Goal: Task Accomplishment & Management: Use online tool/utility

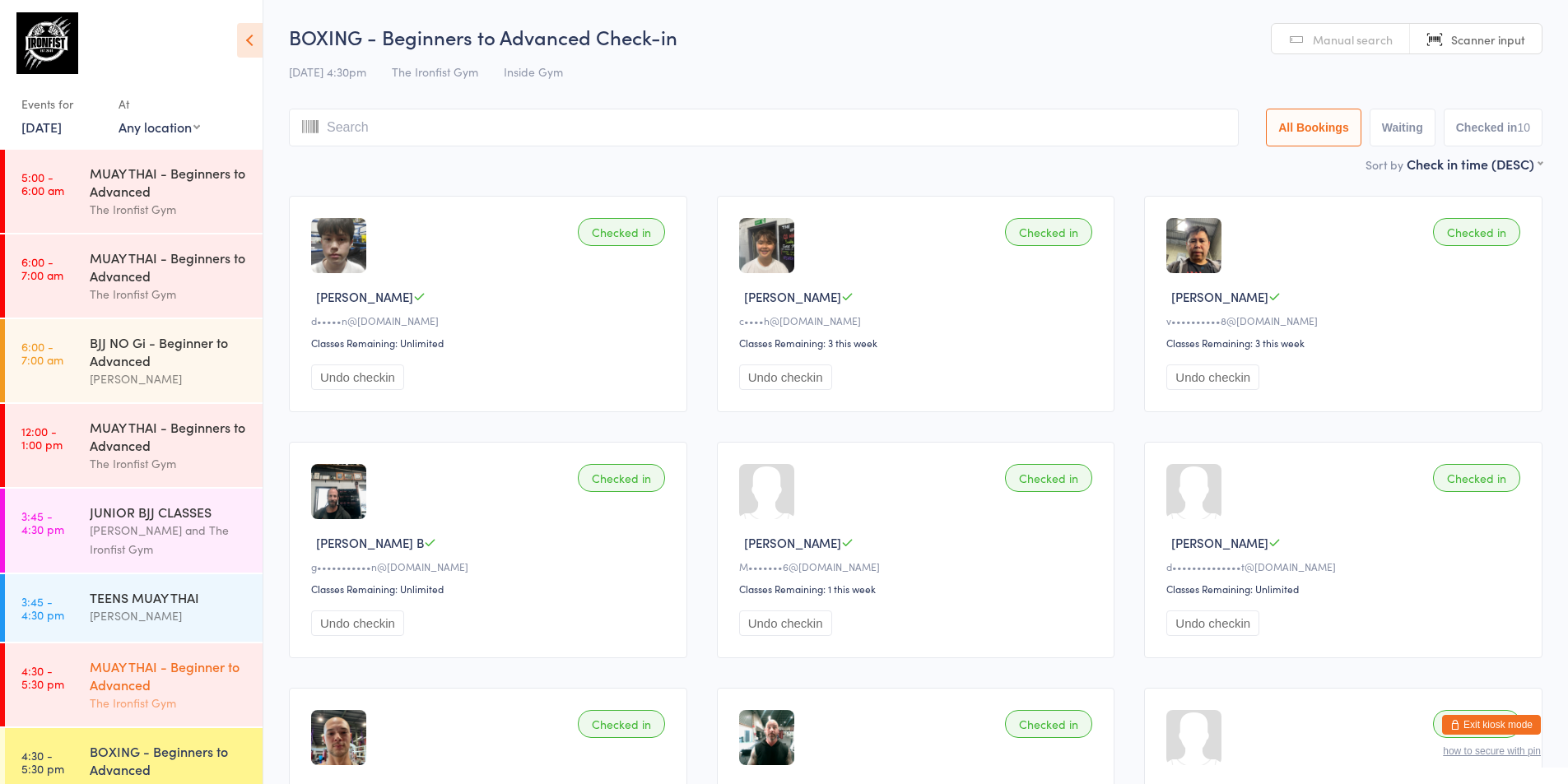
scroll to position [465, 0]
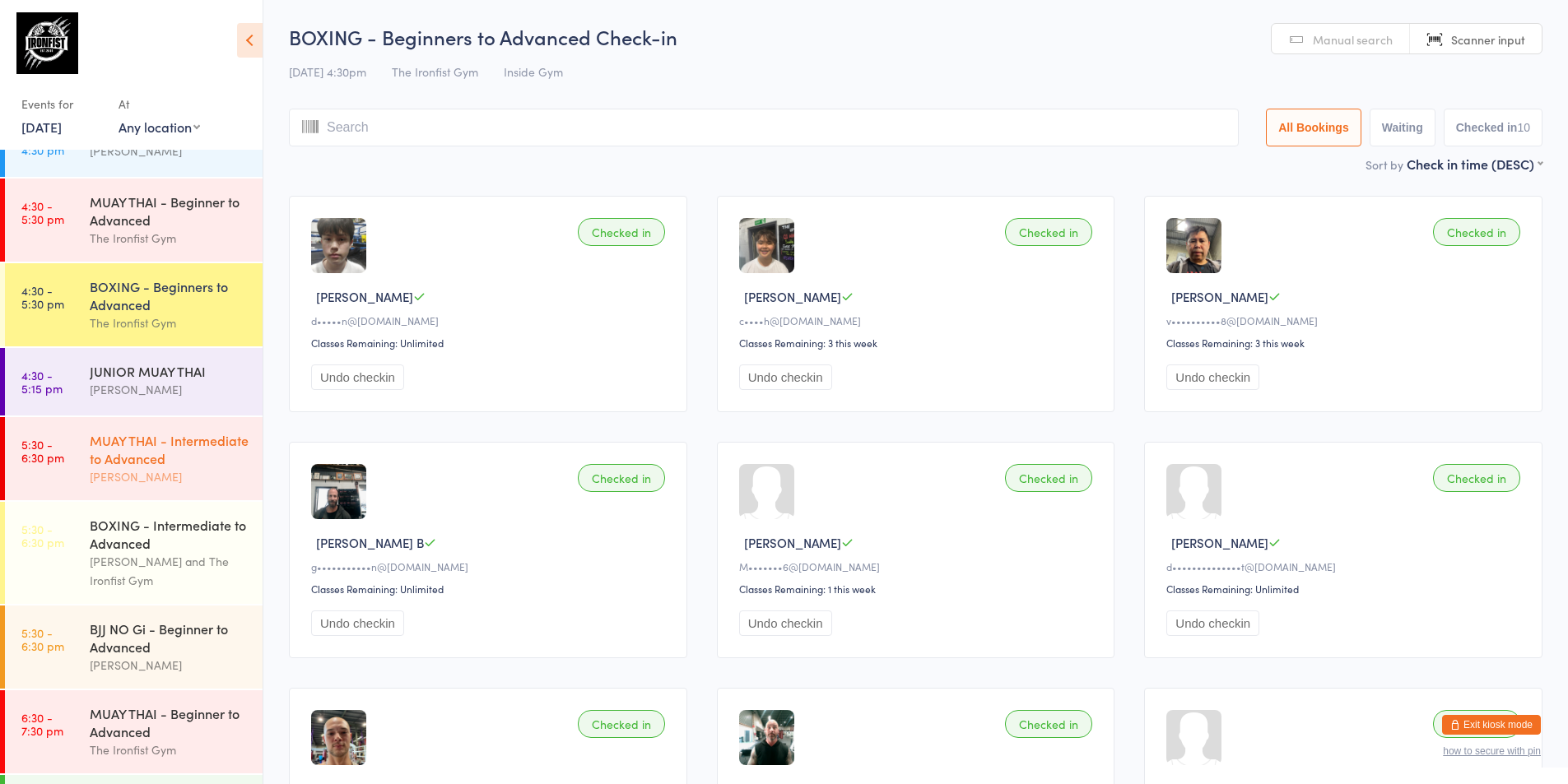
click at [159, 432] on div "MUAY THAI - Intermediate to Advanced" at bounding box center [169, 450] width 159 height 37
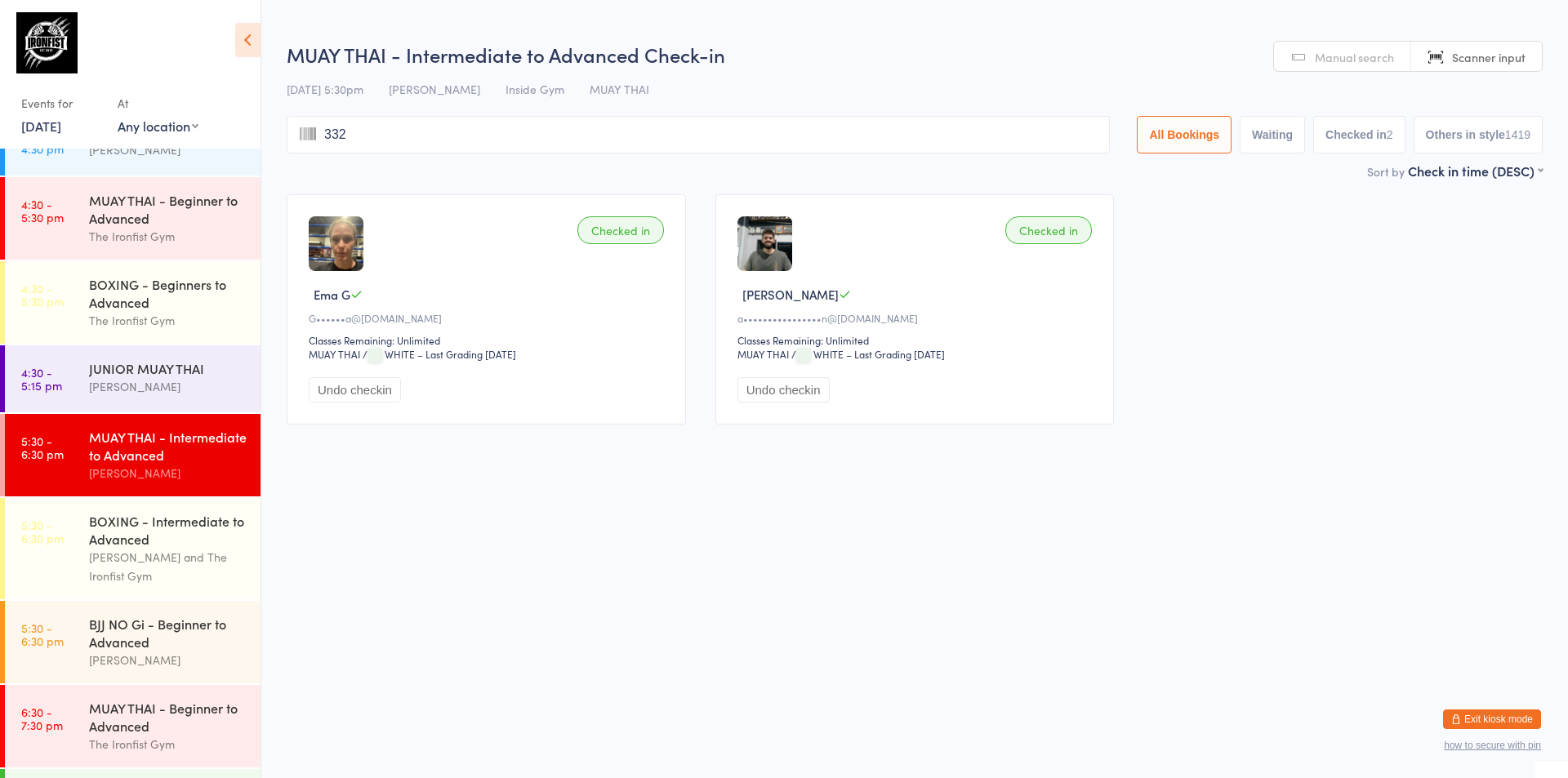
type input "3327"
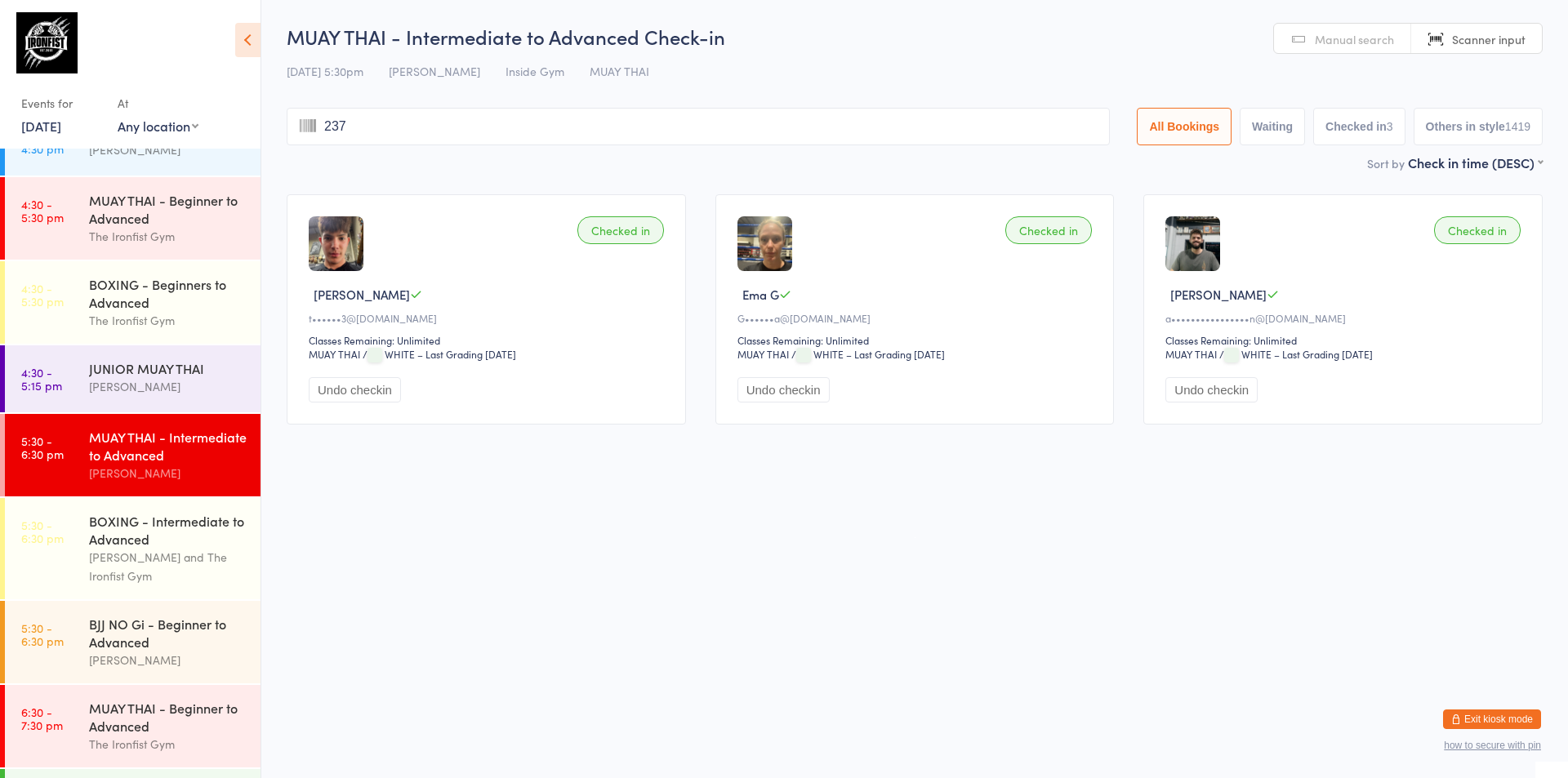
type input "2374"
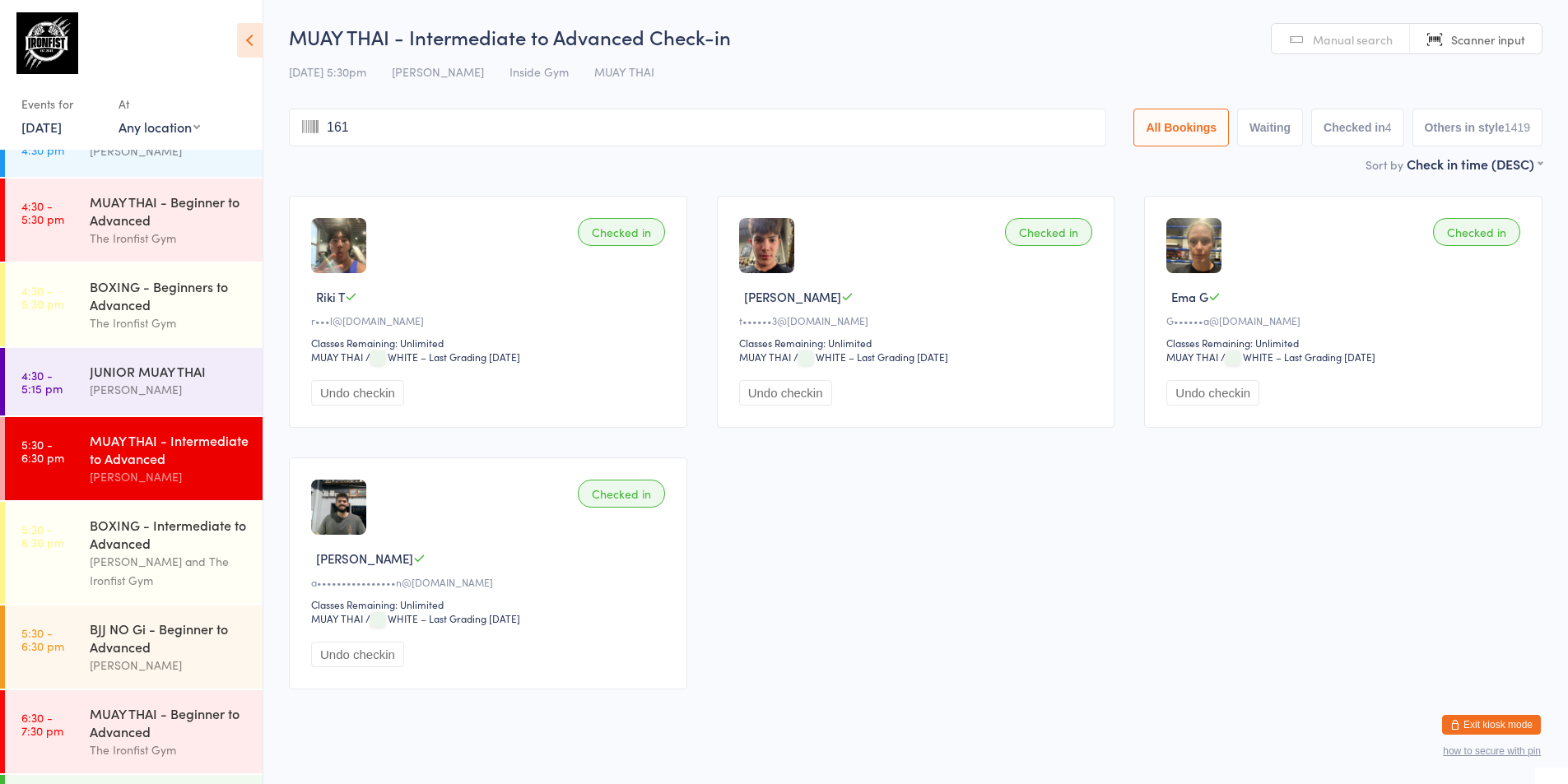
type input "1614"
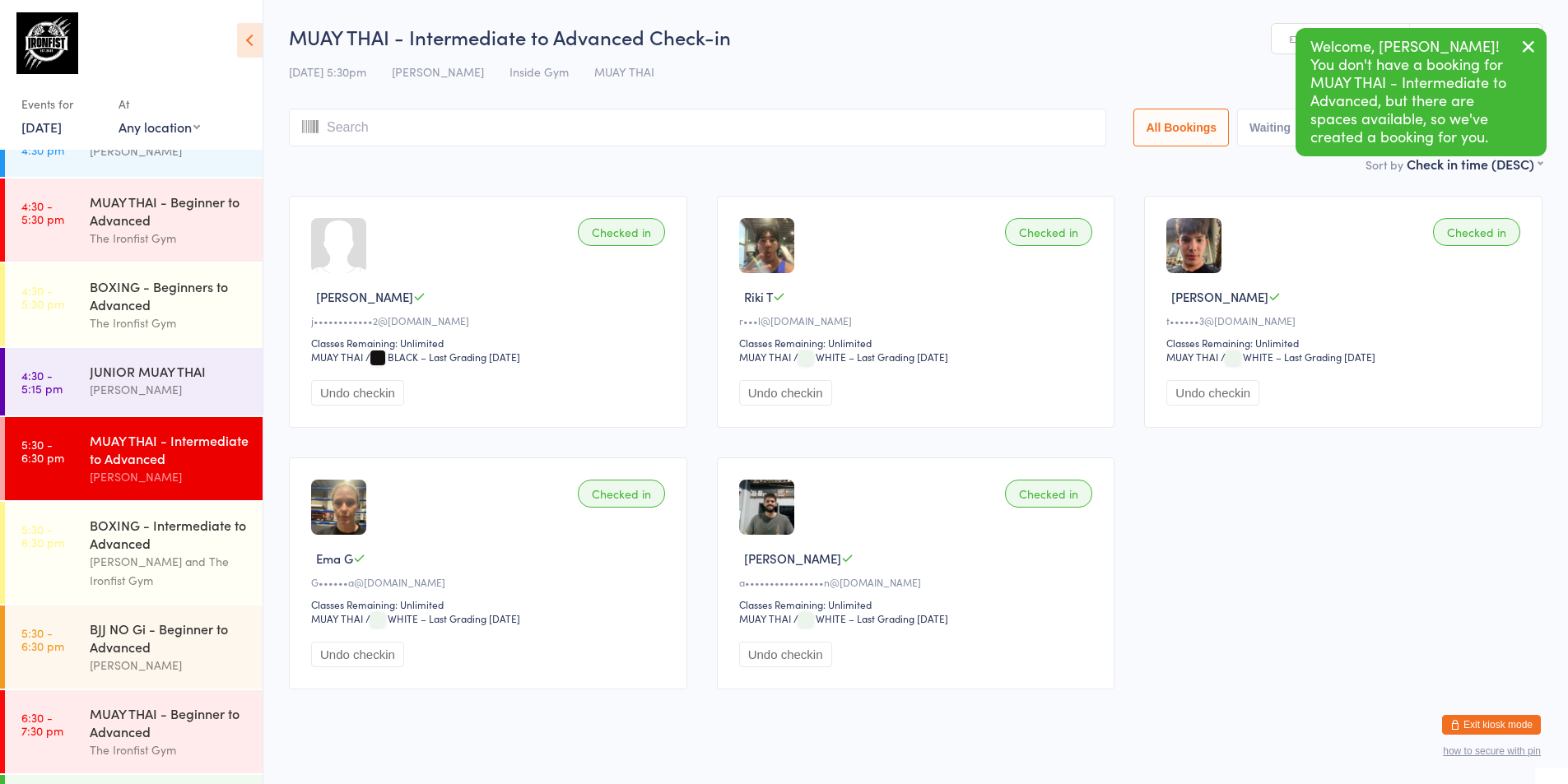
click at [171, 455] on div "MUAY THAI - Intermediate to Advanced" at bounding box center [169, 450] width 159 height 37
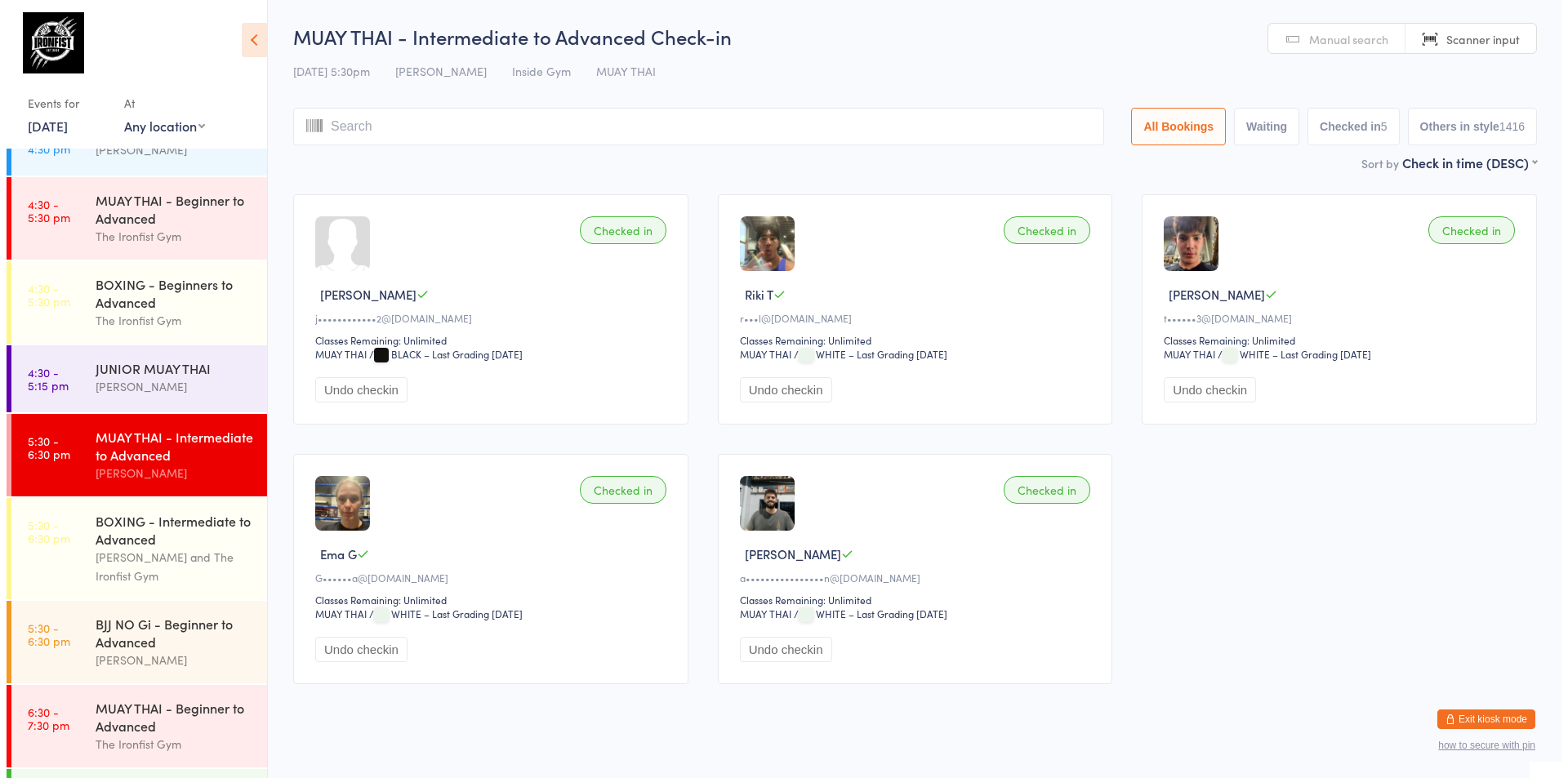
scroll to position [543, 0]
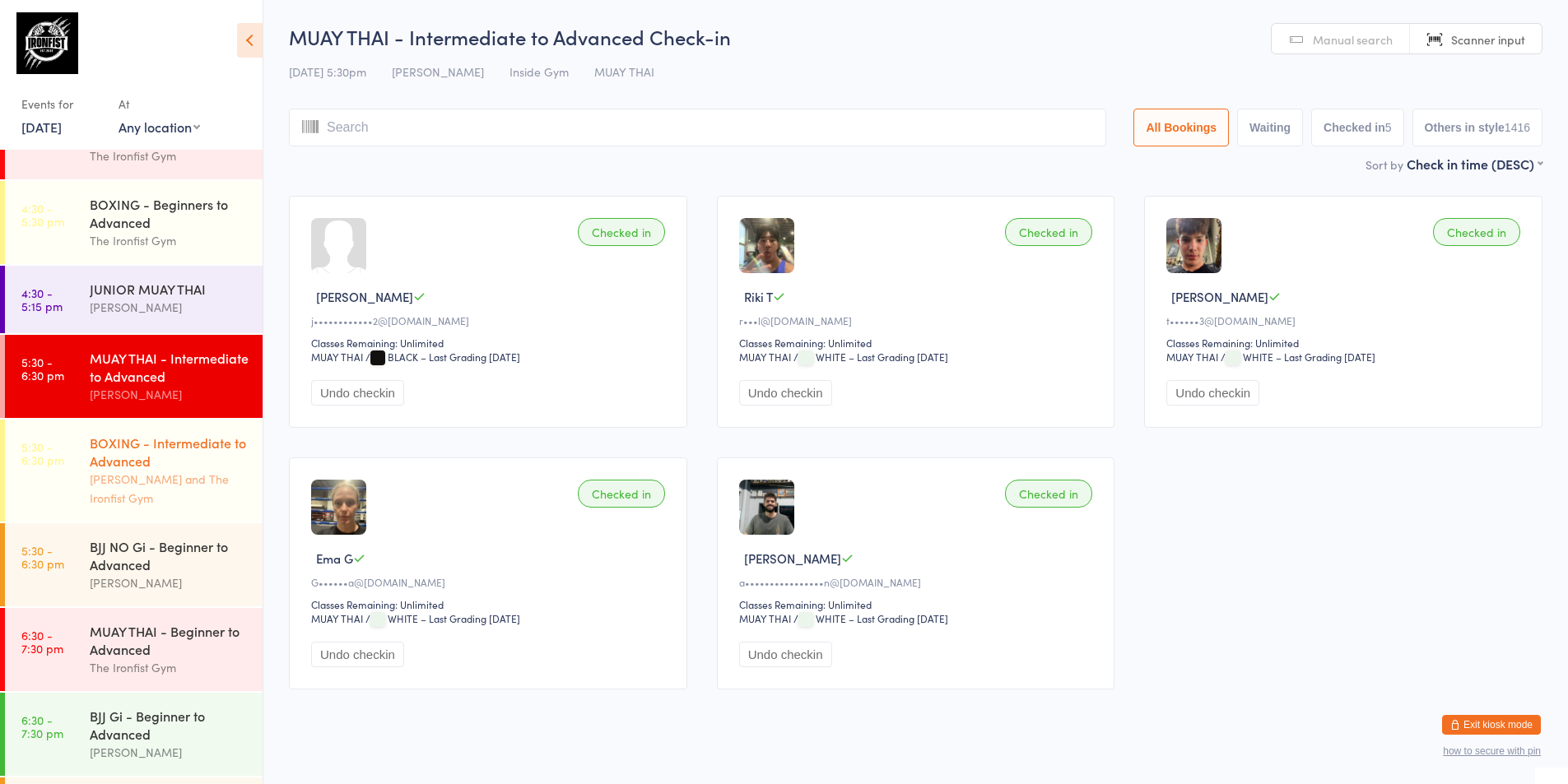
click at [122, 459] on div "BOXING - Intermediate to Advanced" at bounding box center [169, 452] width 159 height 37
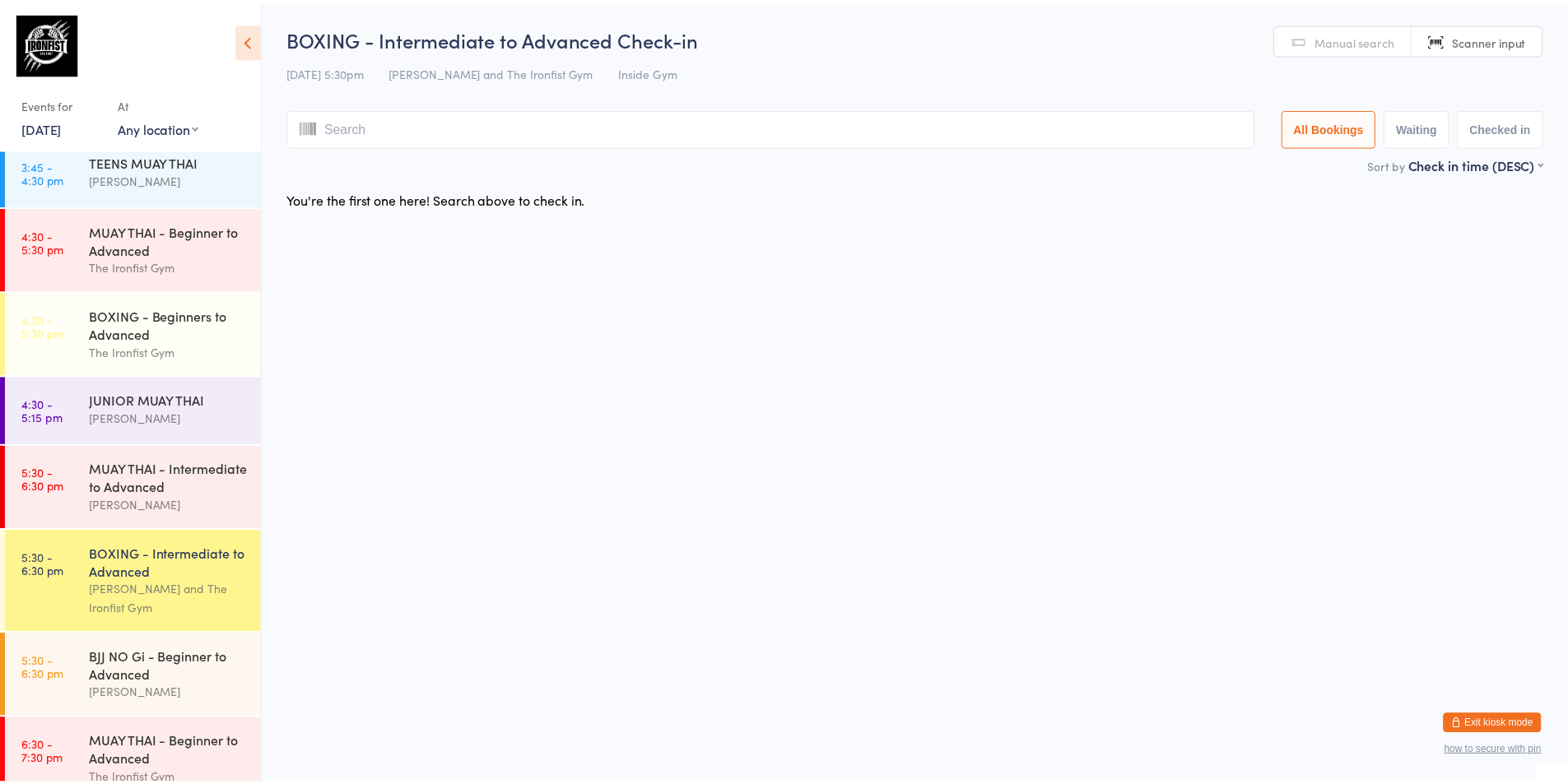
scroll to position [465, 0]
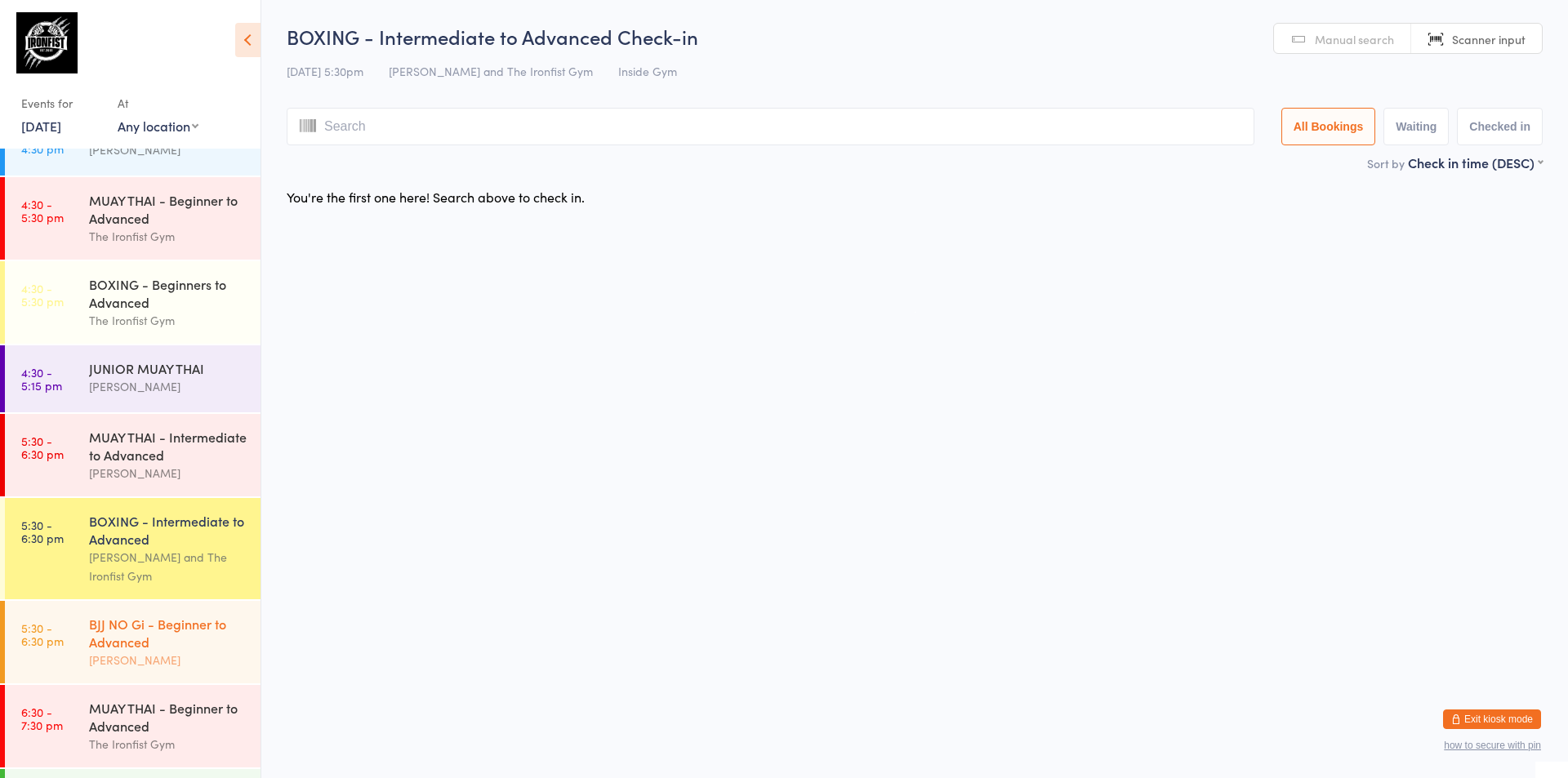
click at [144, 651] on div "BJJ NO Gi - Beginner to Advanced" at bounding box center [168, 633] width 158 height 36
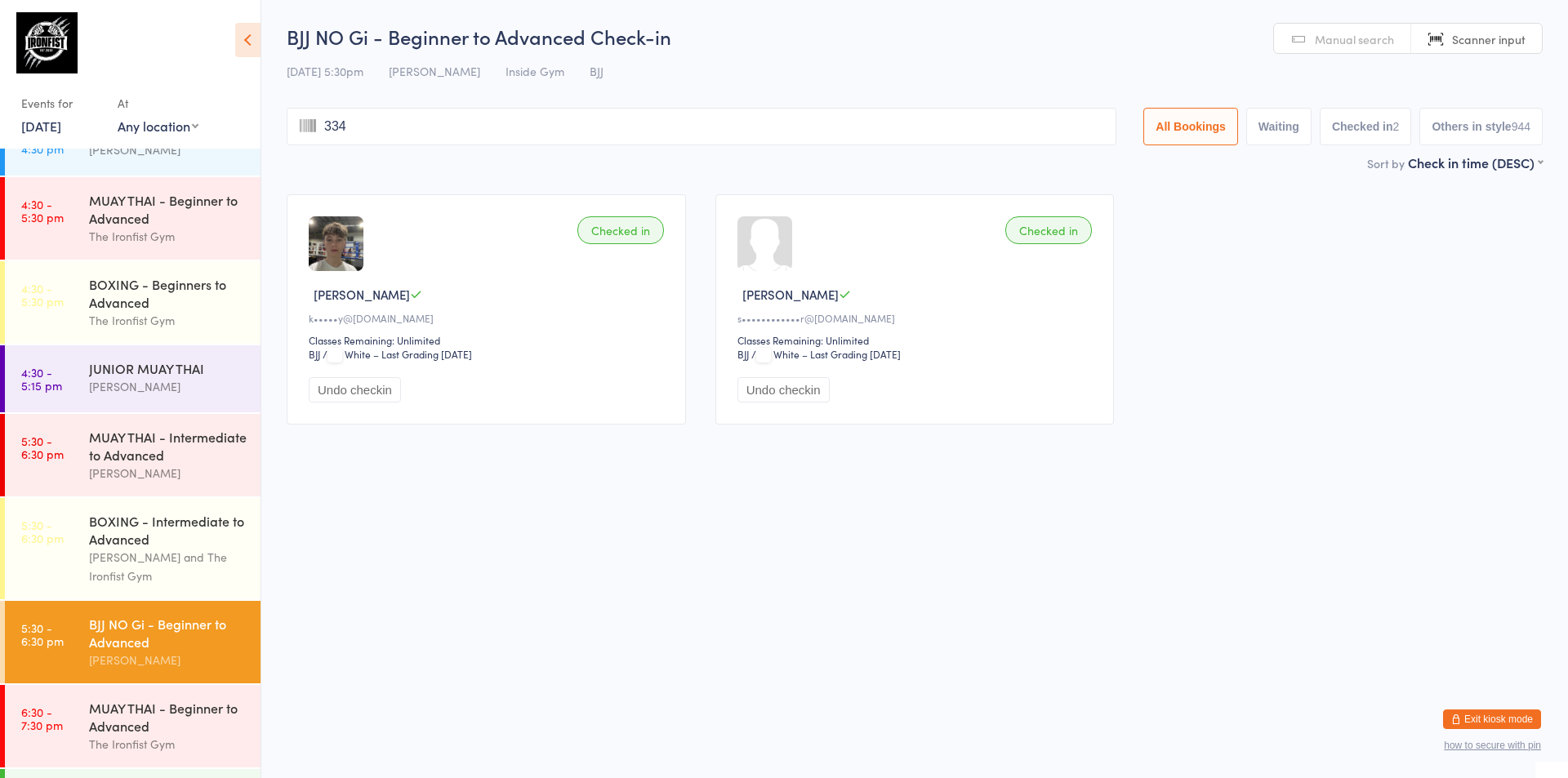
type input "3340"
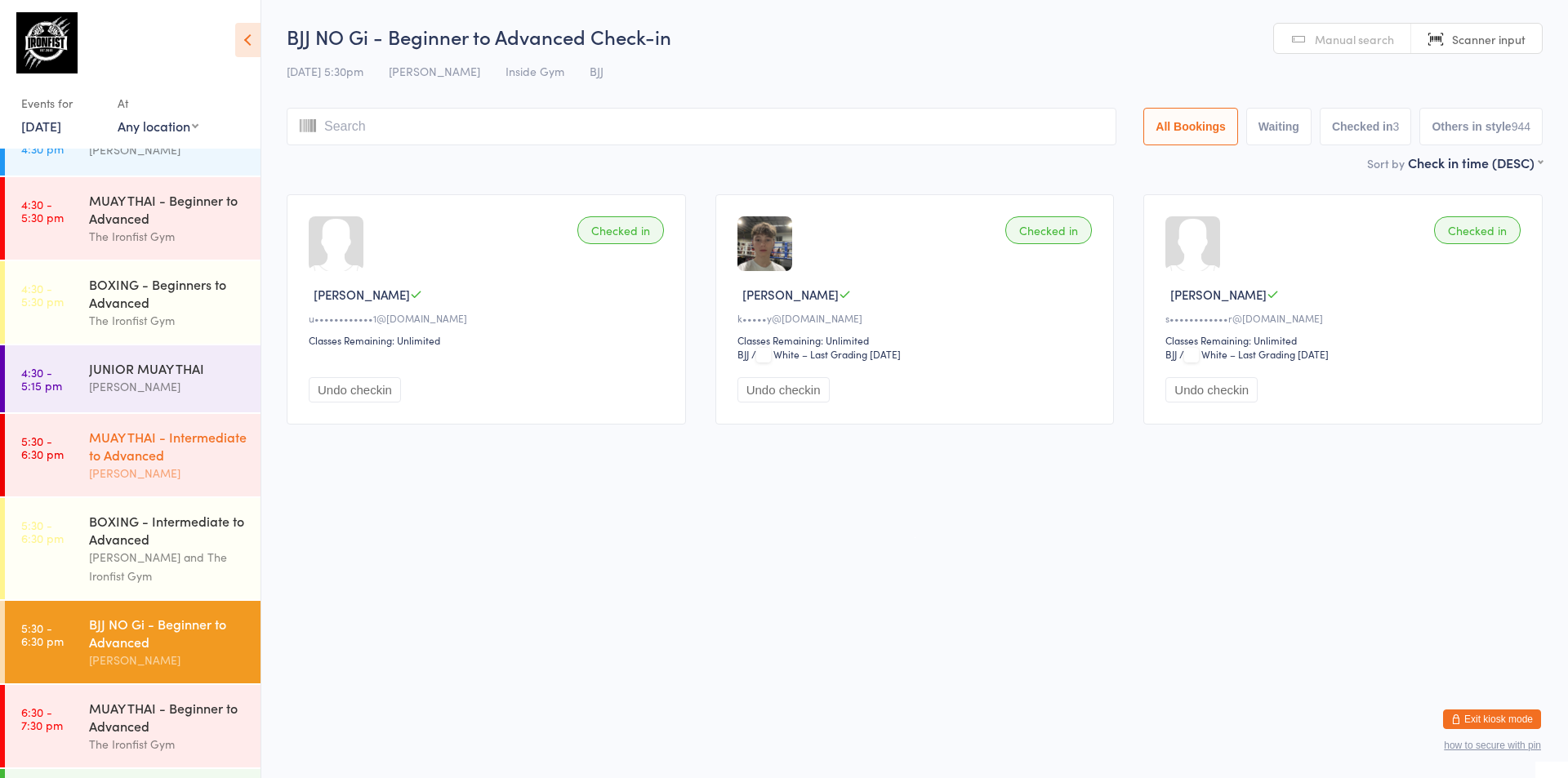
click at [104, 463] on div "MUAY THAI - Intermediate to Advanced" at bounding box center [168, 446] width 158 height 36
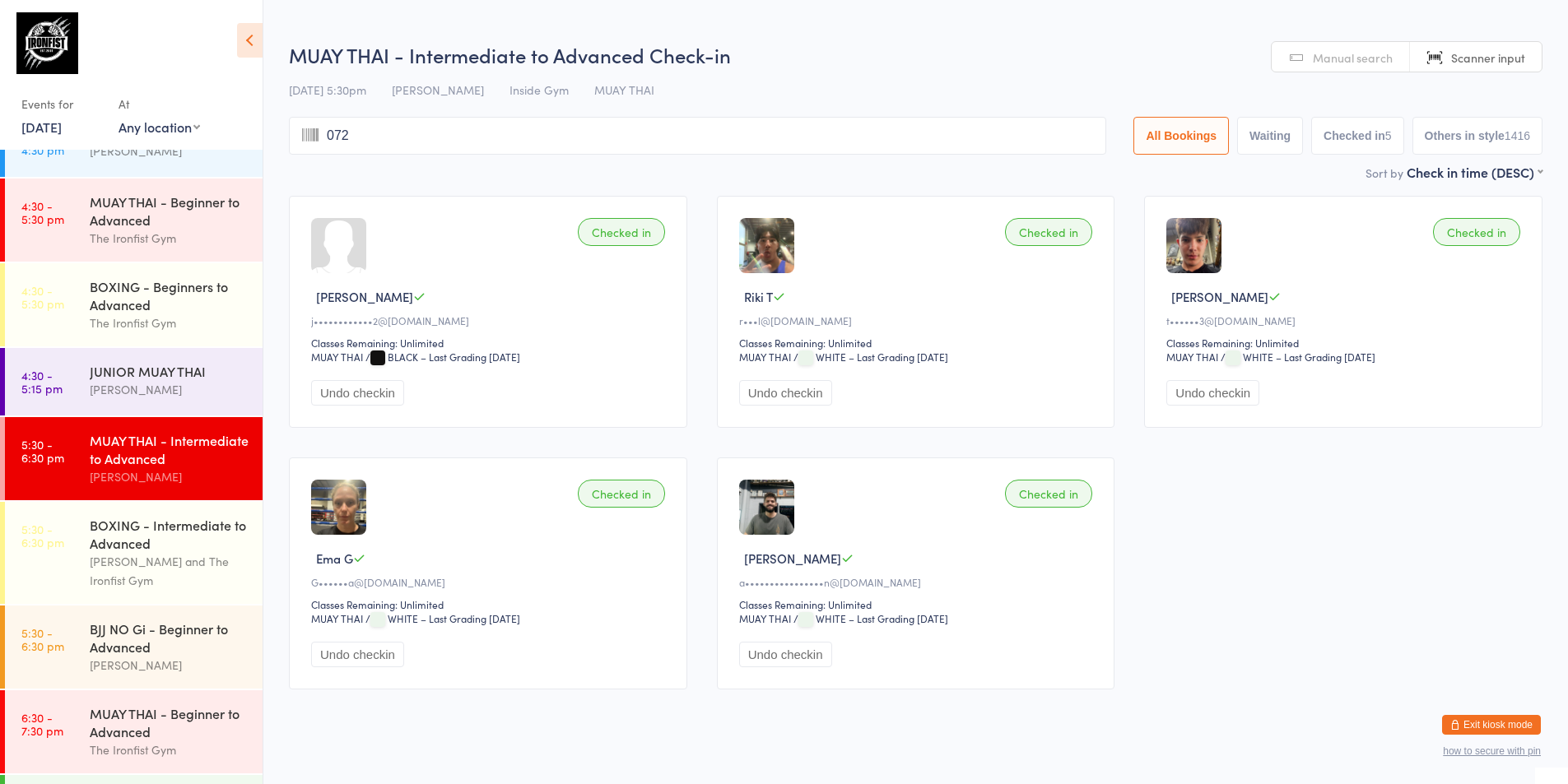
type input "0728"
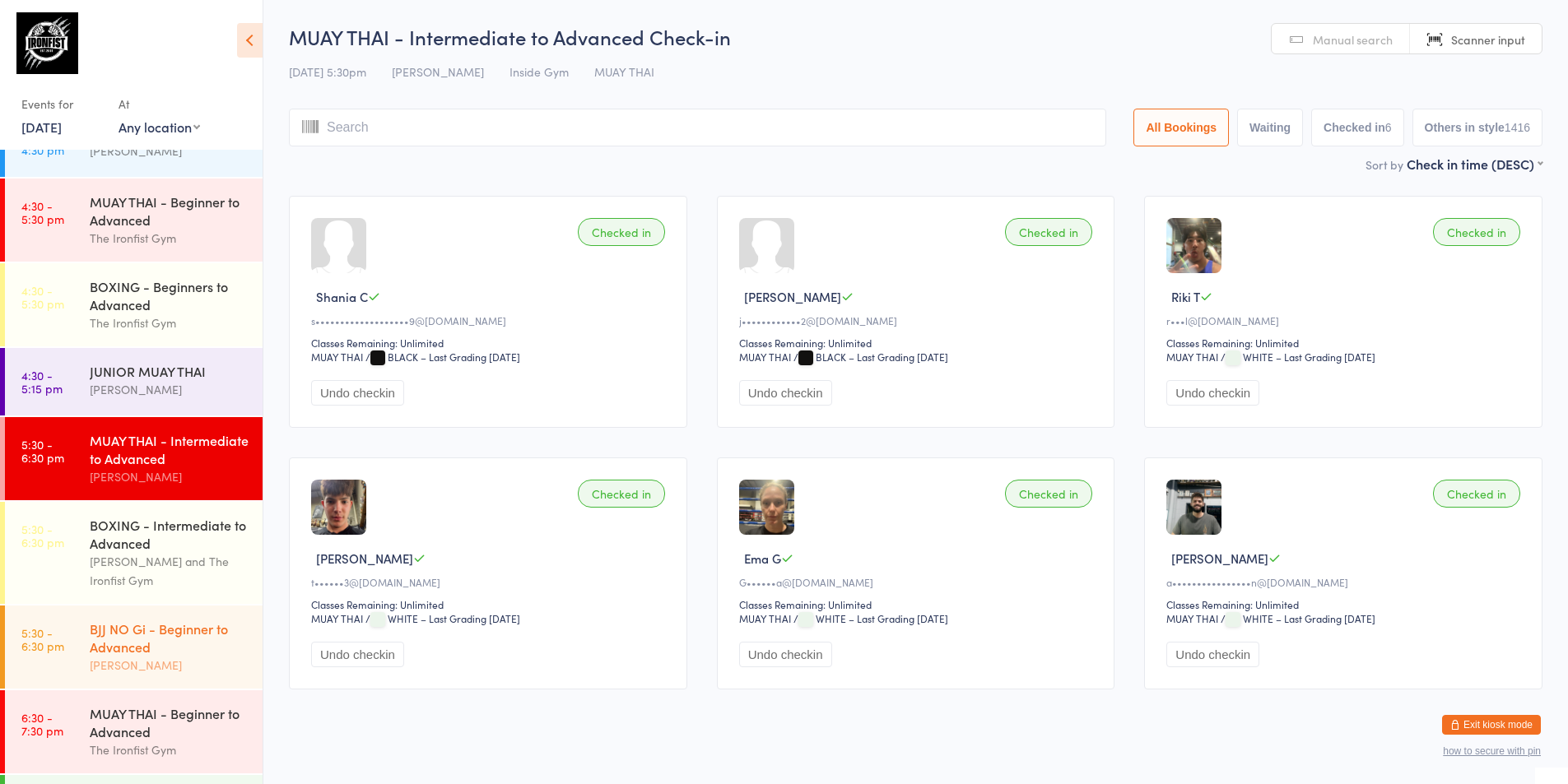
click at [189, 644] on div "BJJ NO Gi - Beginner to Advanced" at bounding box center [169, 638] width 159 height 37
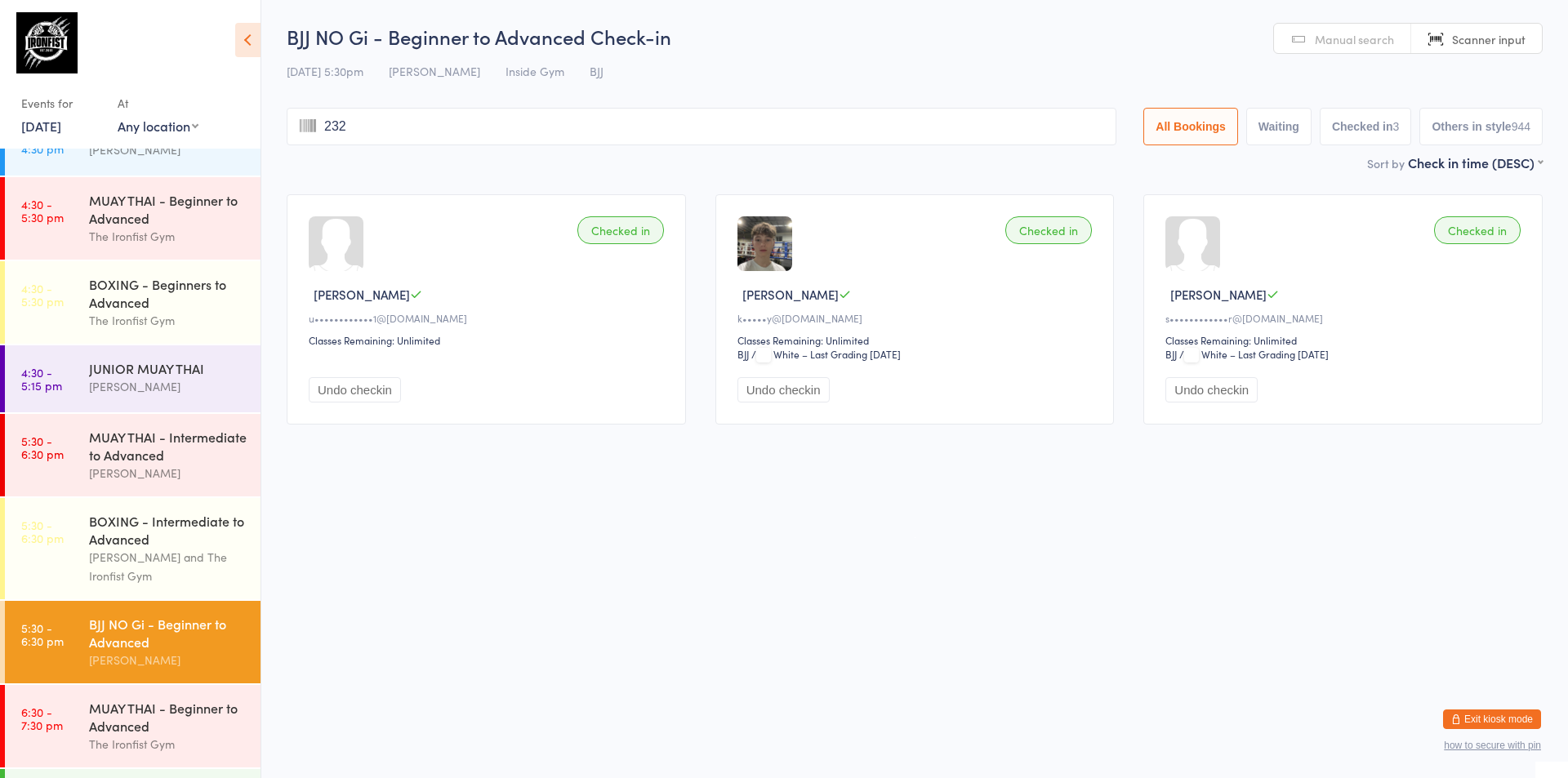
type input "2328"
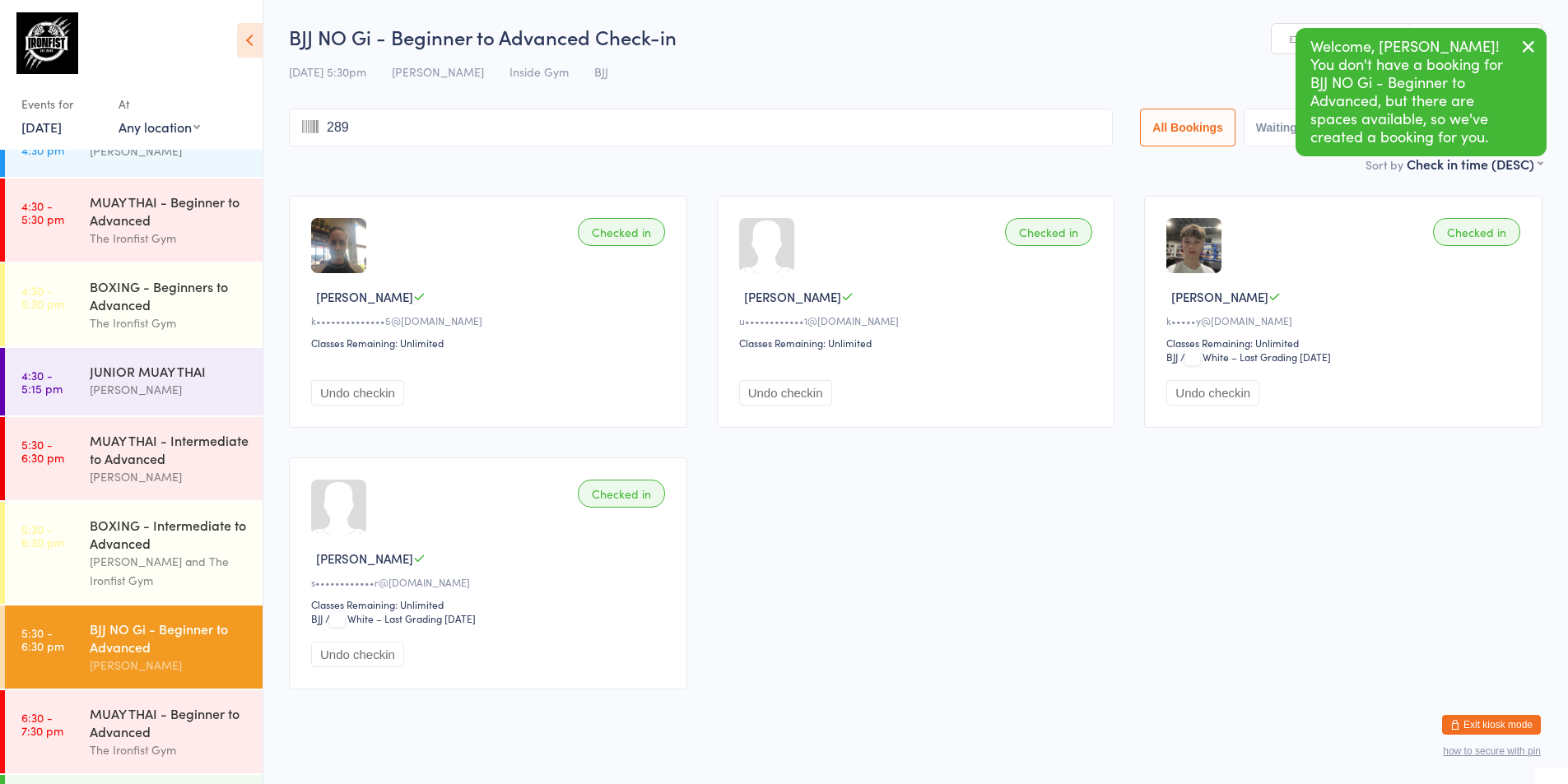
type input "2895"
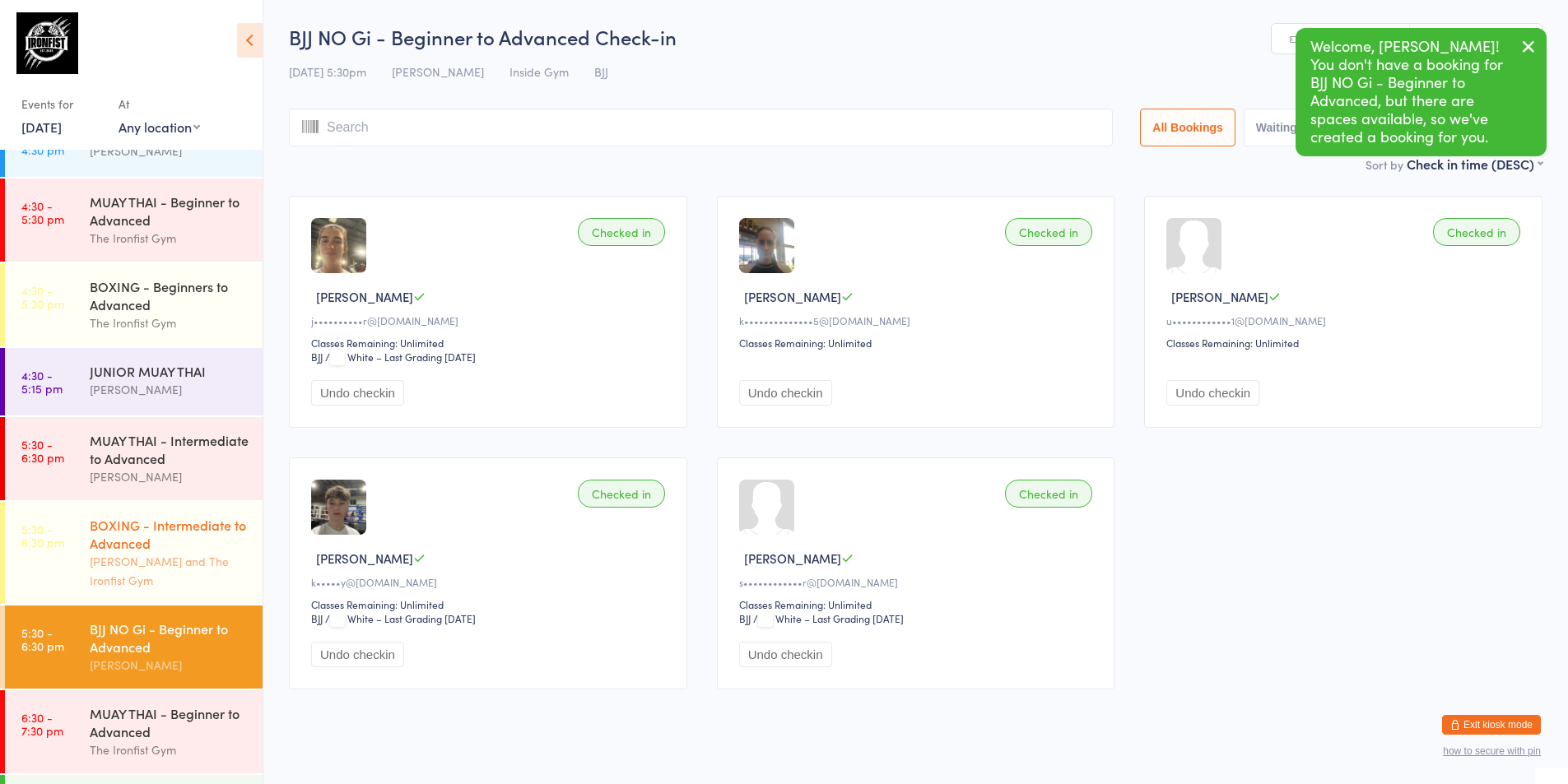
click at [210, 518] on div "BOXING - Intermediate to Advanced [PERSON_NAME] and The Ironfist Gym" at bounding box center [176, 553] width 173 height 102
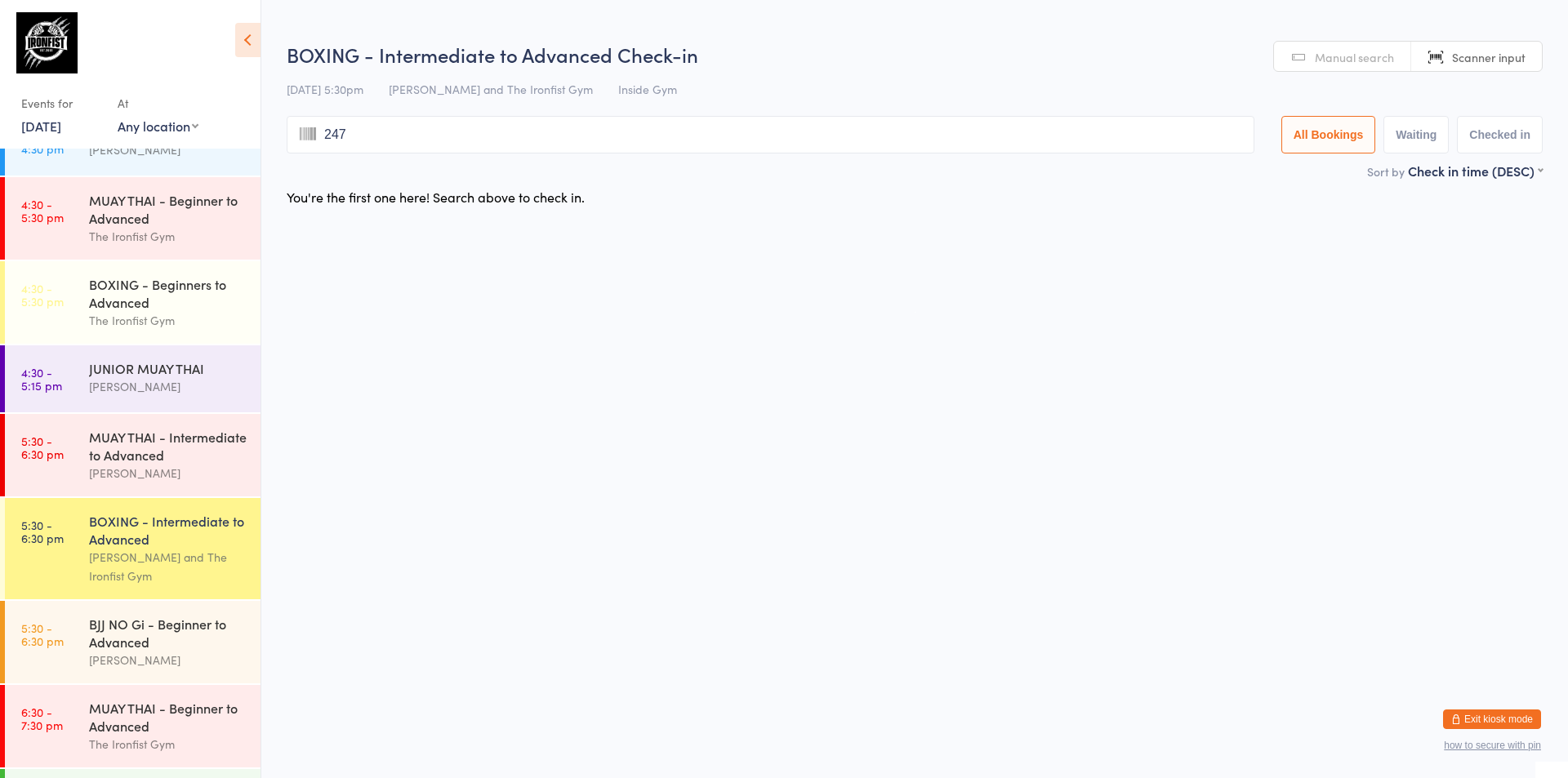
type input "2470"
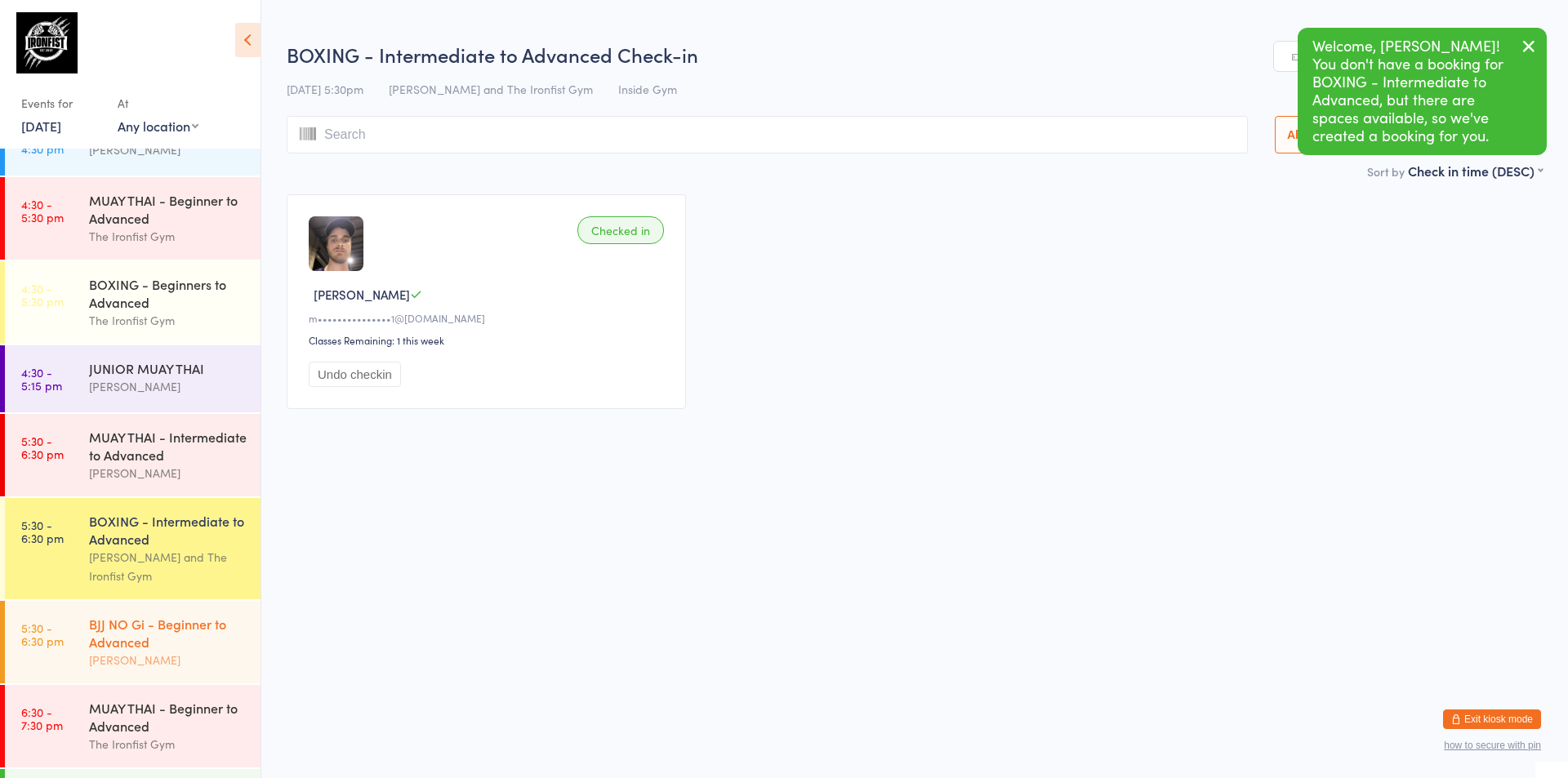
click at [180, 627] on div "BJJ NO Gi - Beginner to Advanced" at bounding box center [168, 633] width 158 height 36
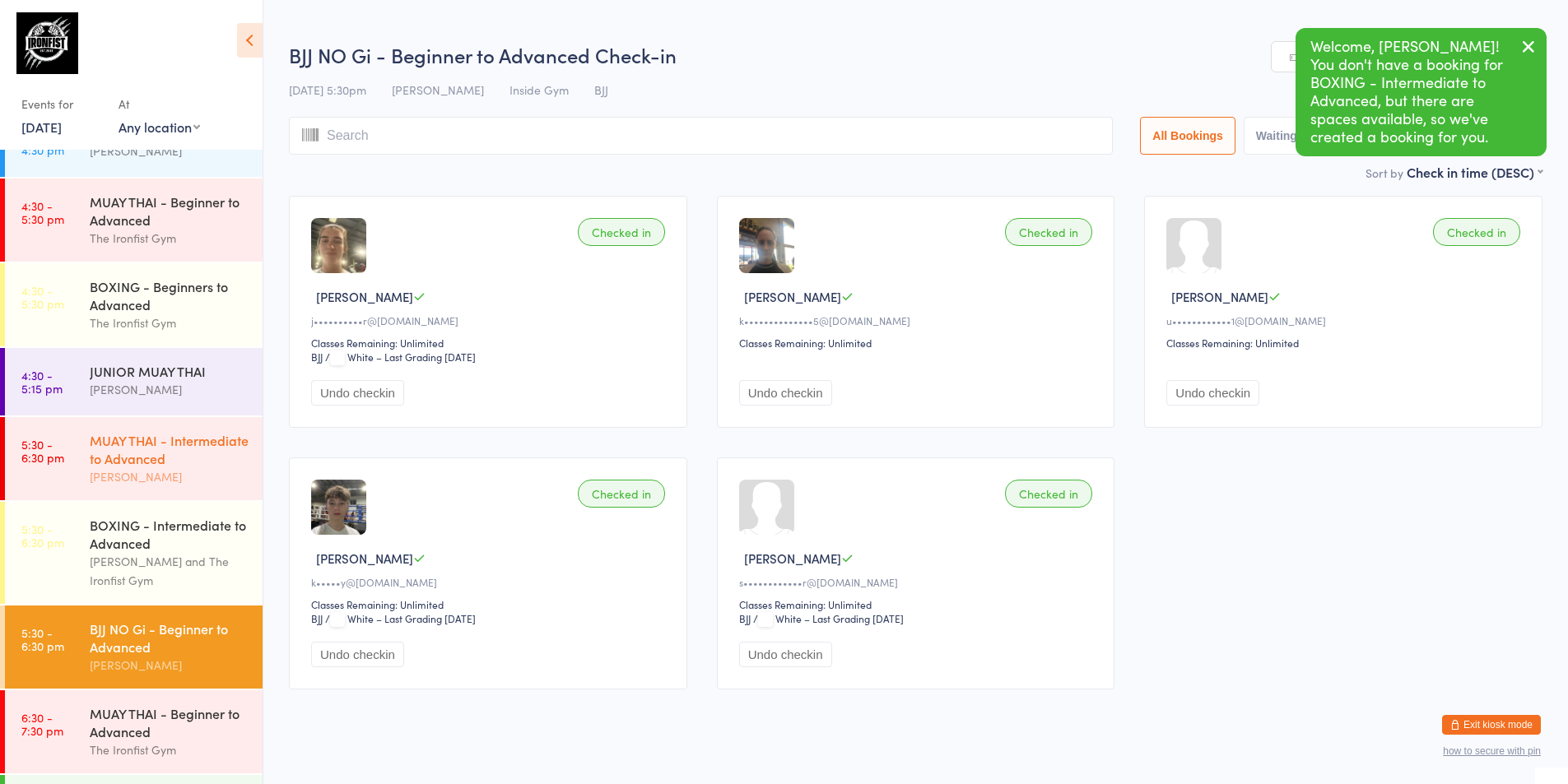
click at [65, 488] on link "5:30 - 6:30 pm MUAY THAI - Intermediate to Advanced [PERSON_NAME]" at bounding box center [133, 459] width 258 height 83
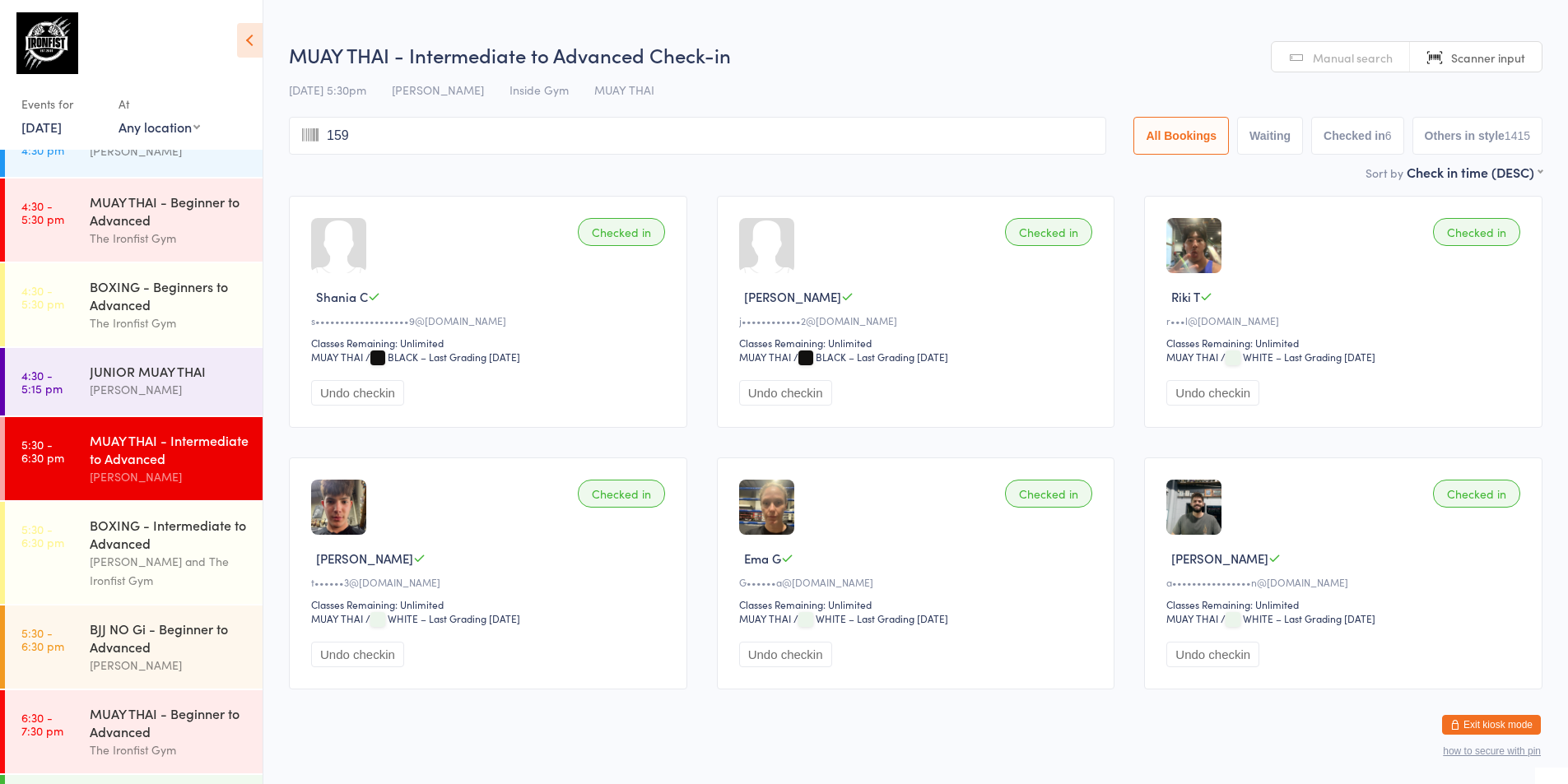
type input "1593"
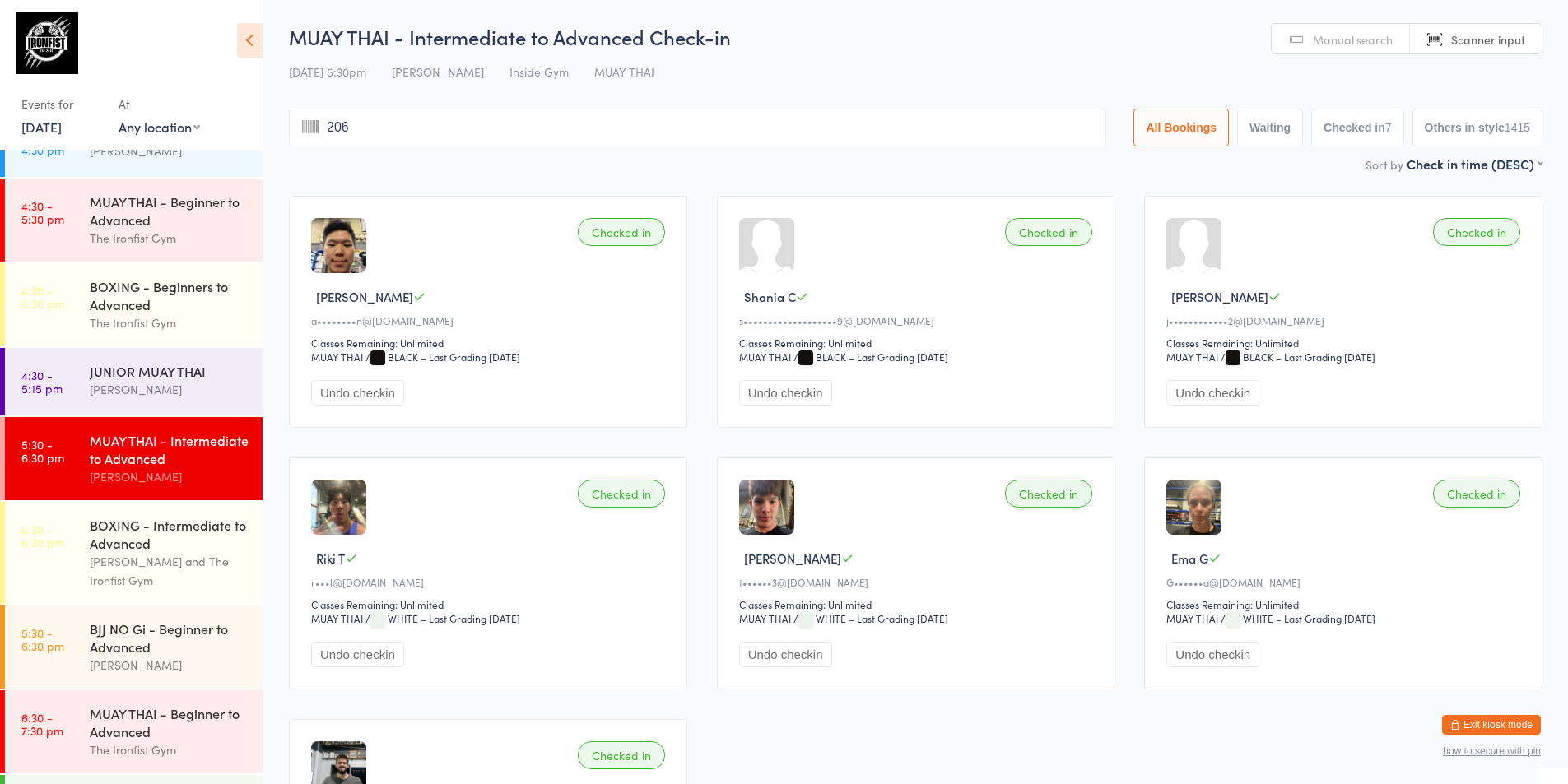
type input "2060"
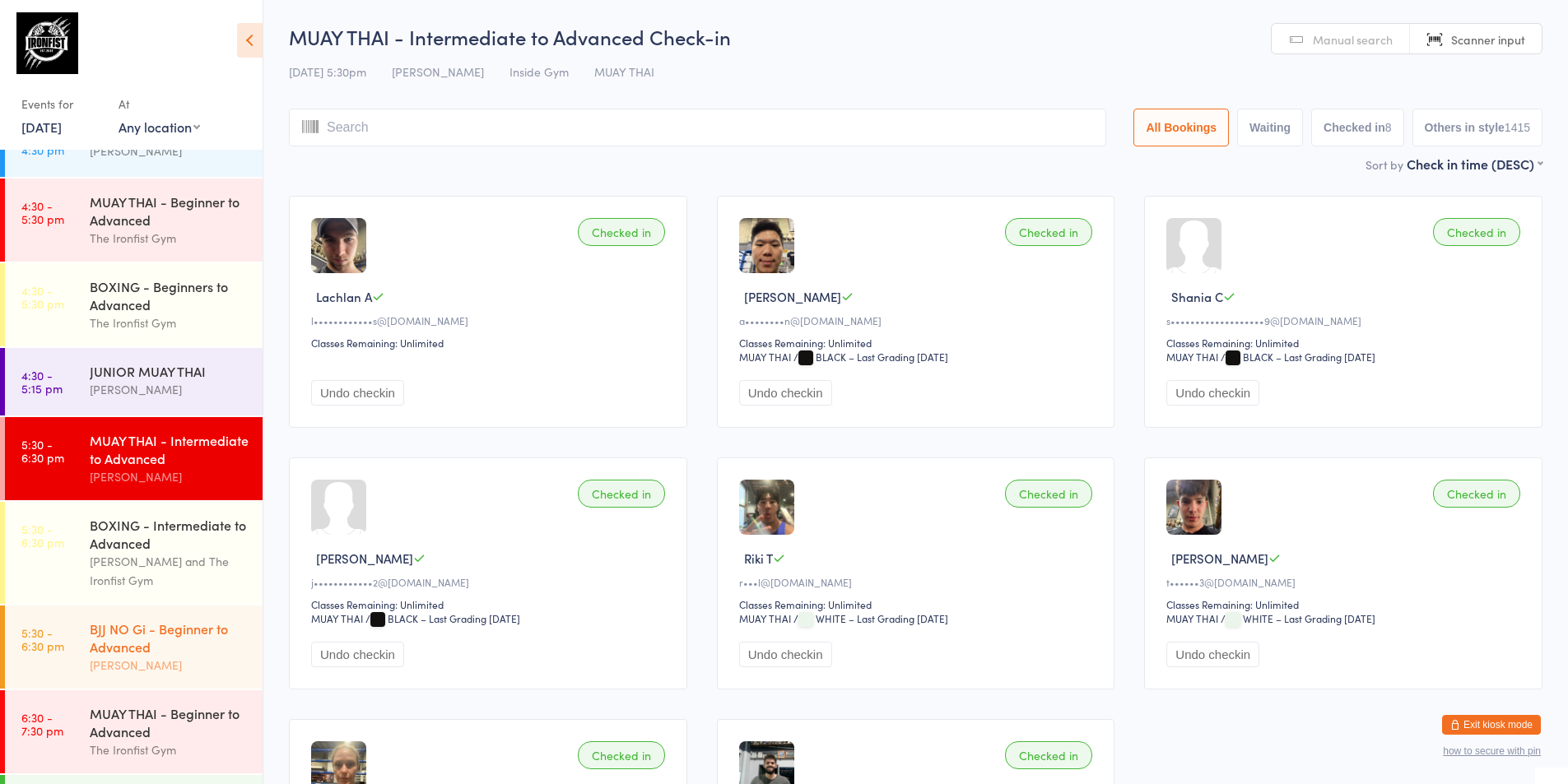
click at [120, 652] on div "BJJ NO Gi - Beginner to Advanced" at bounding box center [169, 638] width 159 height 37
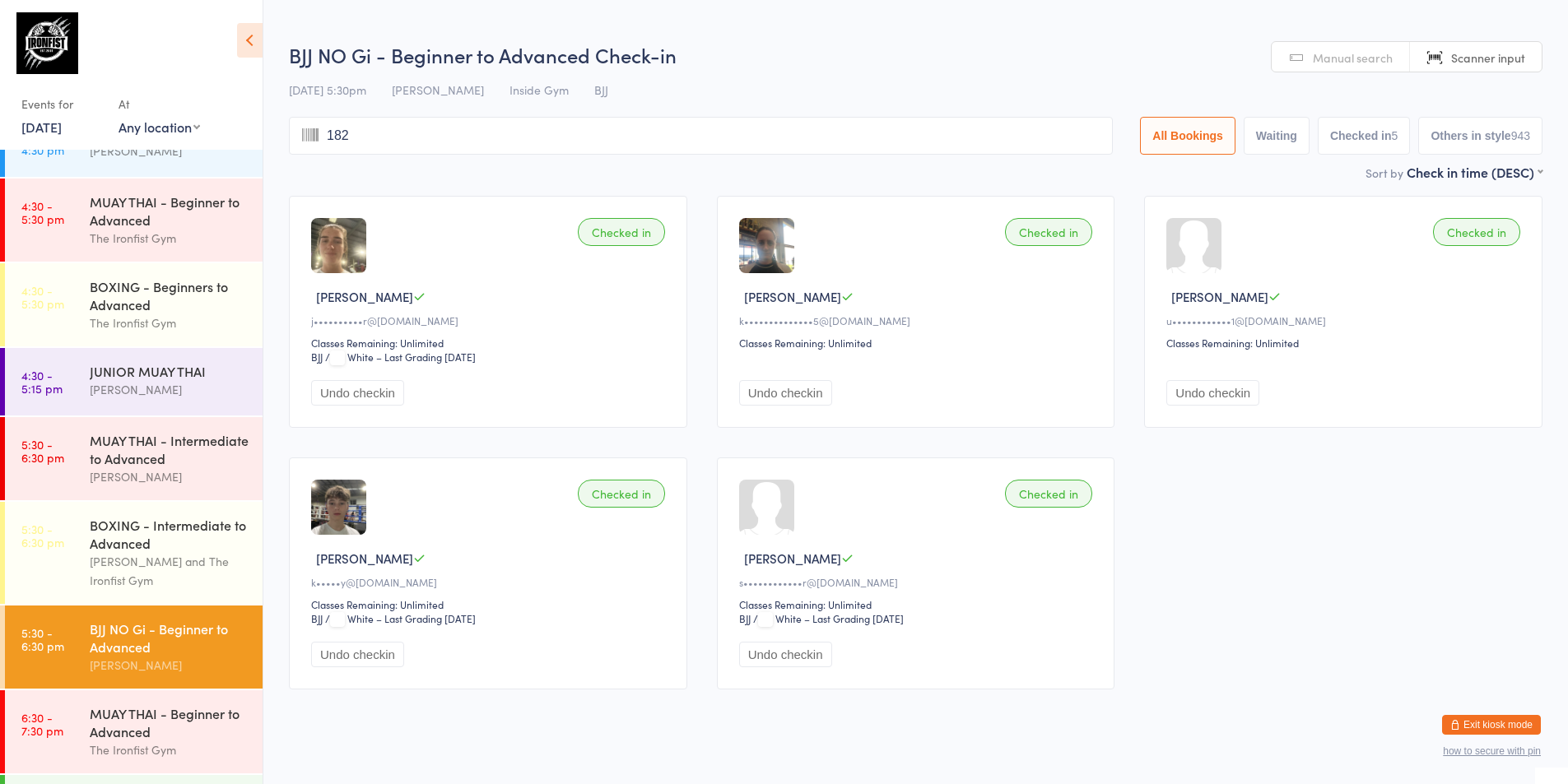
type input "1824"
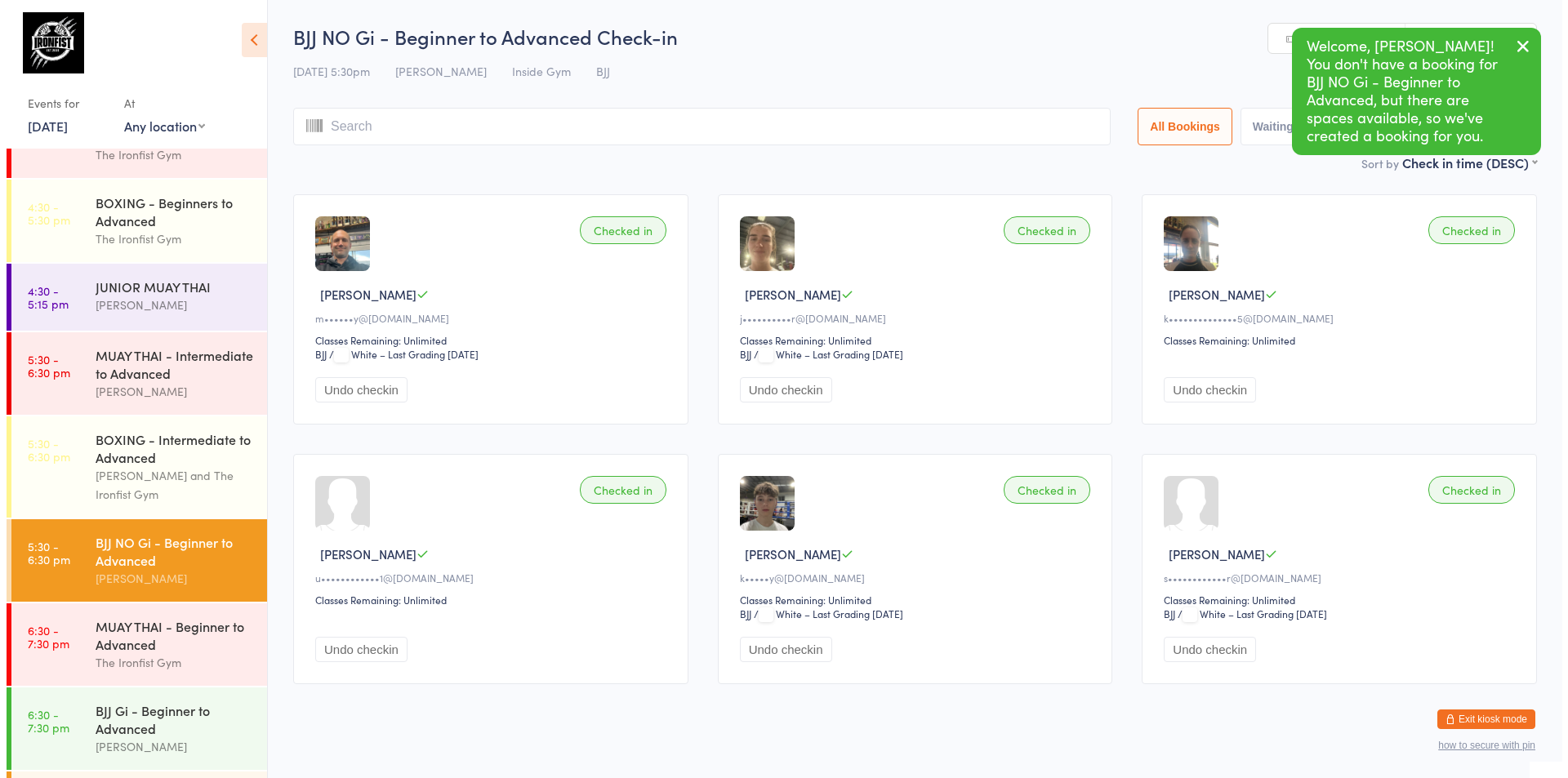
scroll to position [625, 0]
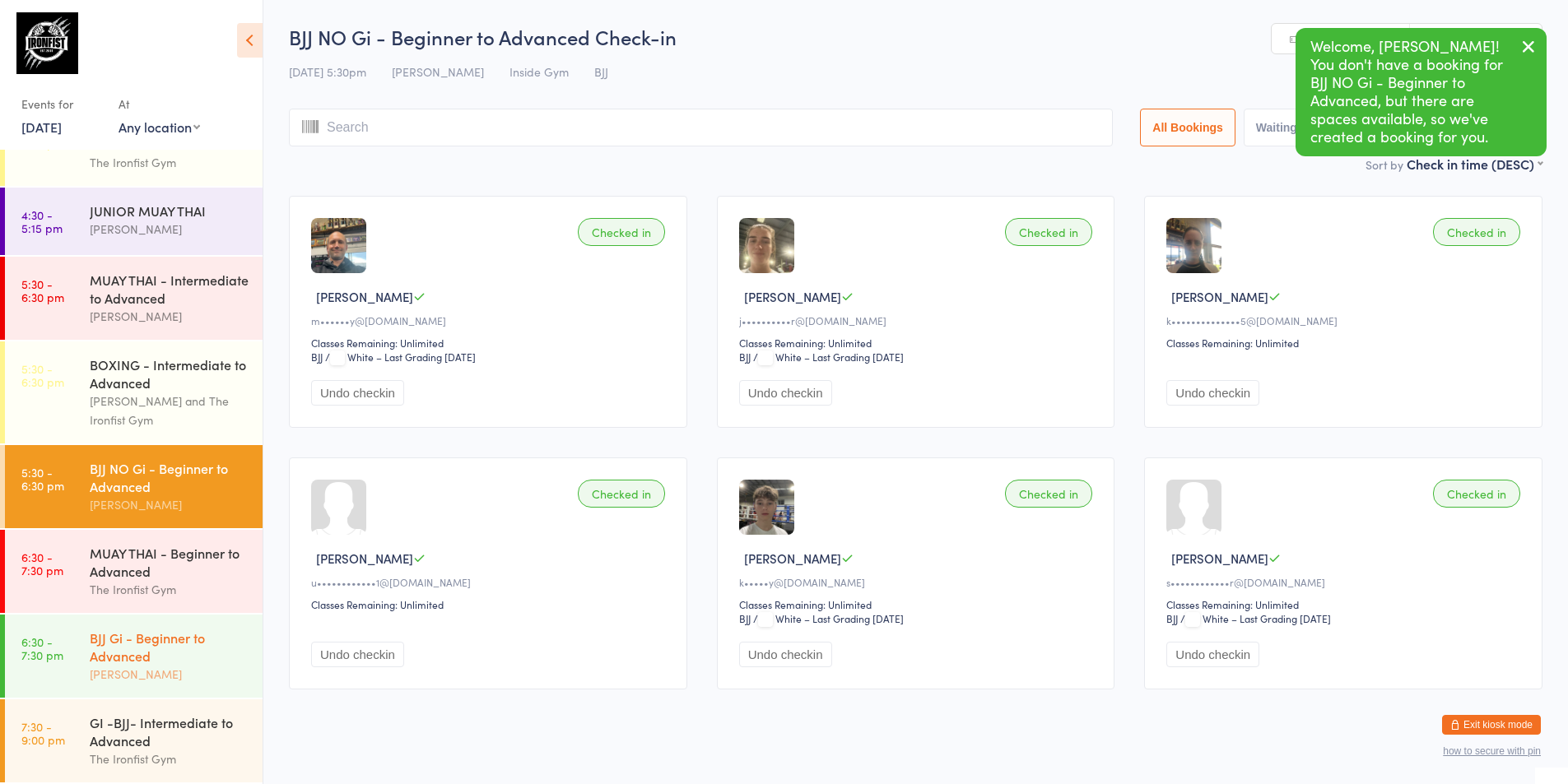
click at [118, 632] on div "BJJ Gi - Beginner to Advanced" at bounding box center [169, 647] width 159 height 37
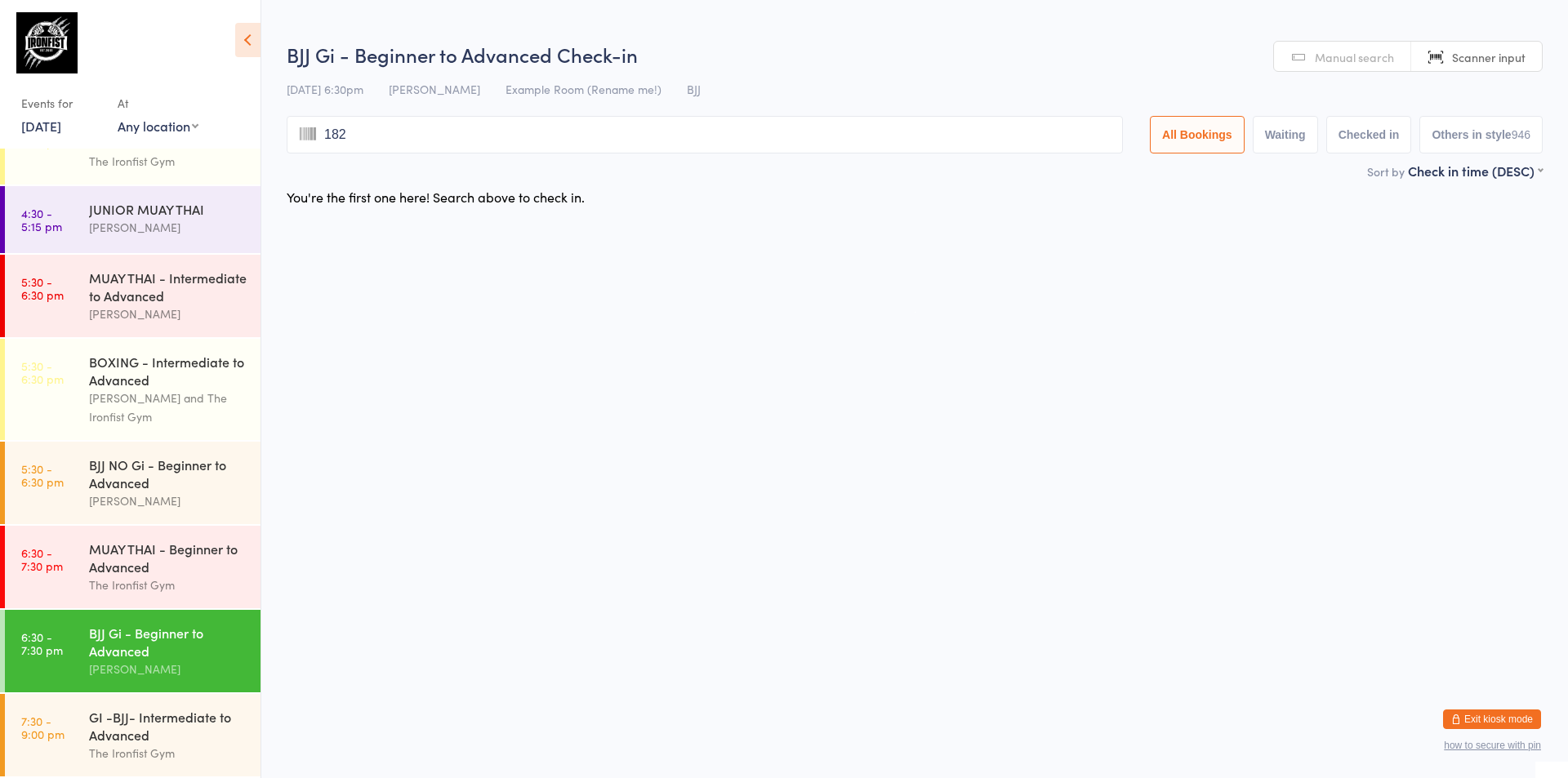
type input "1824"
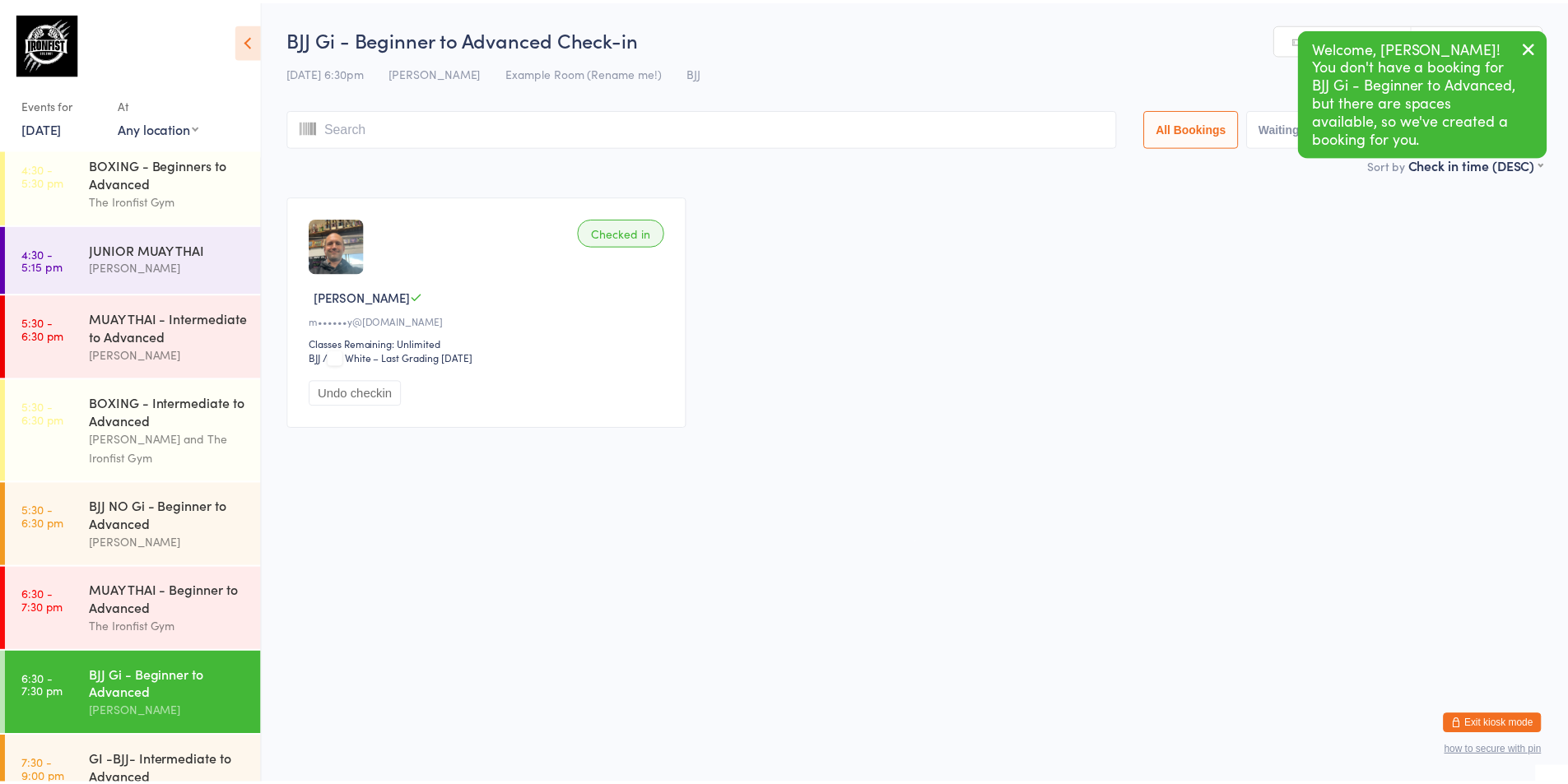
scroll to position [547, 0]
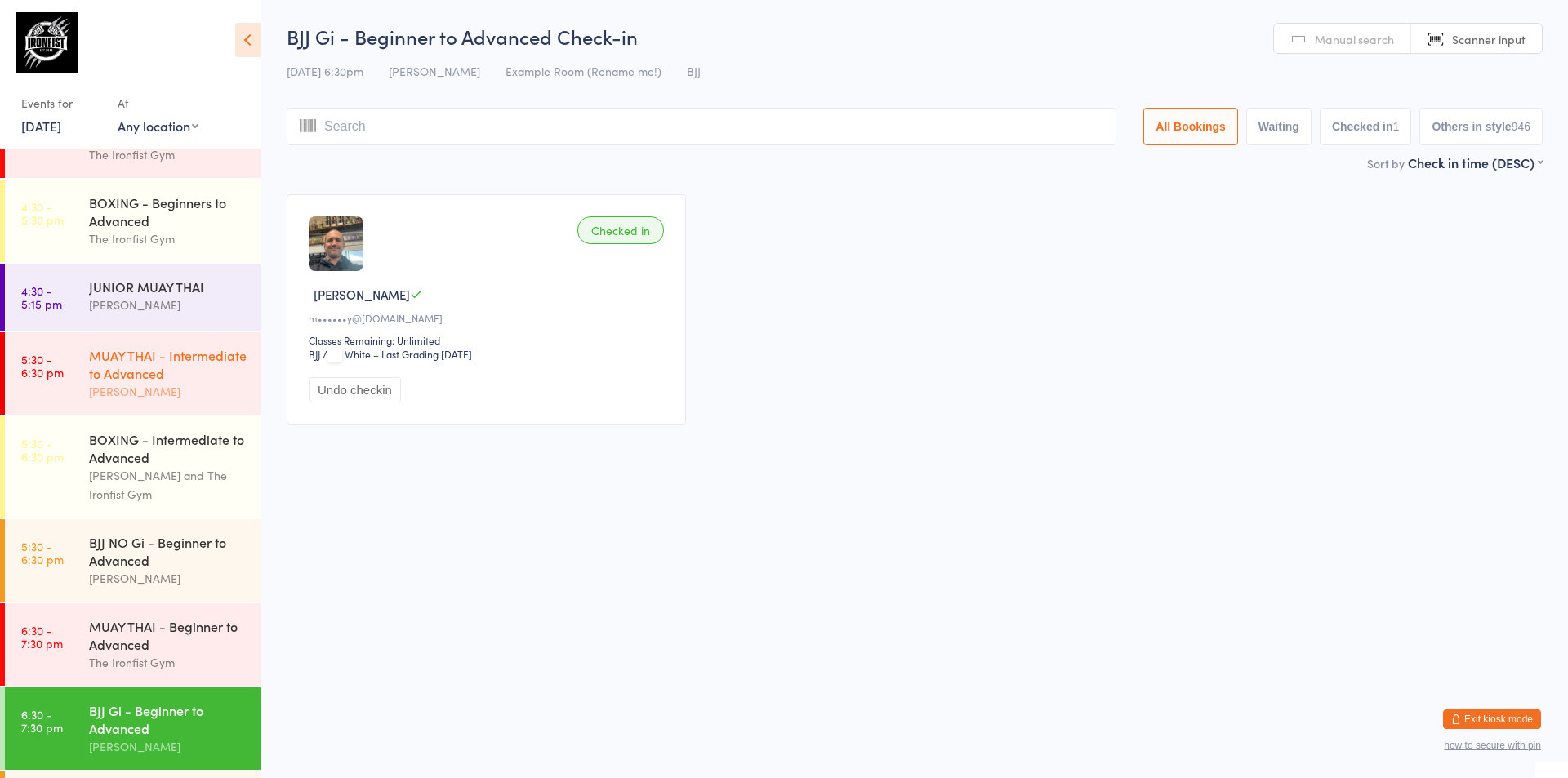
click at [167, 374] on div "MUAY THAI - Intermediate to Advanced" at bounding box center [168, 364] width 158 height 36
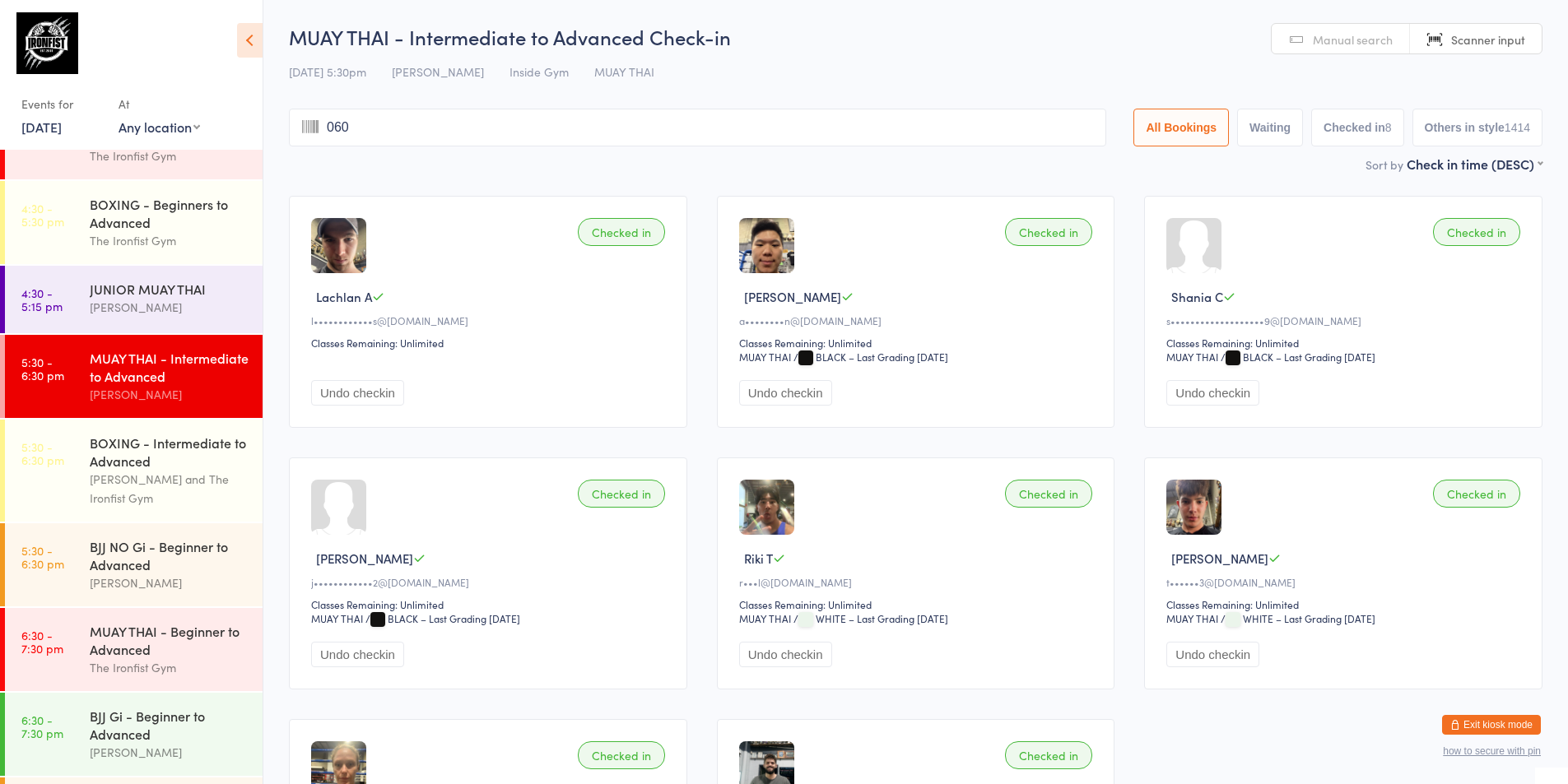
type input "0601"
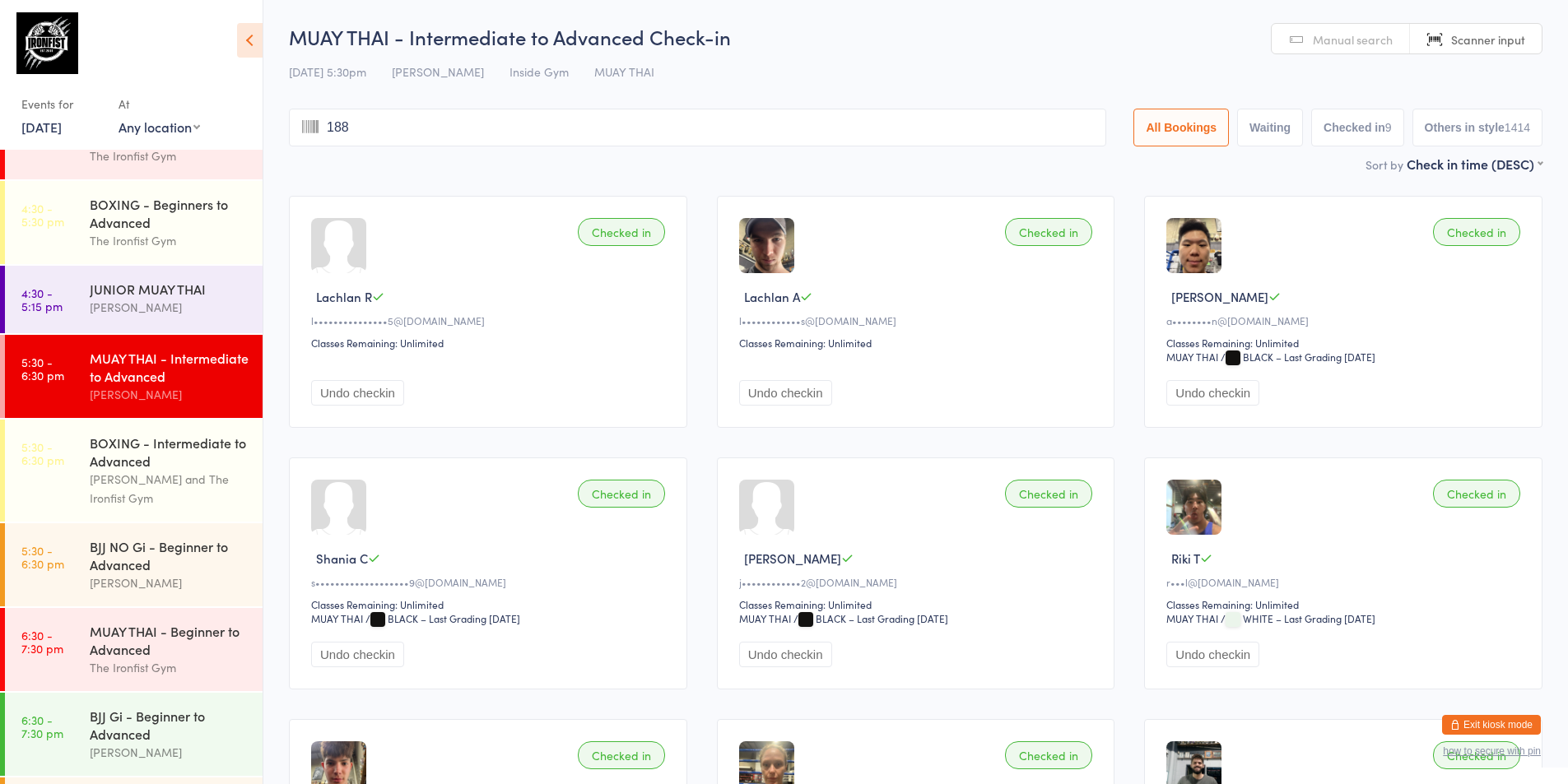
type input "1886"
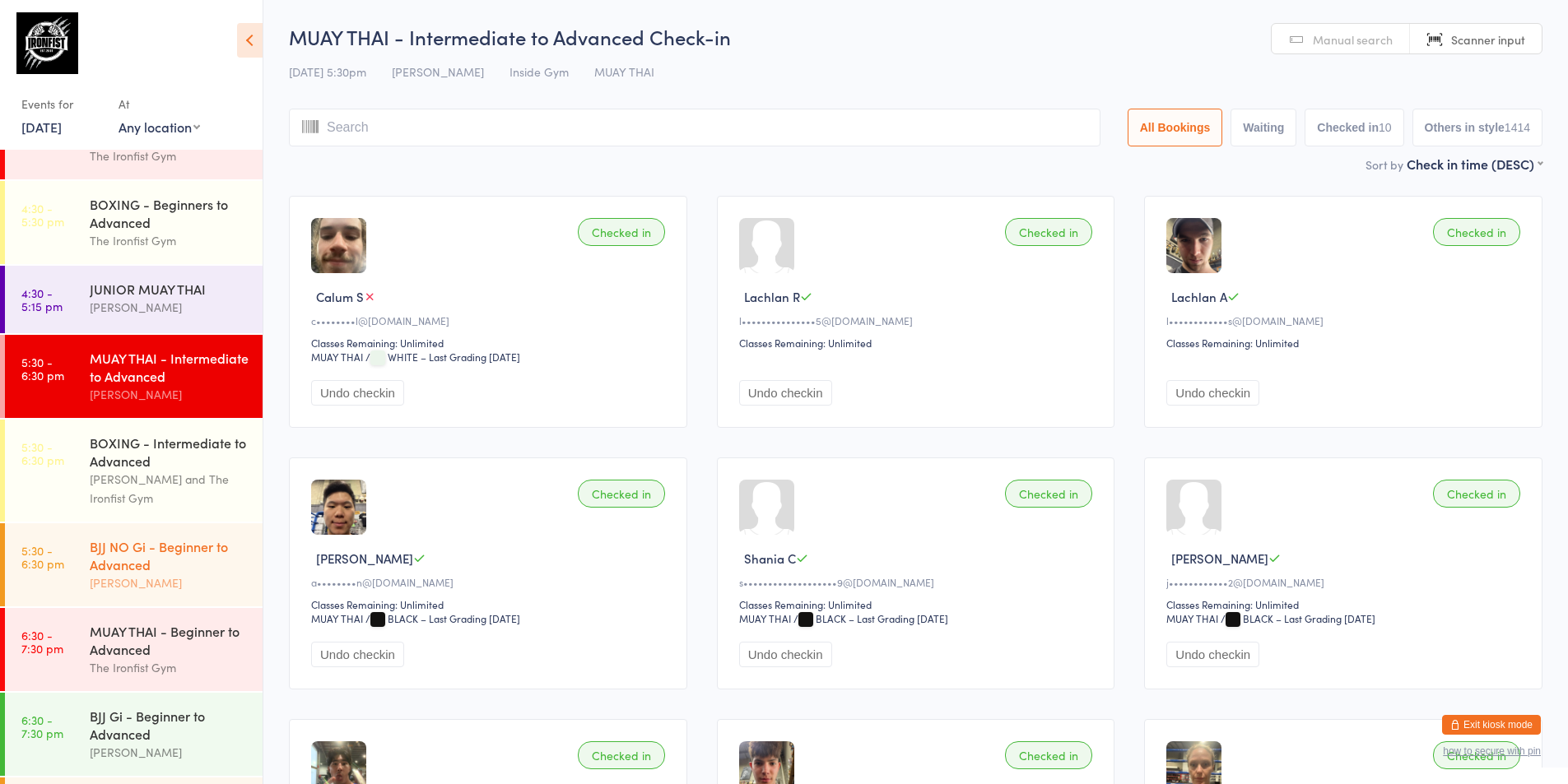
click at [126, 573] on div "BJJ NO Gi - Beginner to Advanced" at bounding box center [169, 556] width 159 height 37
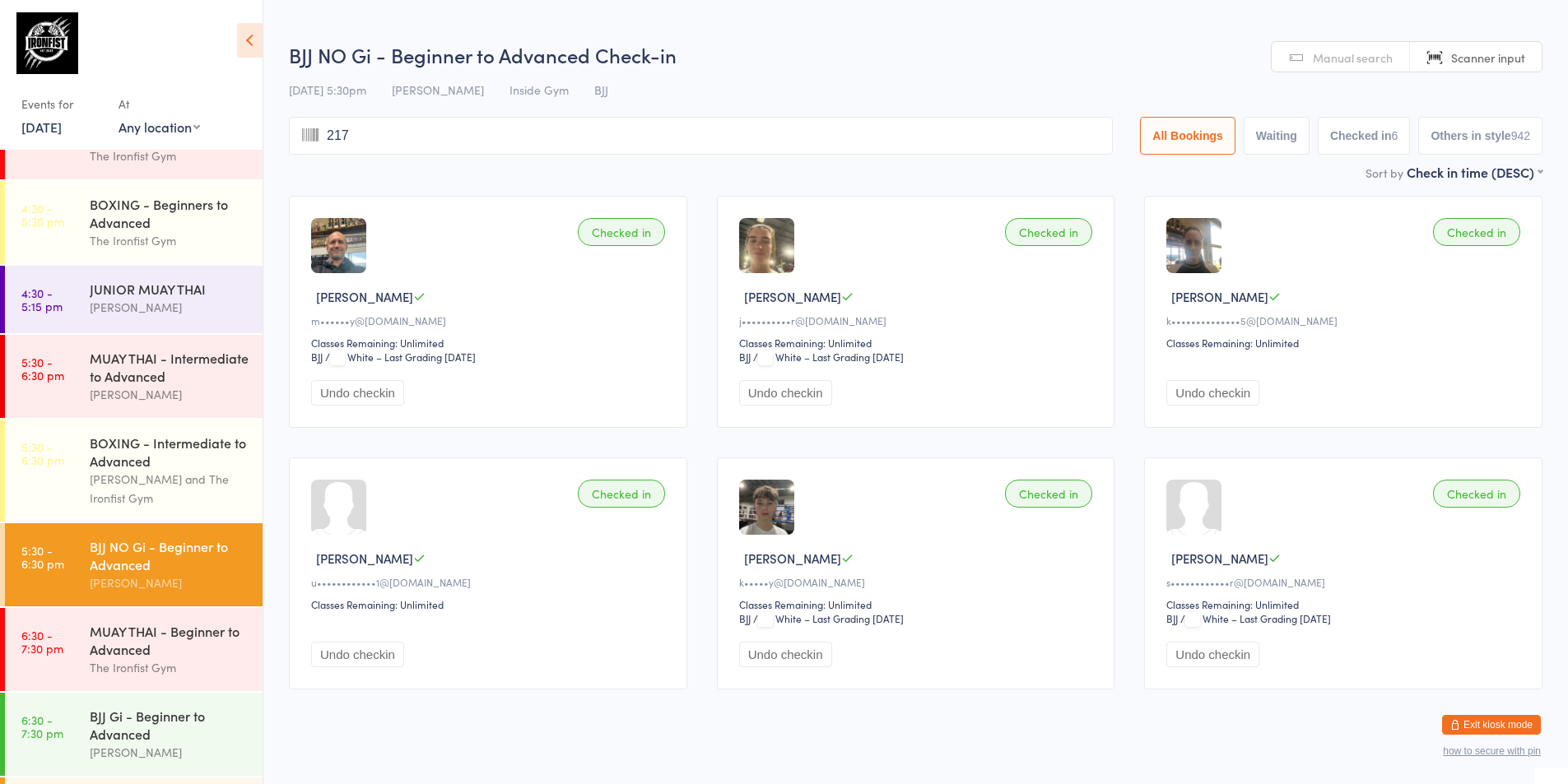
type input "2176"
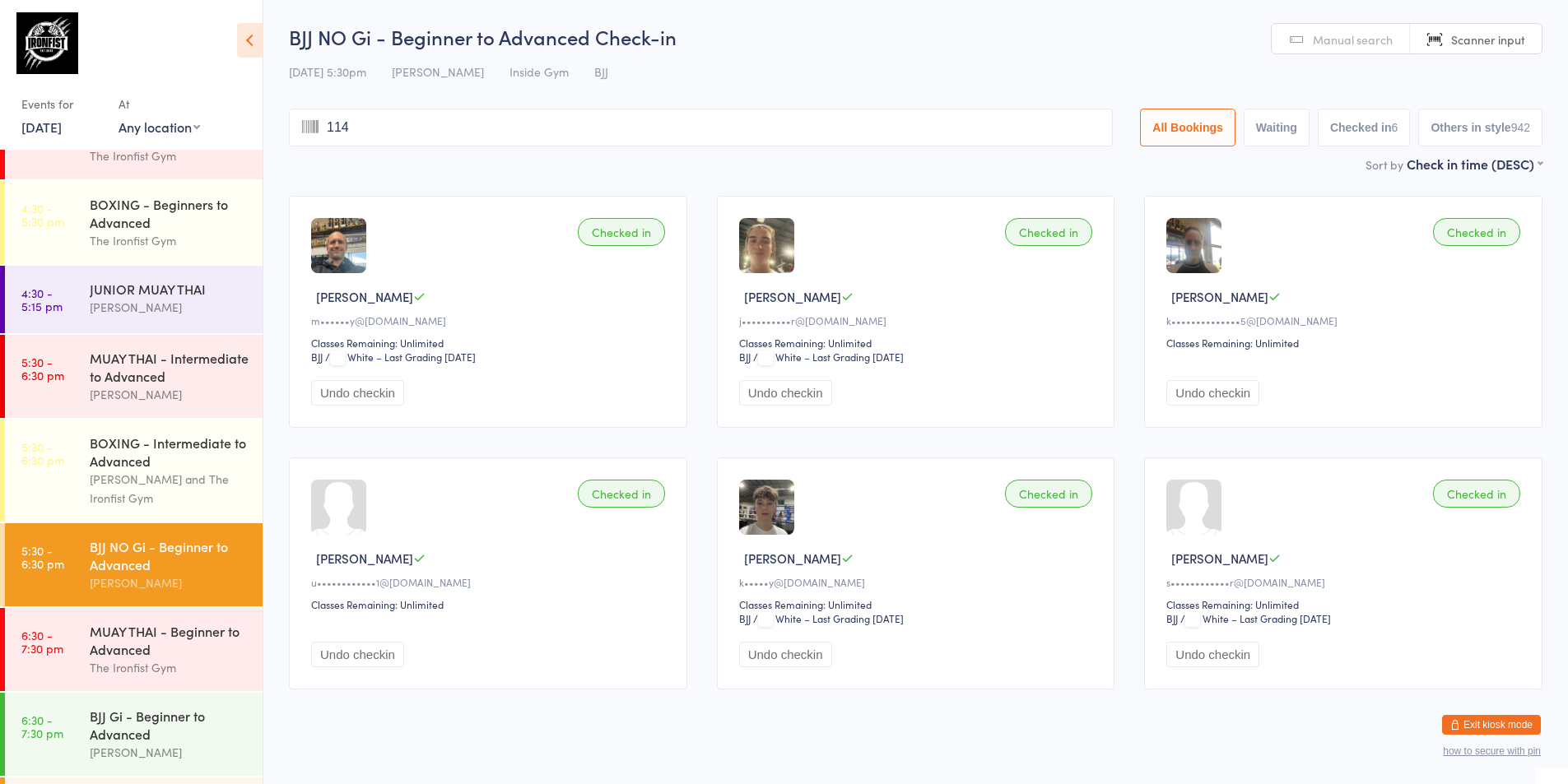
type input "1147"
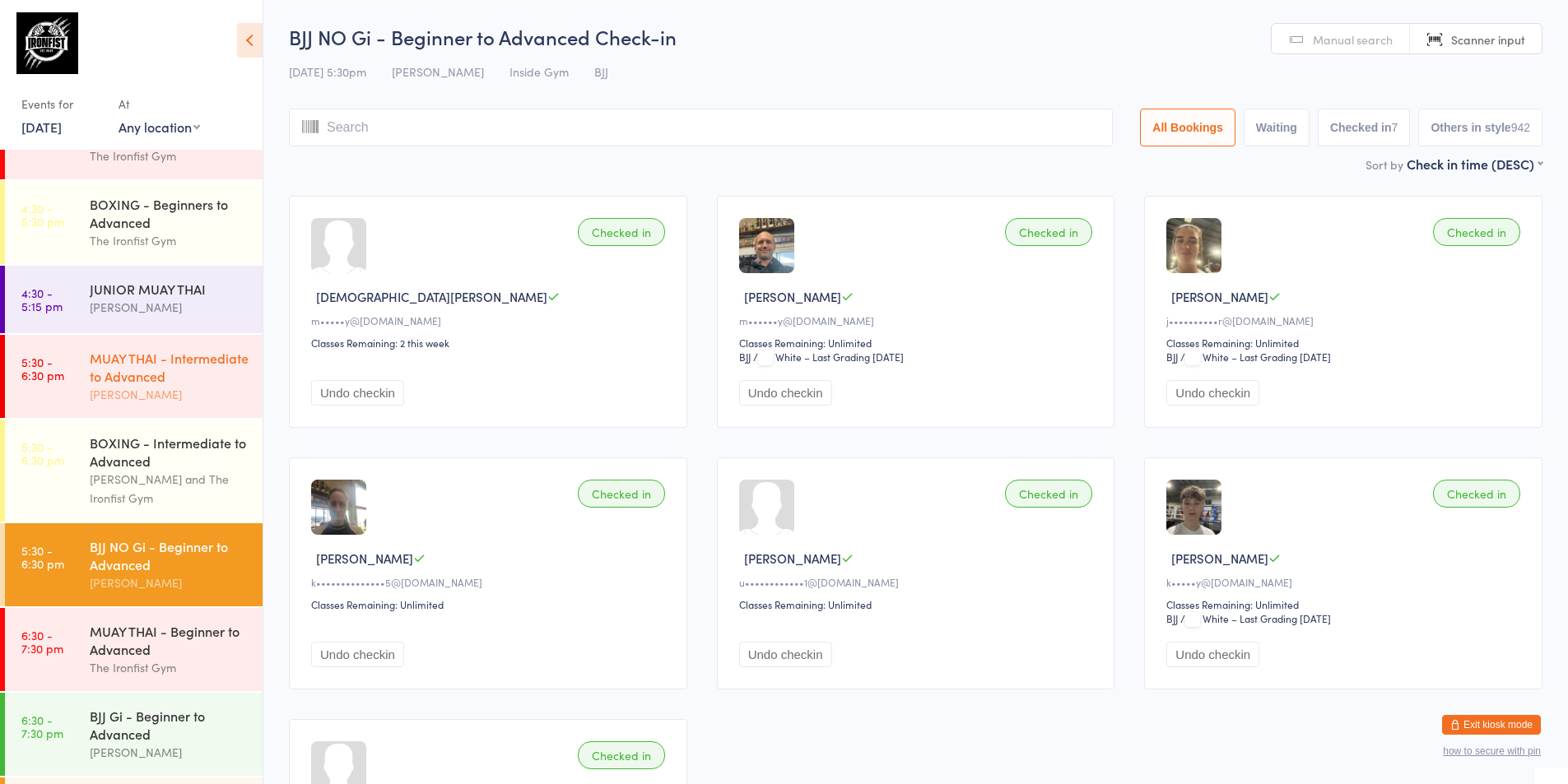
click at [126, 391] on div "[PERSON_NAME]" at bounding box center [169, 395] width 159 height 19
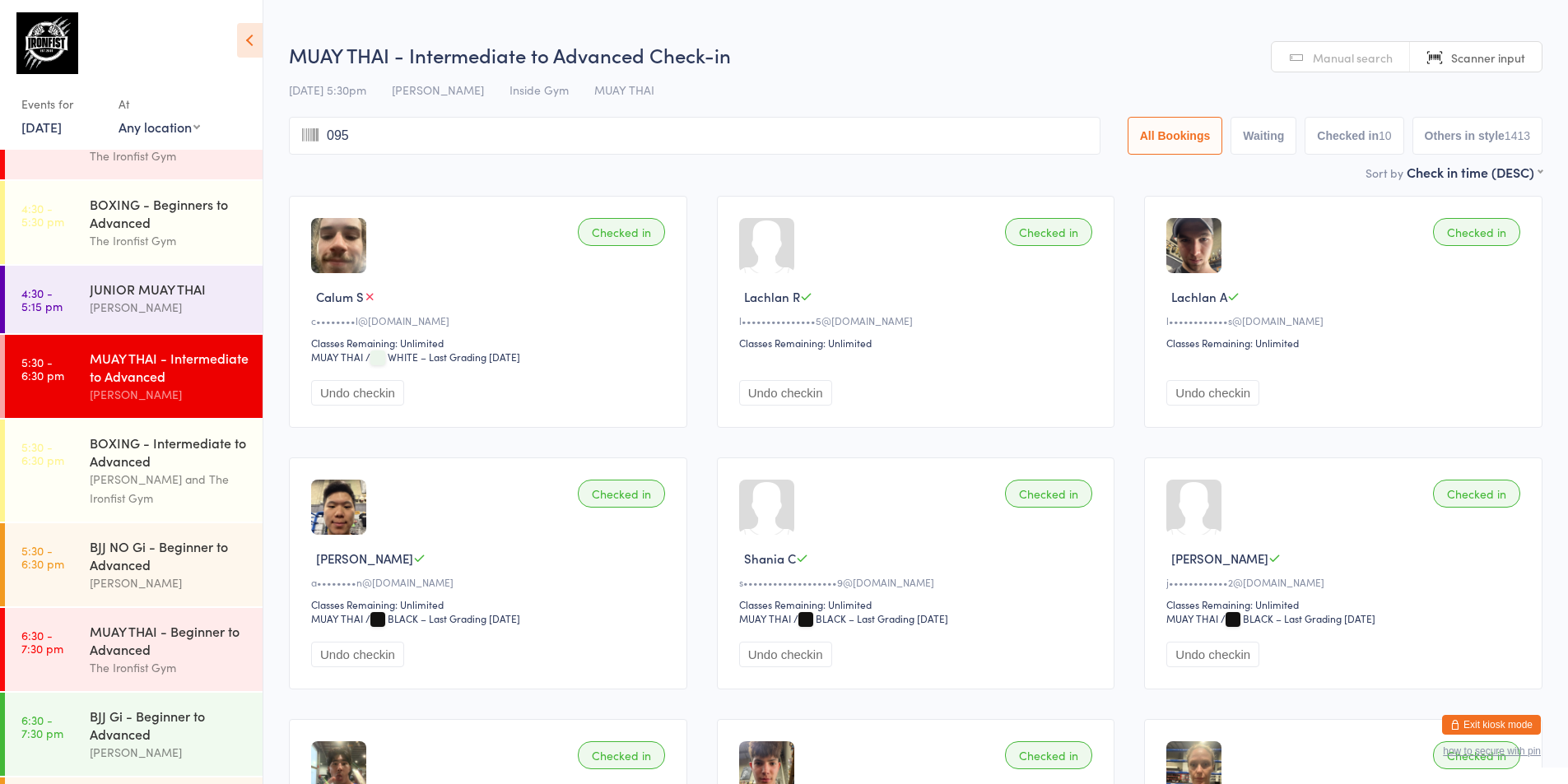
type input "0958"
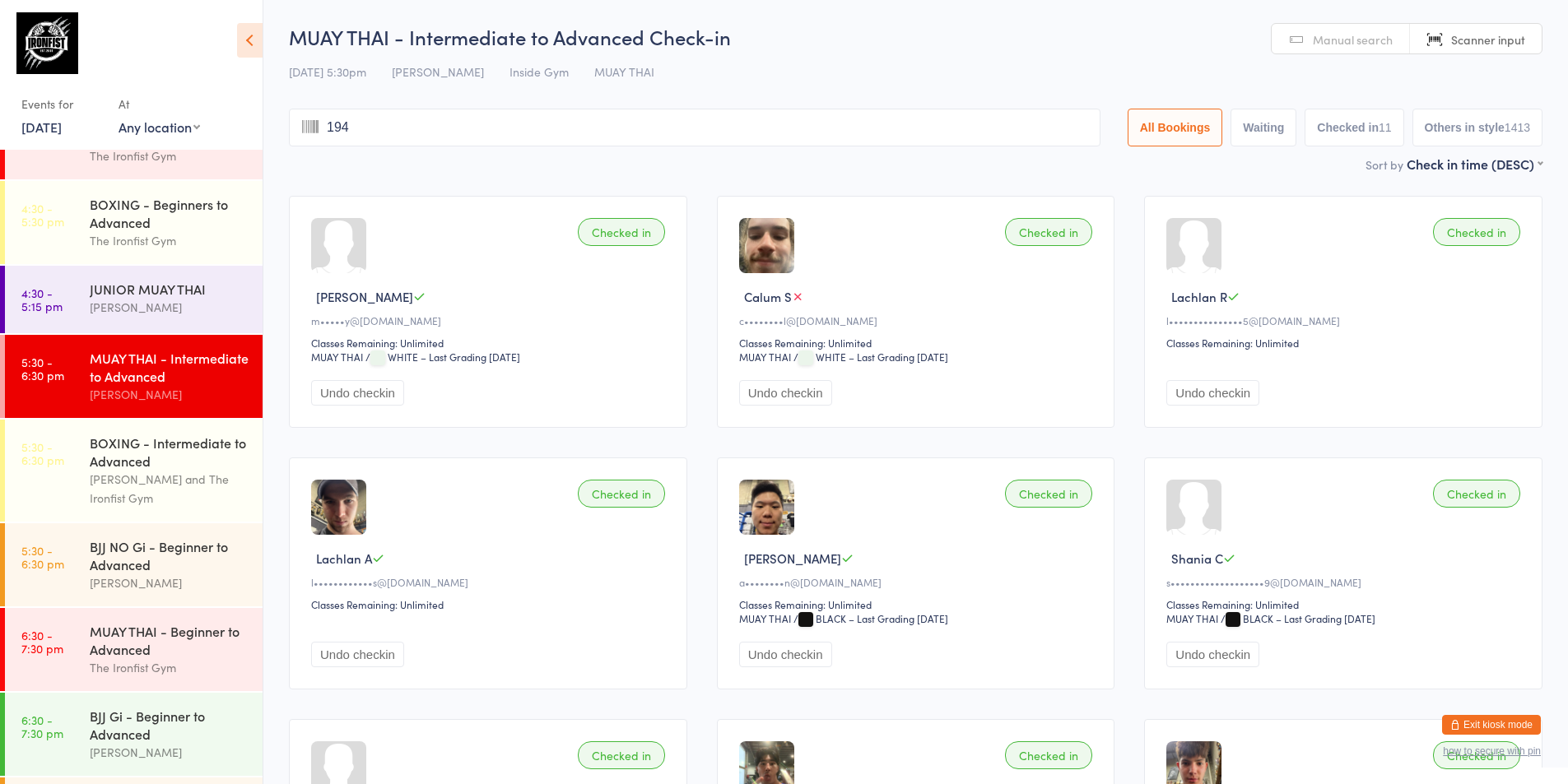
type input "1945"
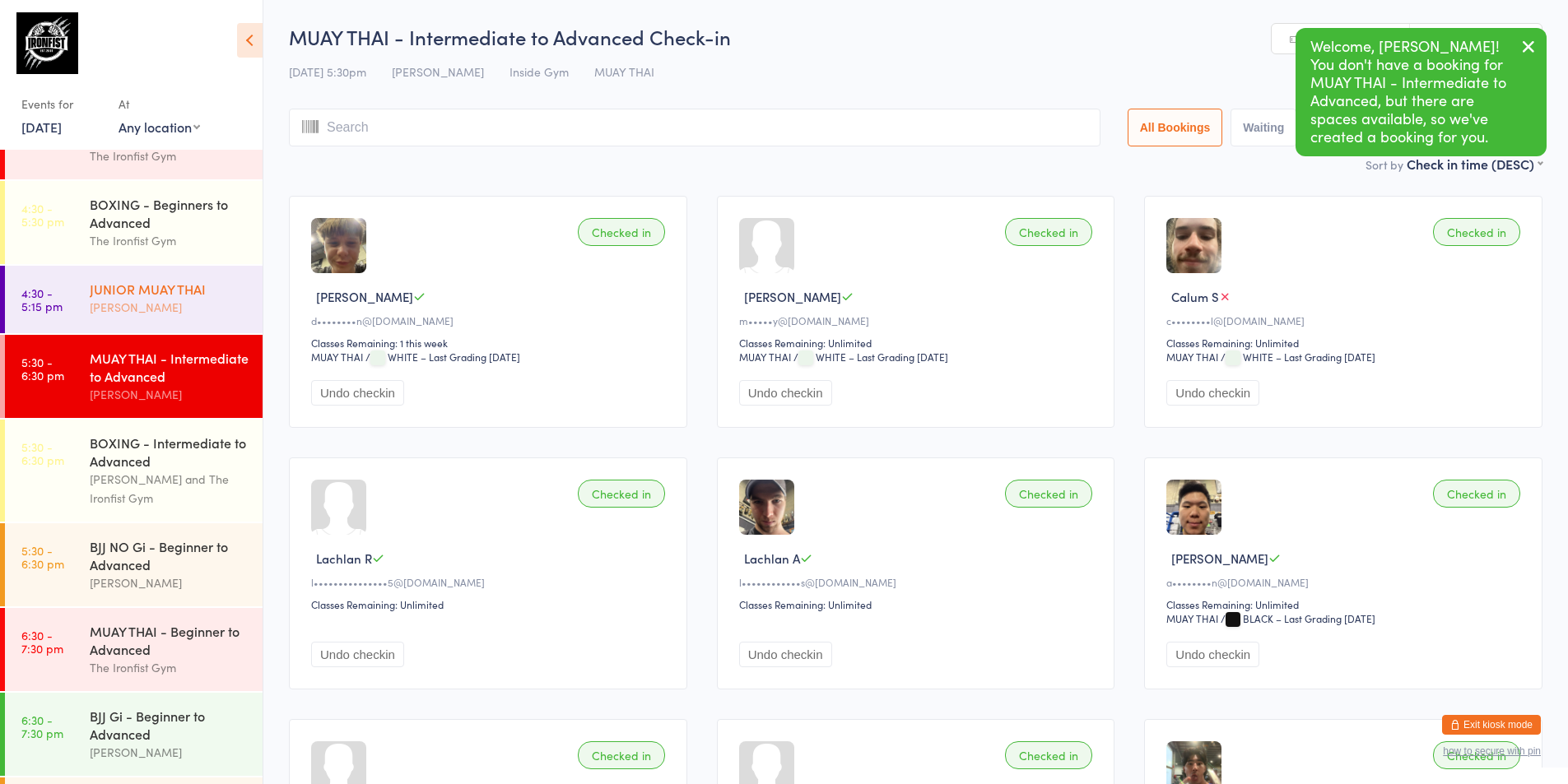
click at [140, 328] on div "JUNIOR MUAY THAI [PERSON_NAME]" at bounding box center [176, 297] width 173 height 65
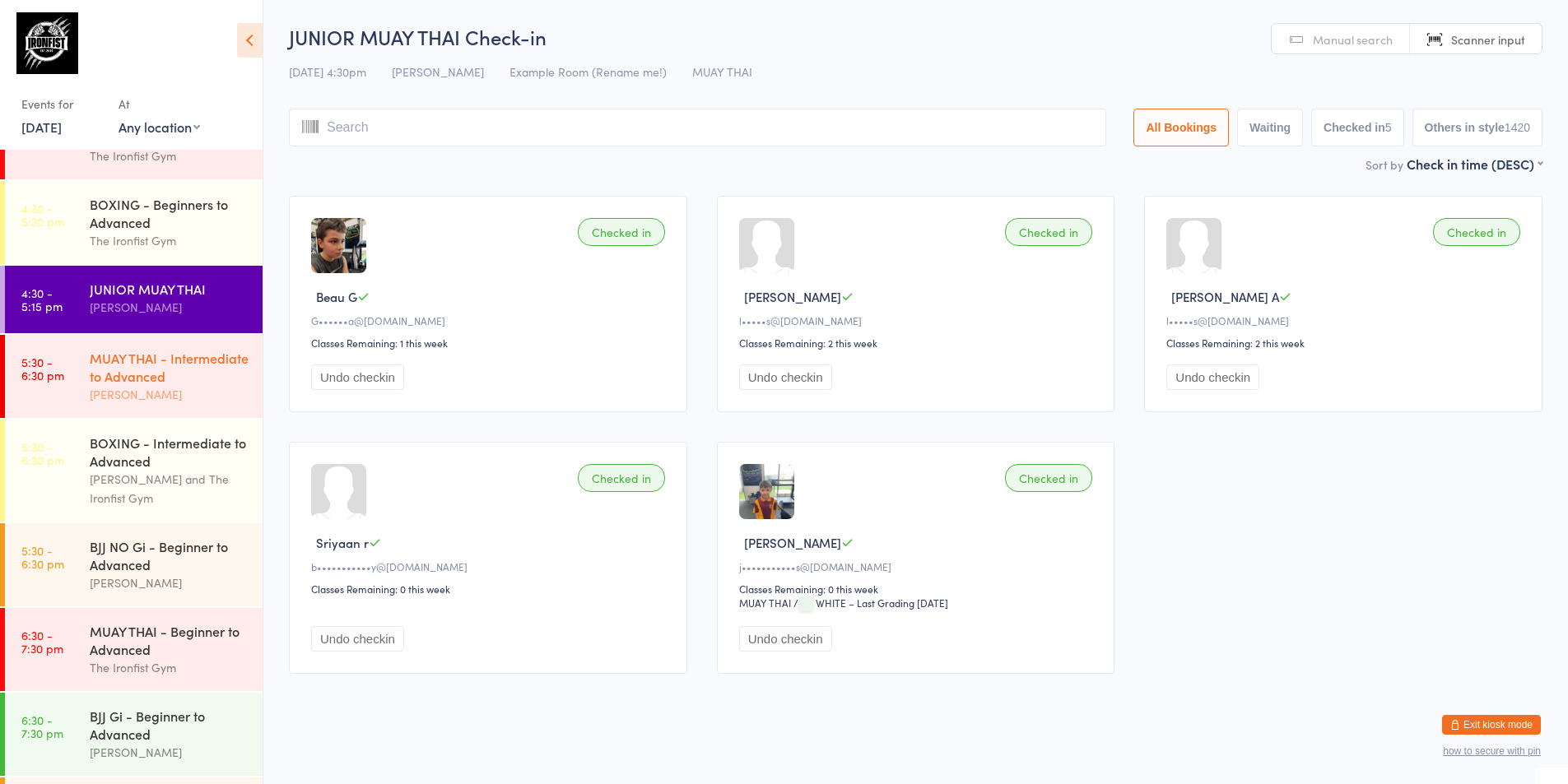
click at [137, 362] on div "MUAY THAI - Intermediate to Advanced" at bounding box center [169, 367] width 159 height 37
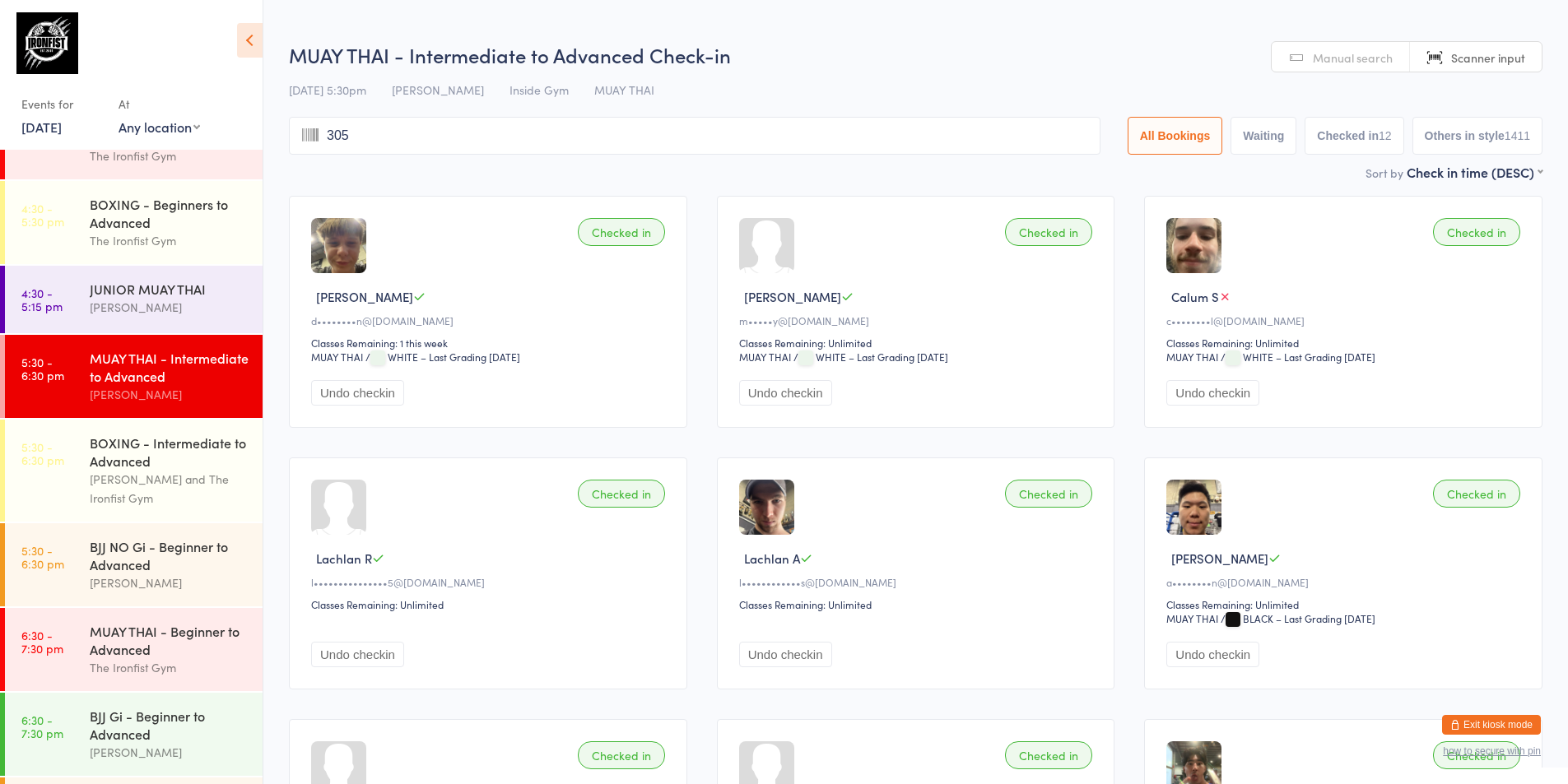
type input "3051"
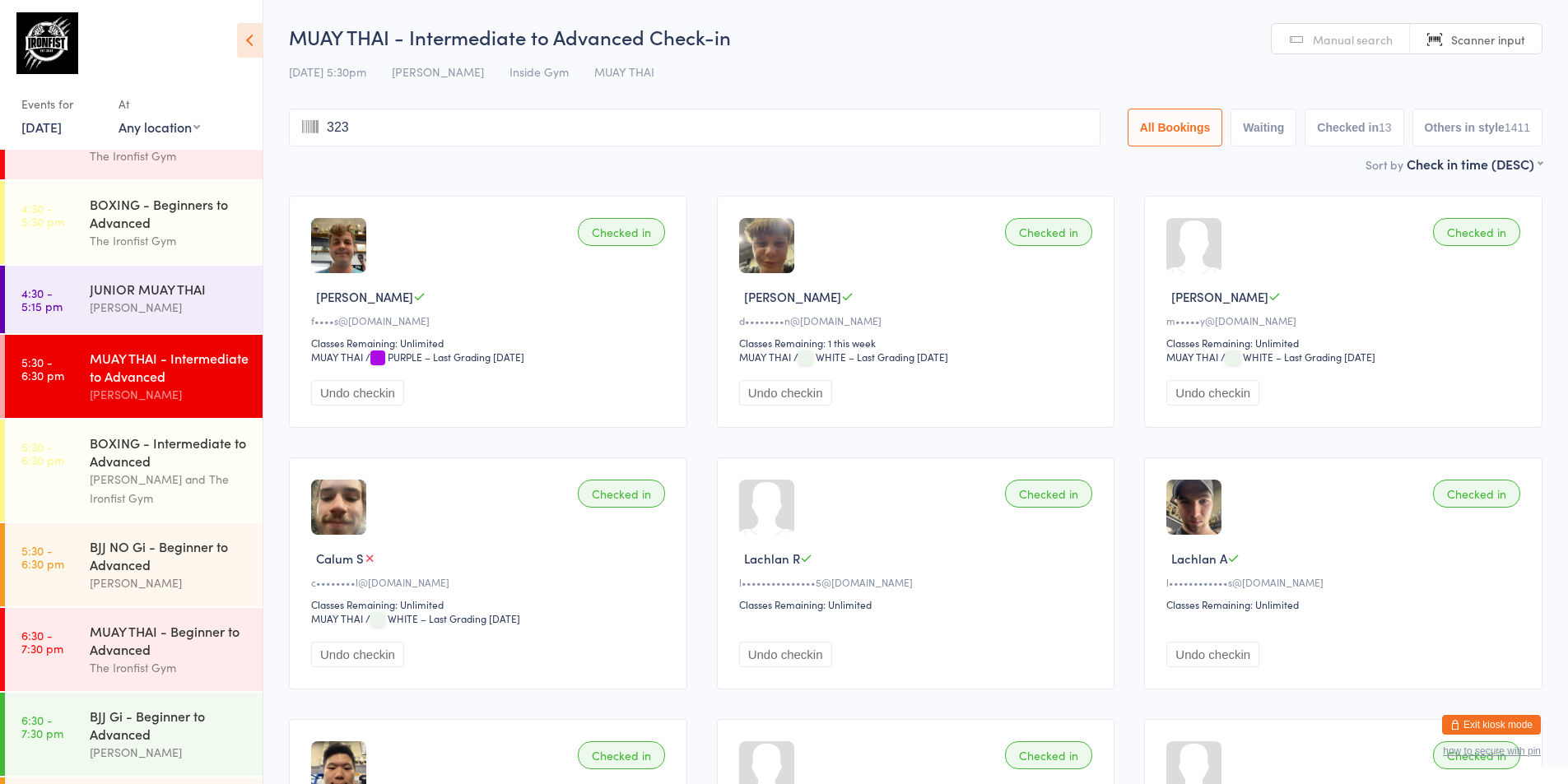
type input "3239"
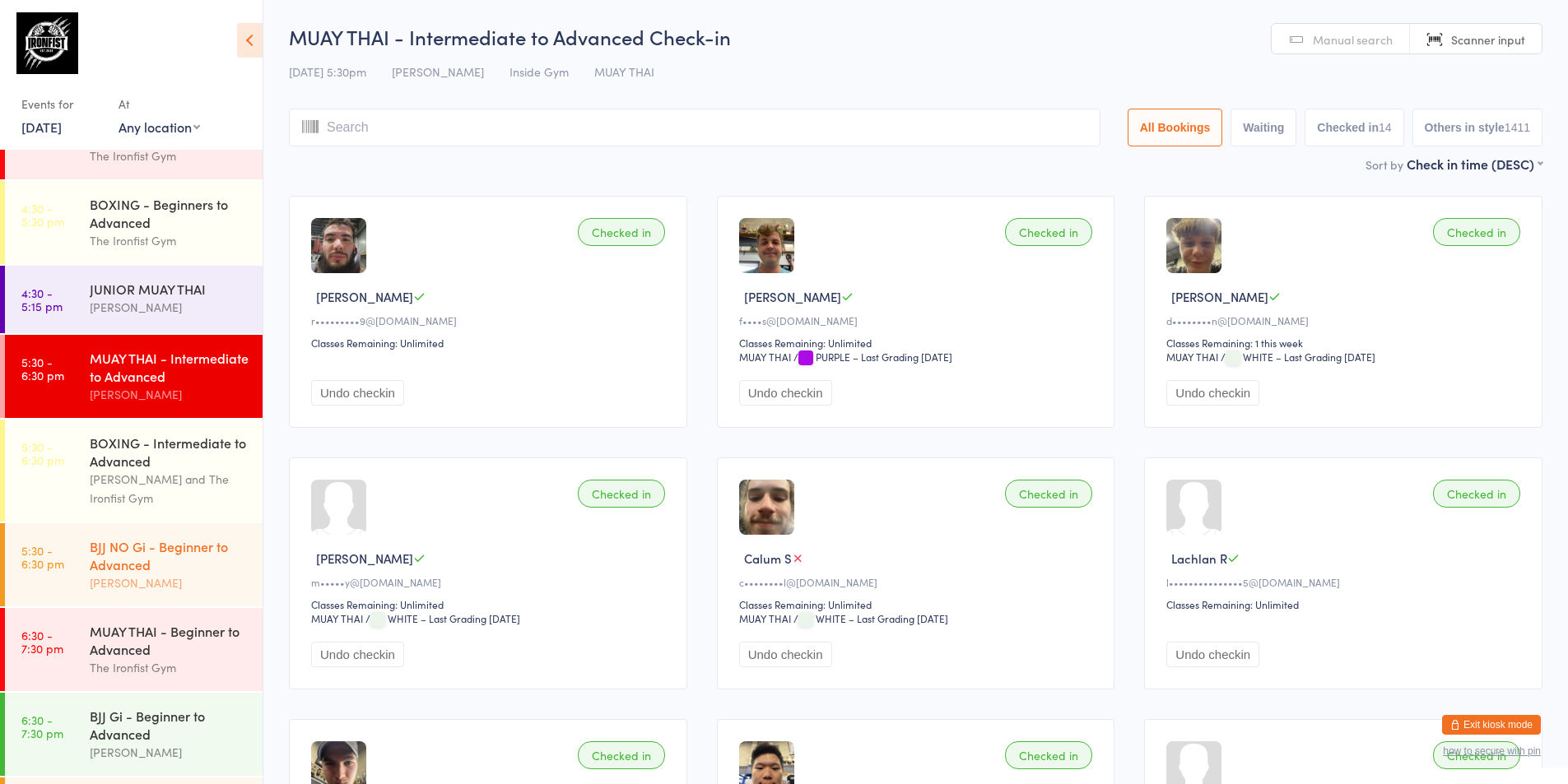
click at [70, 550] on link "5:30 - 6:30 pm BJJ NO Gi - Beginner to Advanced [PERSON_NAME]" at bounding box center [133, 565] width 258 height 83
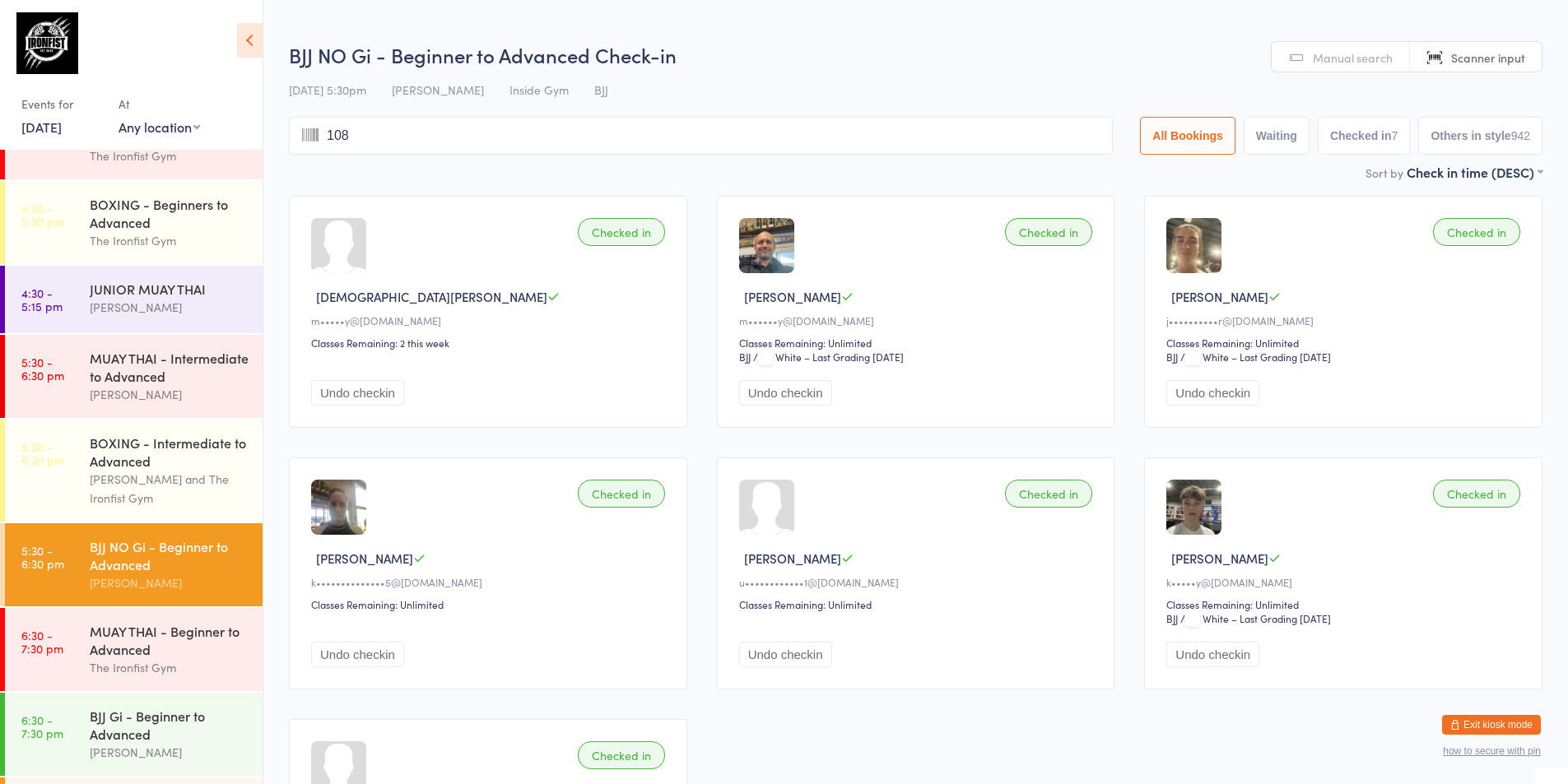
type input "1082"
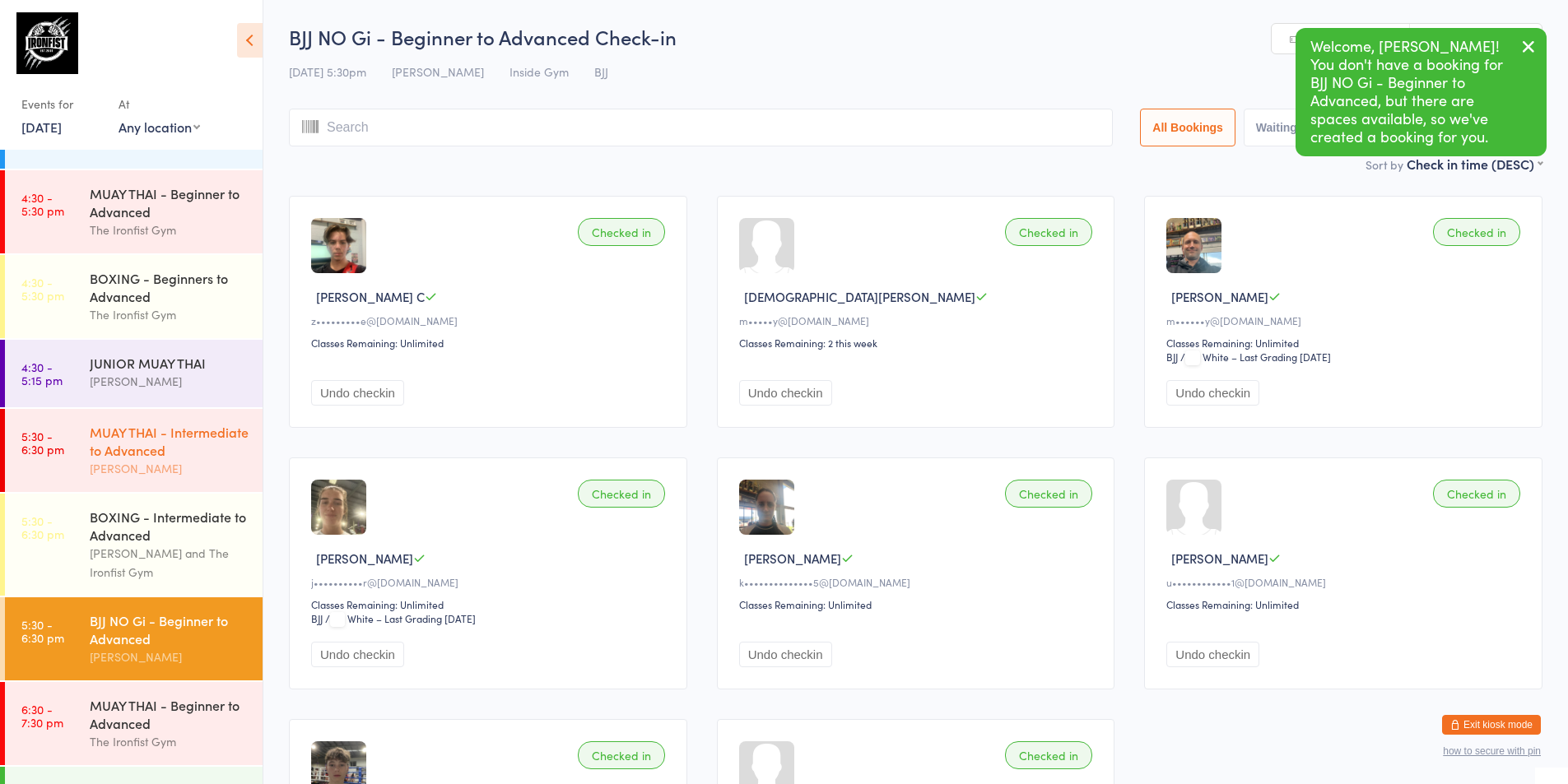
scroll to position [382, 0]
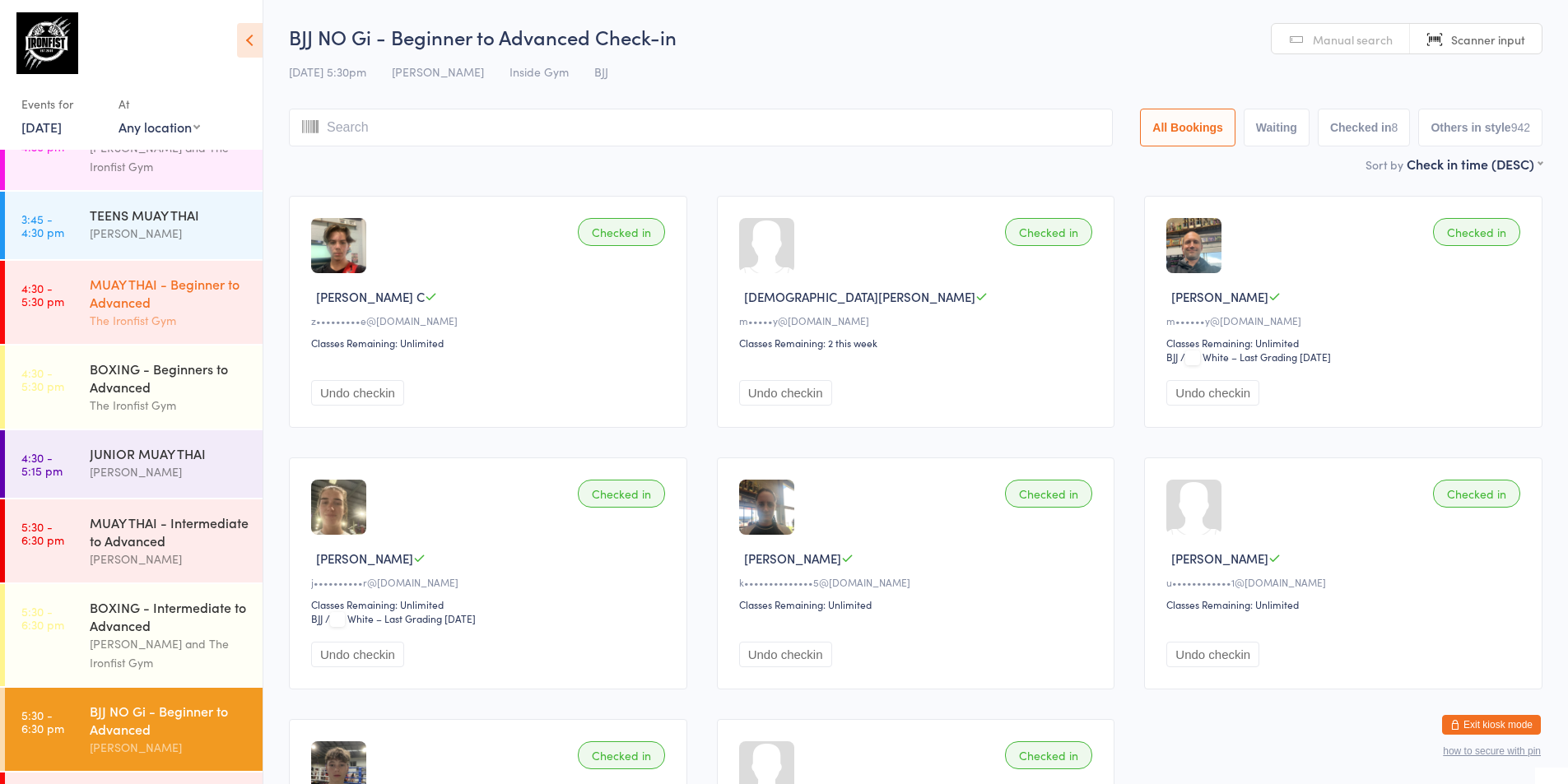
click at [164, 317] on div "The Ironfist Gym" at bounding box center [169, 321] width 159 height 19
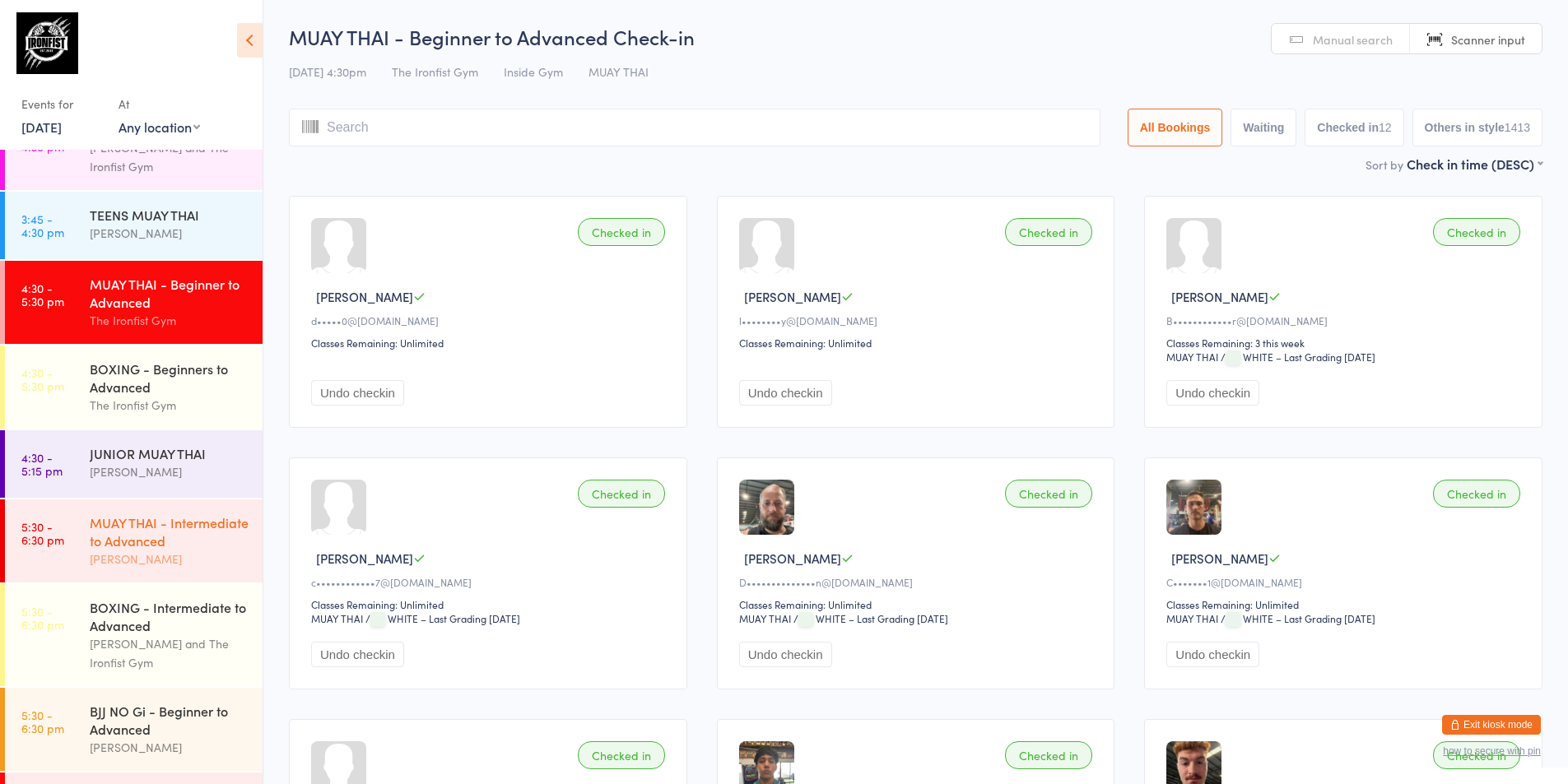
click at [161, 561] on div "[PERSON_NAME]" at bounding box center [169, 560] width 159 height 19
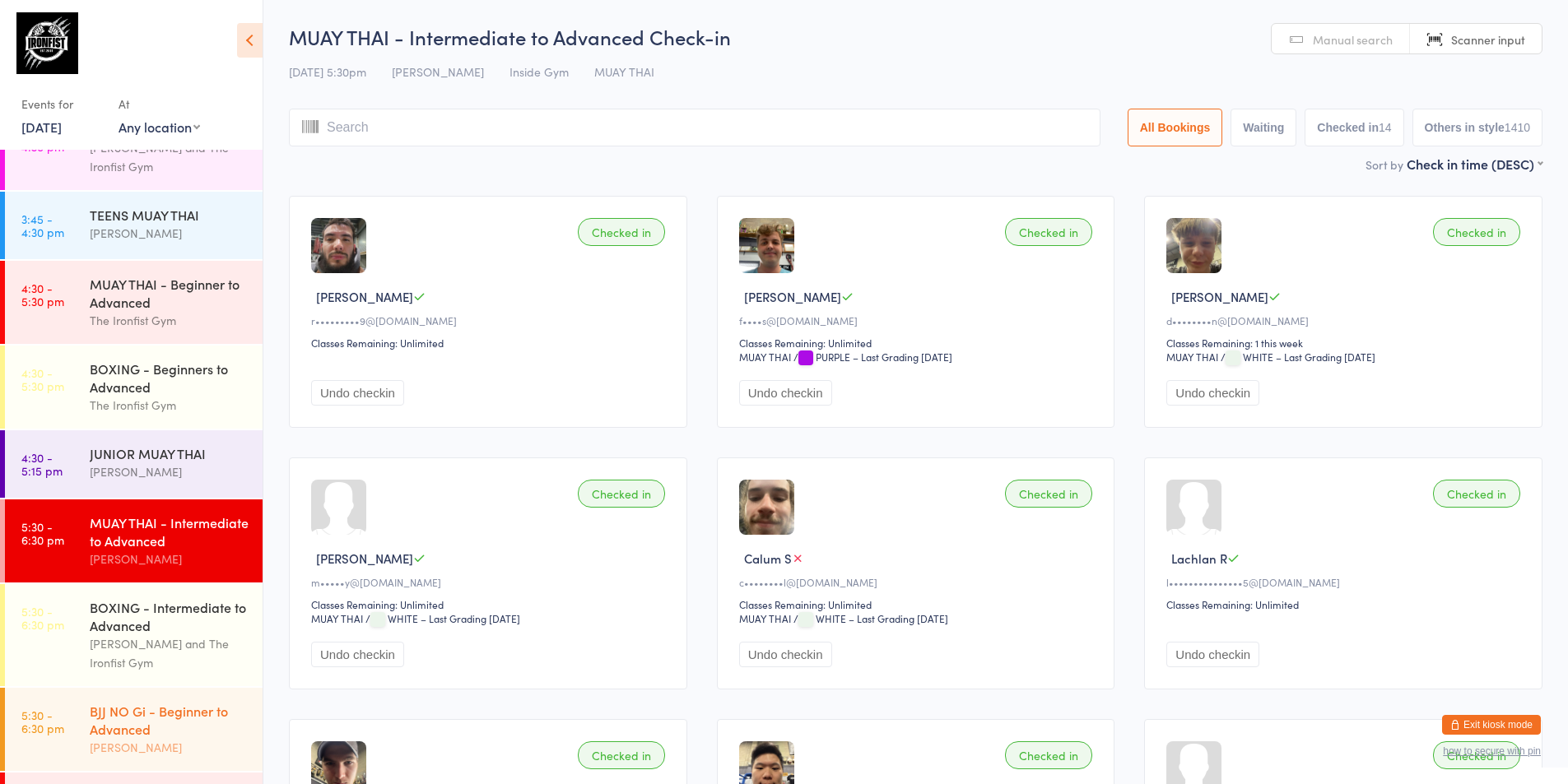
click at [32, 699] on link "5:30 - 6:30 pm BJJ NO Gi - Beginner to Advanced [PERSON_NAME]" at bounding box center [133, 730] width 258 height 83
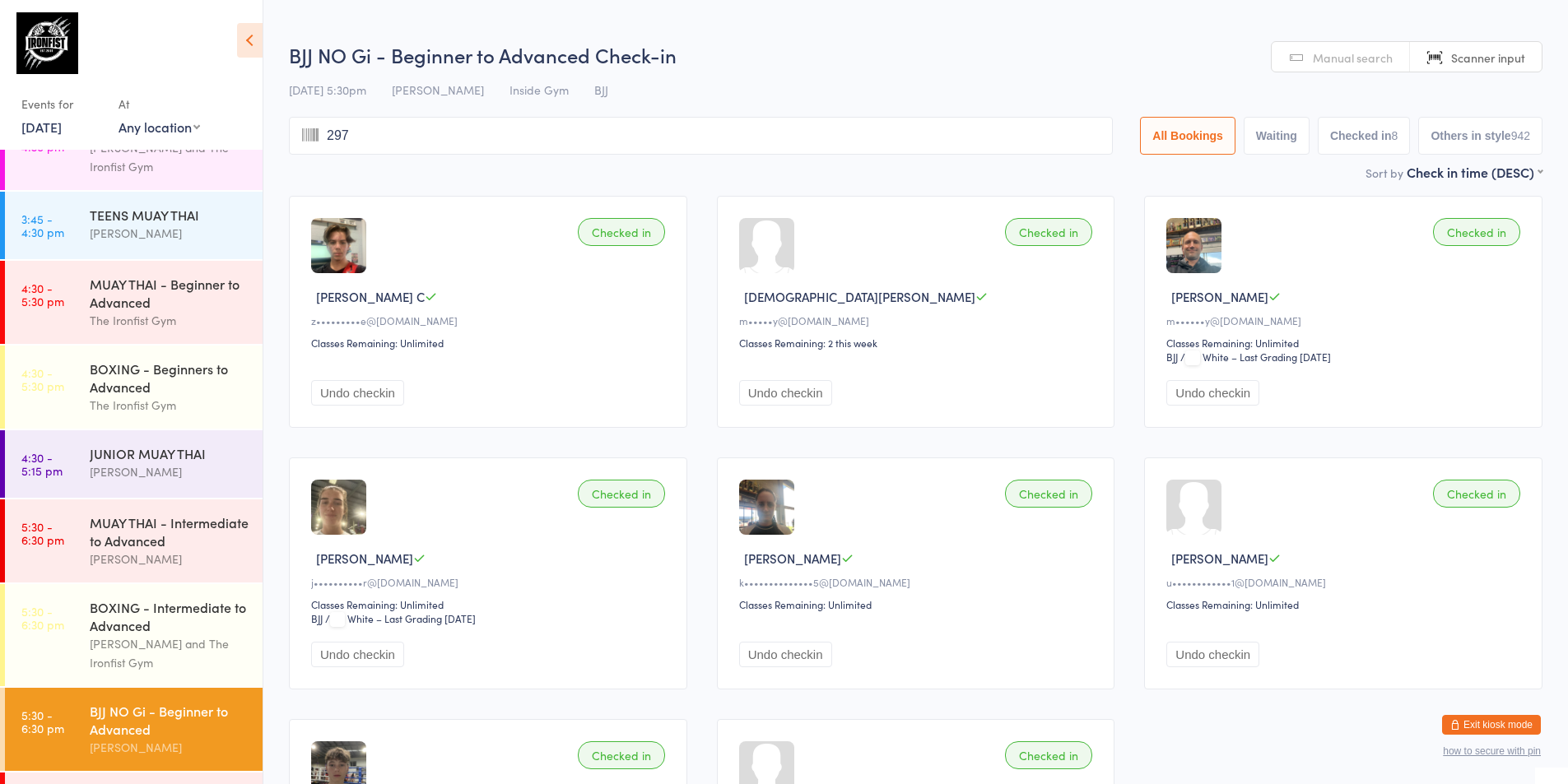
type input "2970"
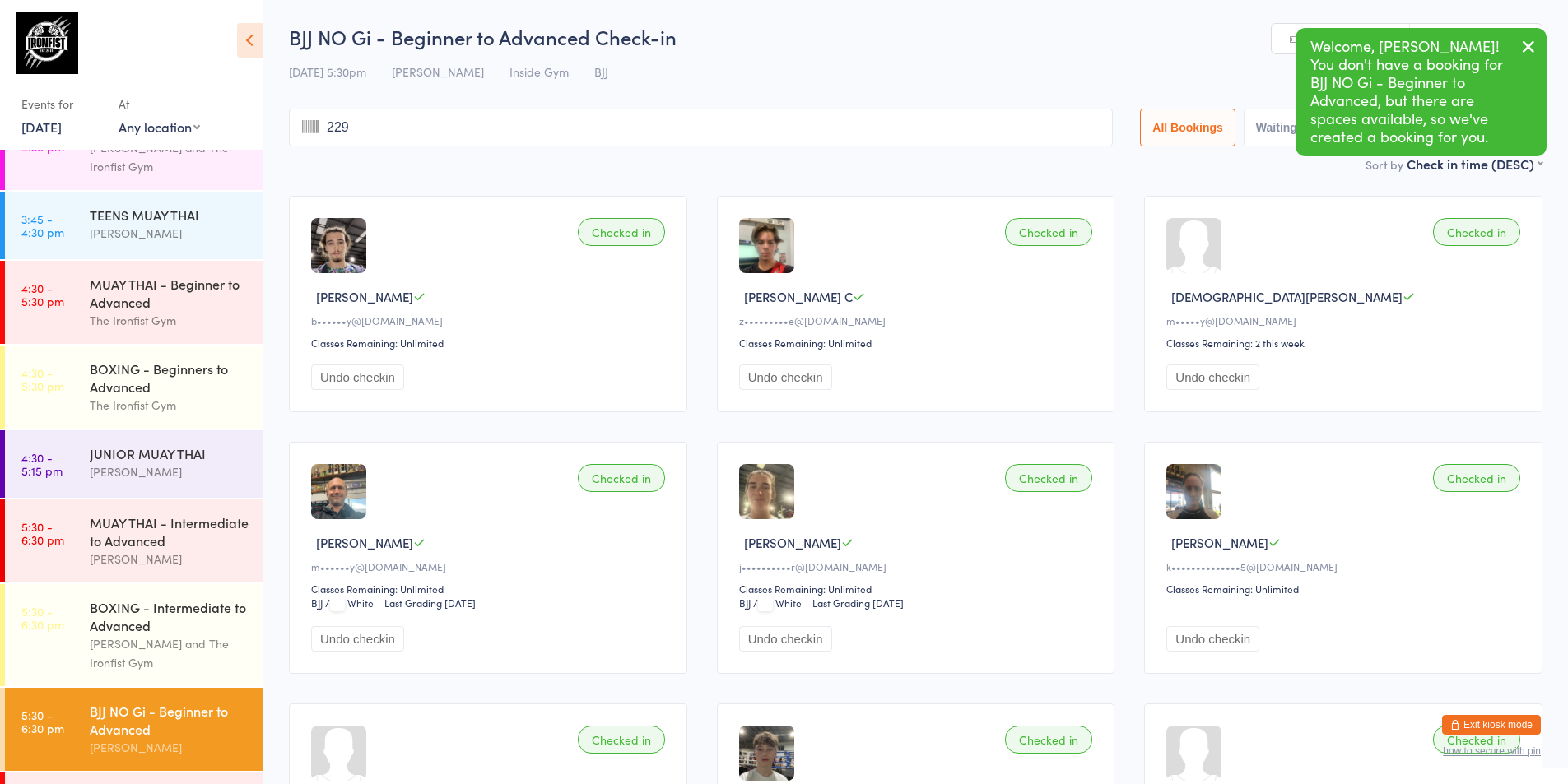
type input "2298"
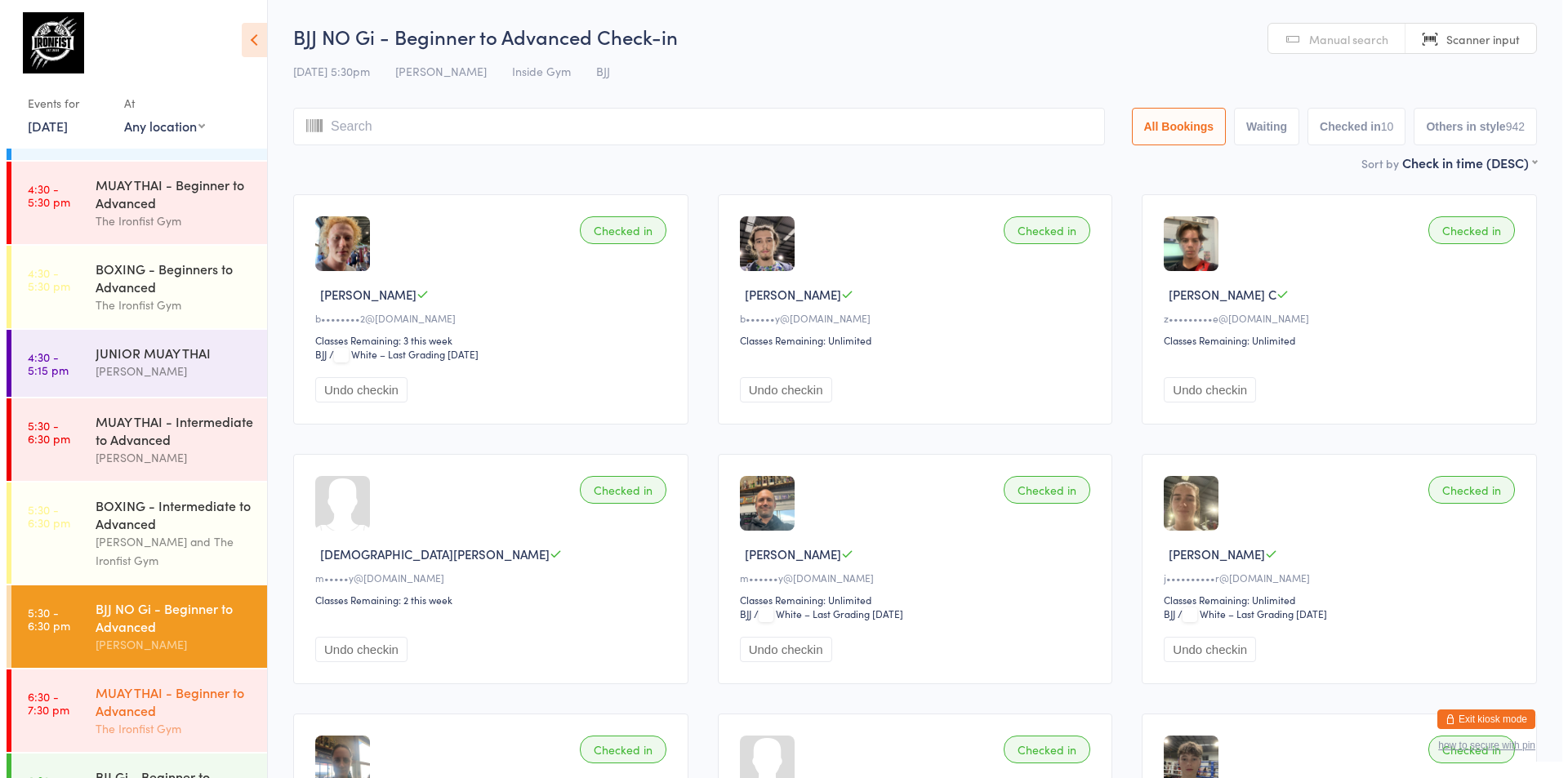
scroll to position [625, 0]
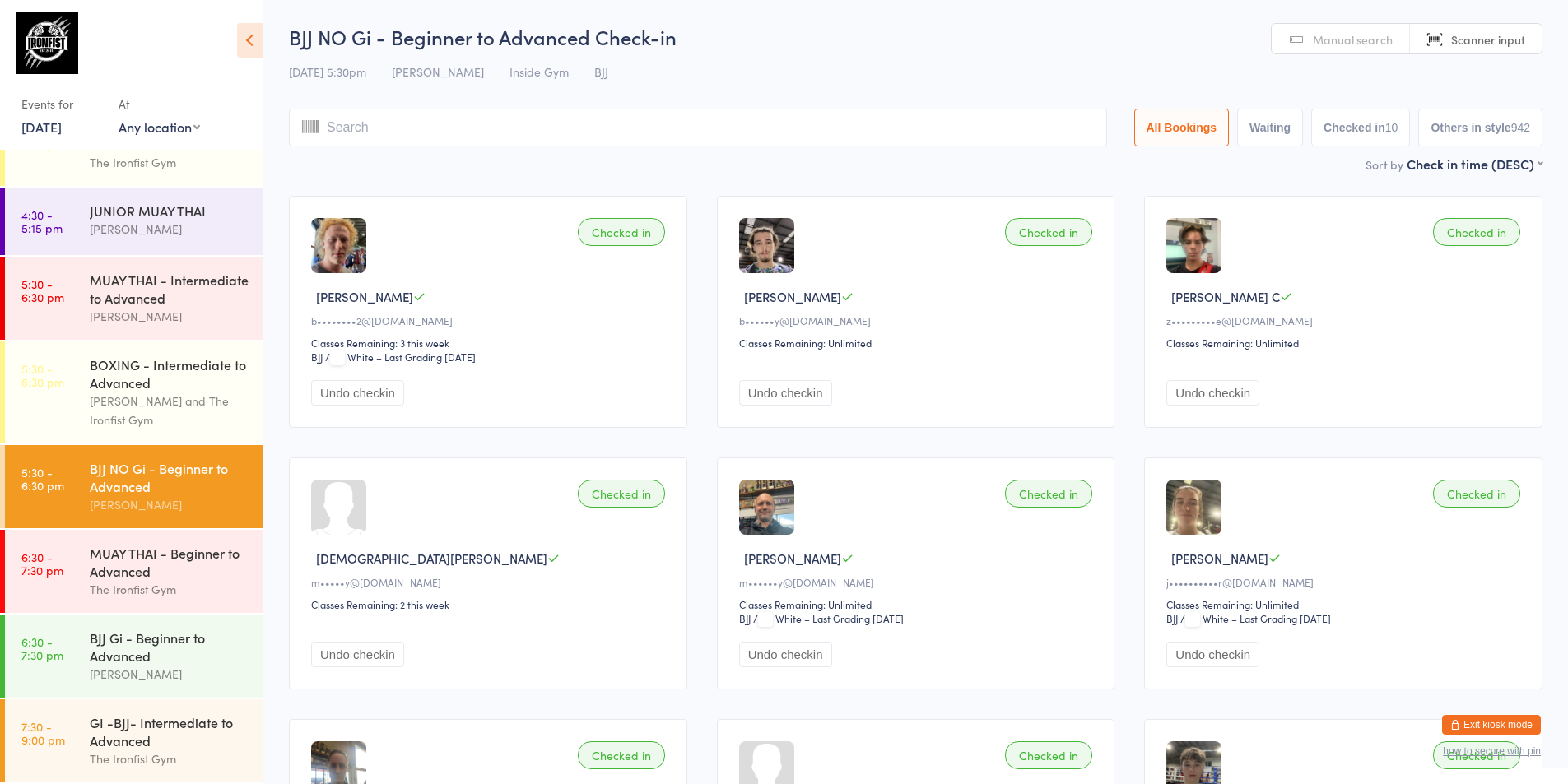
click at [62, 469] on time "5:30 - 6:30 pm" at bounding box center [42, 479] width 42 height 26
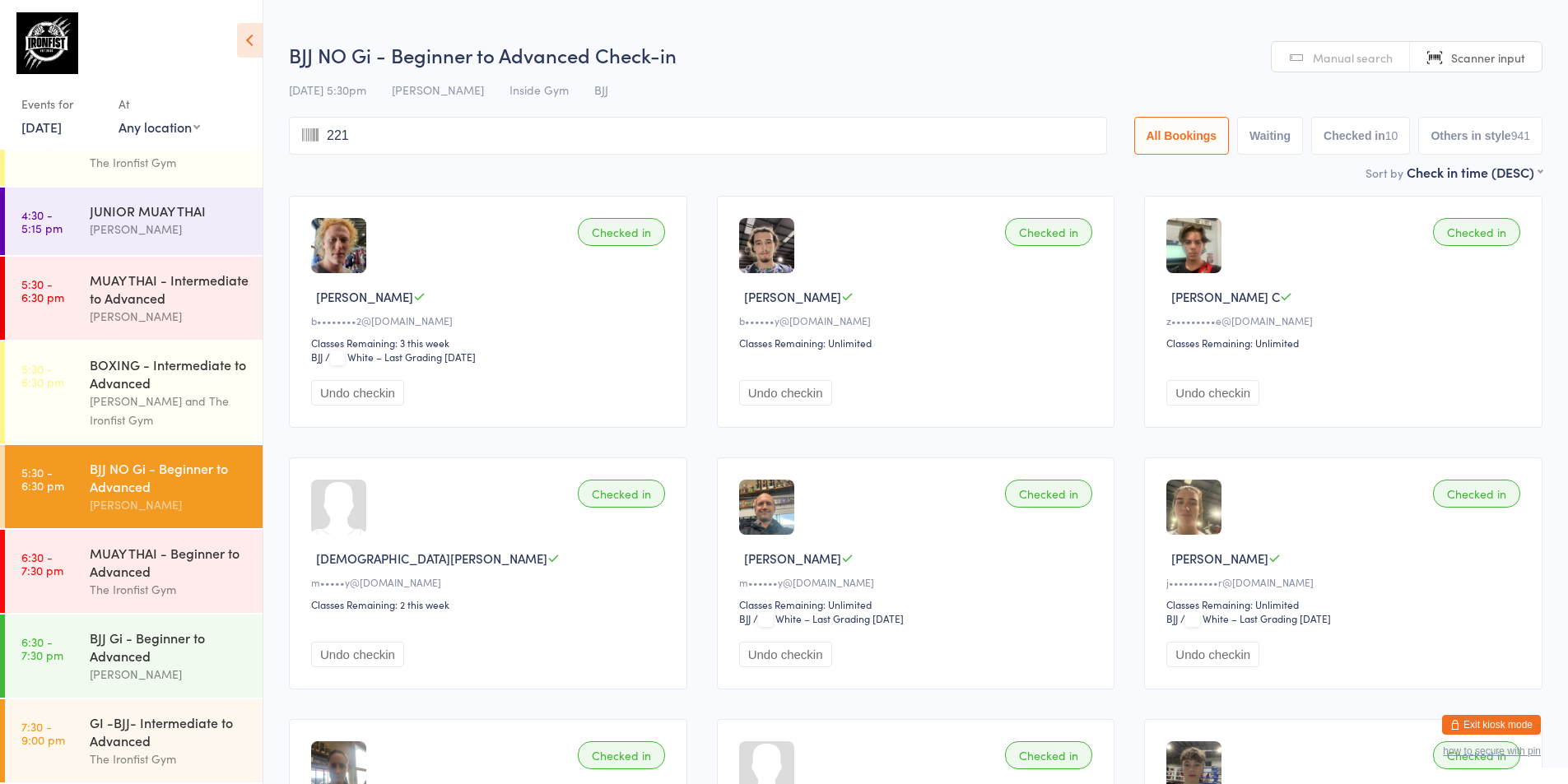
type input "2212"
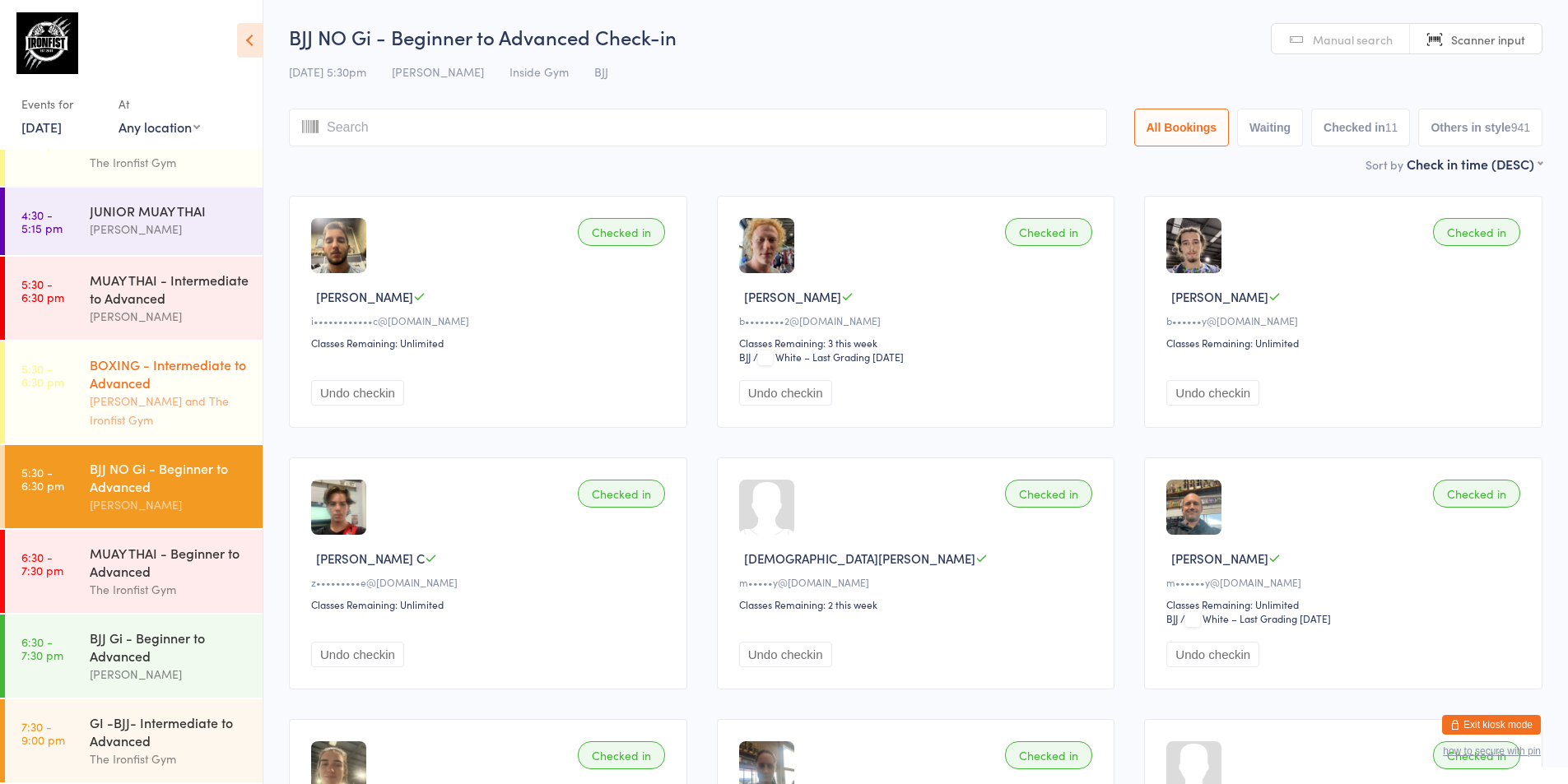
click at [81, 391] on link "5:30 - 6:30 pm BOXING - Intermediate to Advanced [PERSON_NAME] and The Ironfist…" at bounding box center [133, 393] width 258 height 102
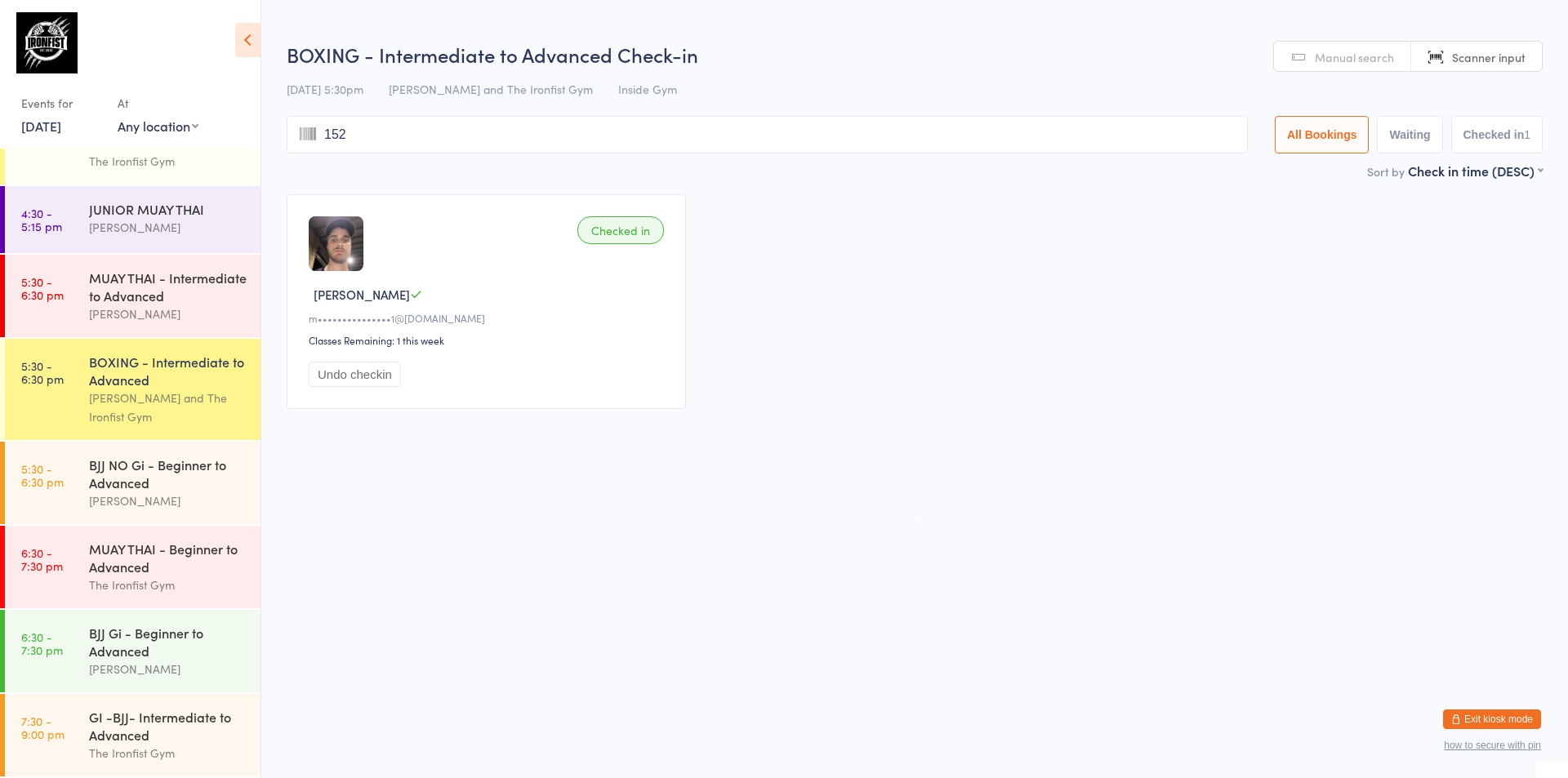
type input "1529"
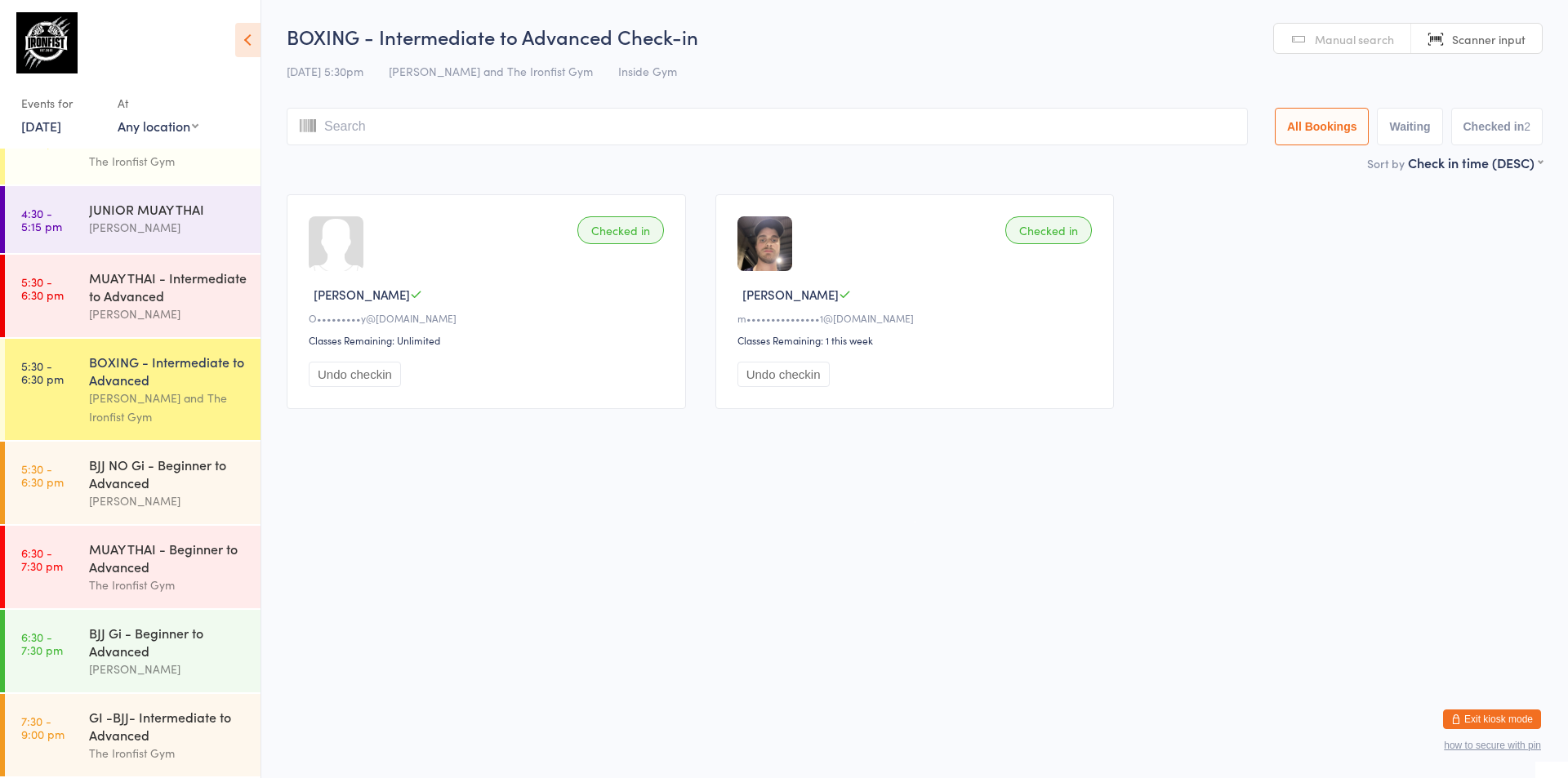
click at [118, 348] on div "BOXING - Intermediate to Advanced [PERSON_NAME] and The Ironfist Gym" at bounding box center [174, 390] width 171 height 102
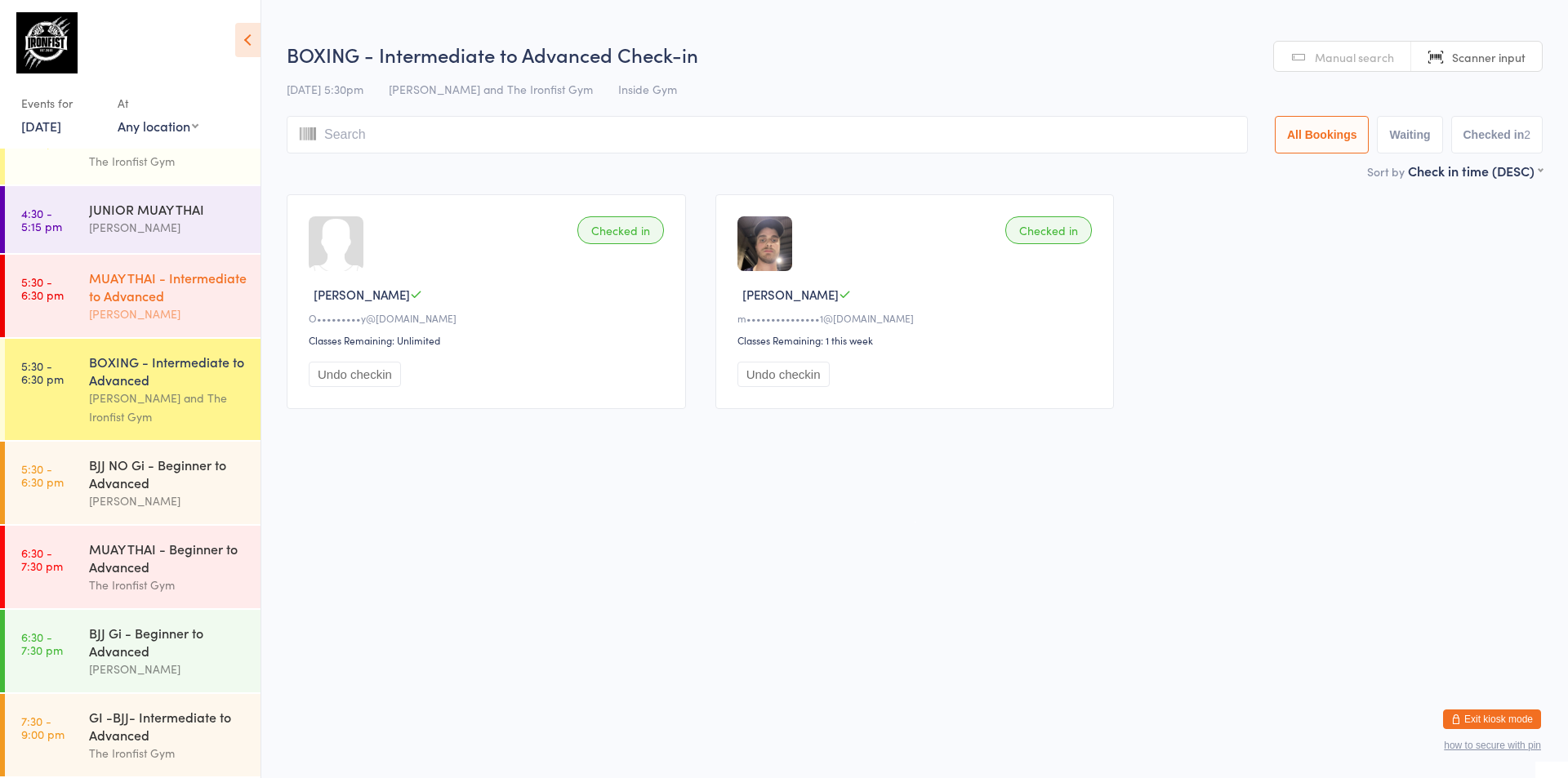
click at [130, 313] on div "[PERSON_NAME]" at bounding box center [168, 314] width 158 height 19
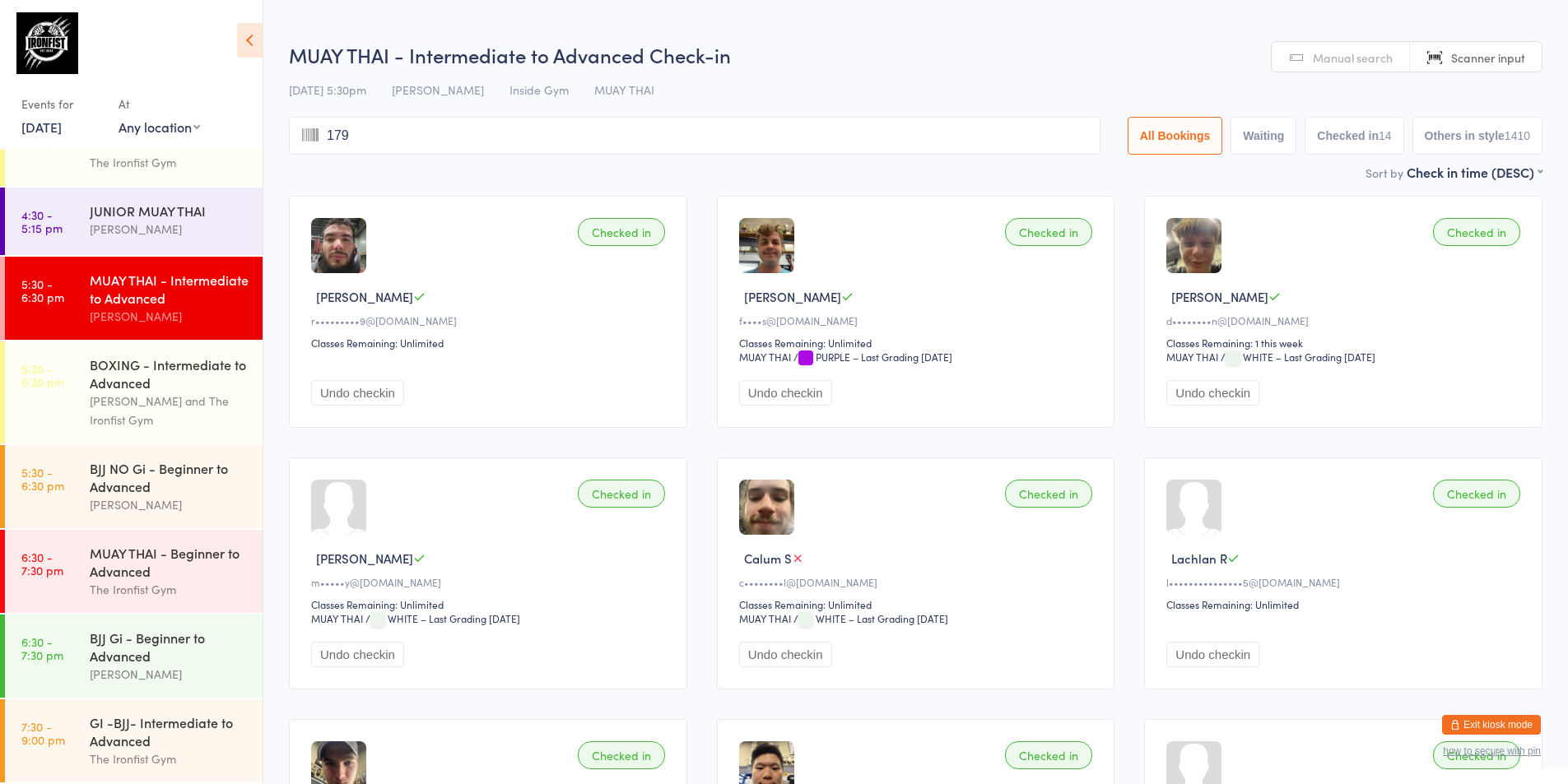
type input "1790"
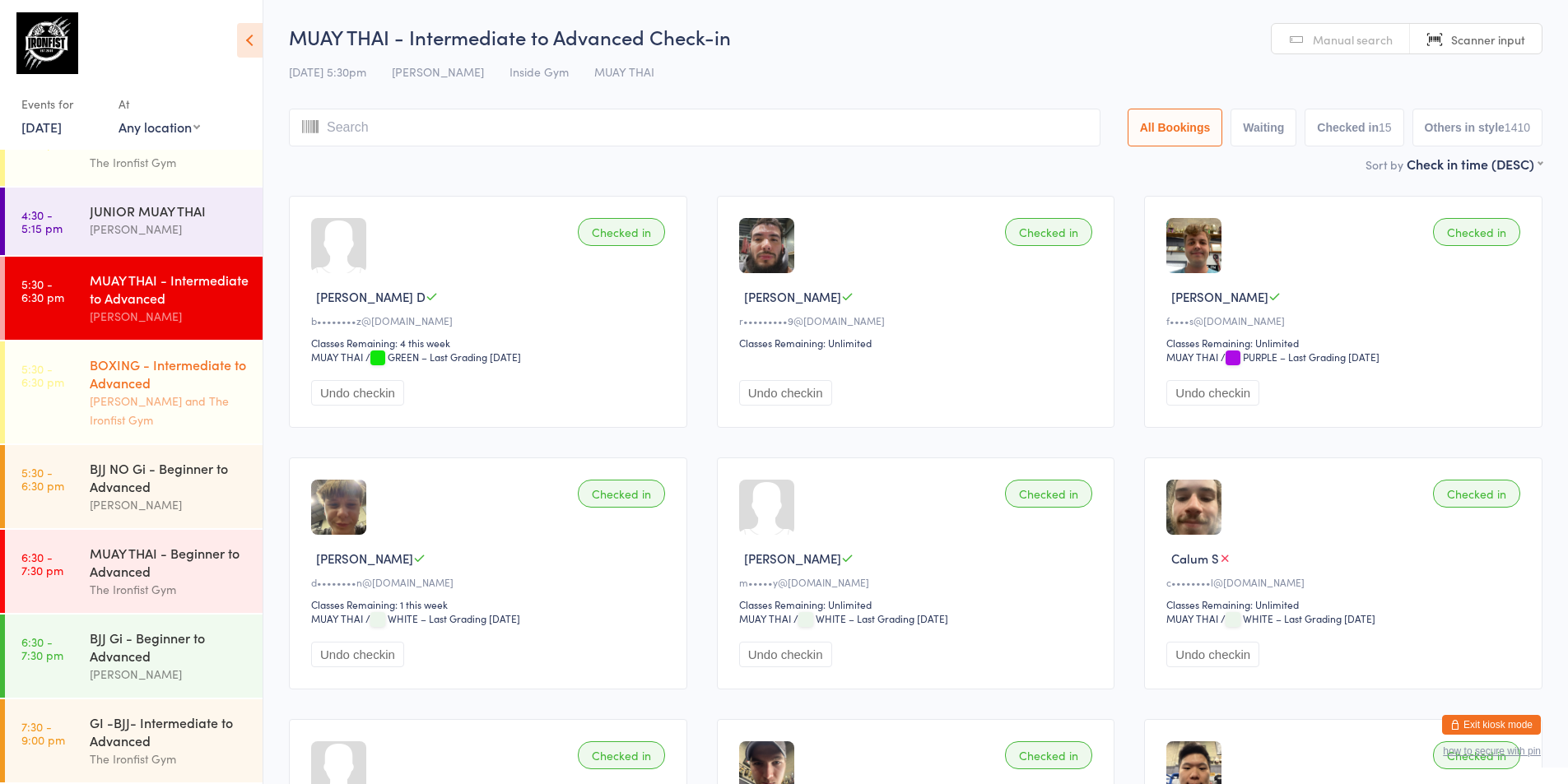
click at [128, 391] on div "BOXING - Intermediate to Advanced" at bounding box center [169, 374] width 159 height 37
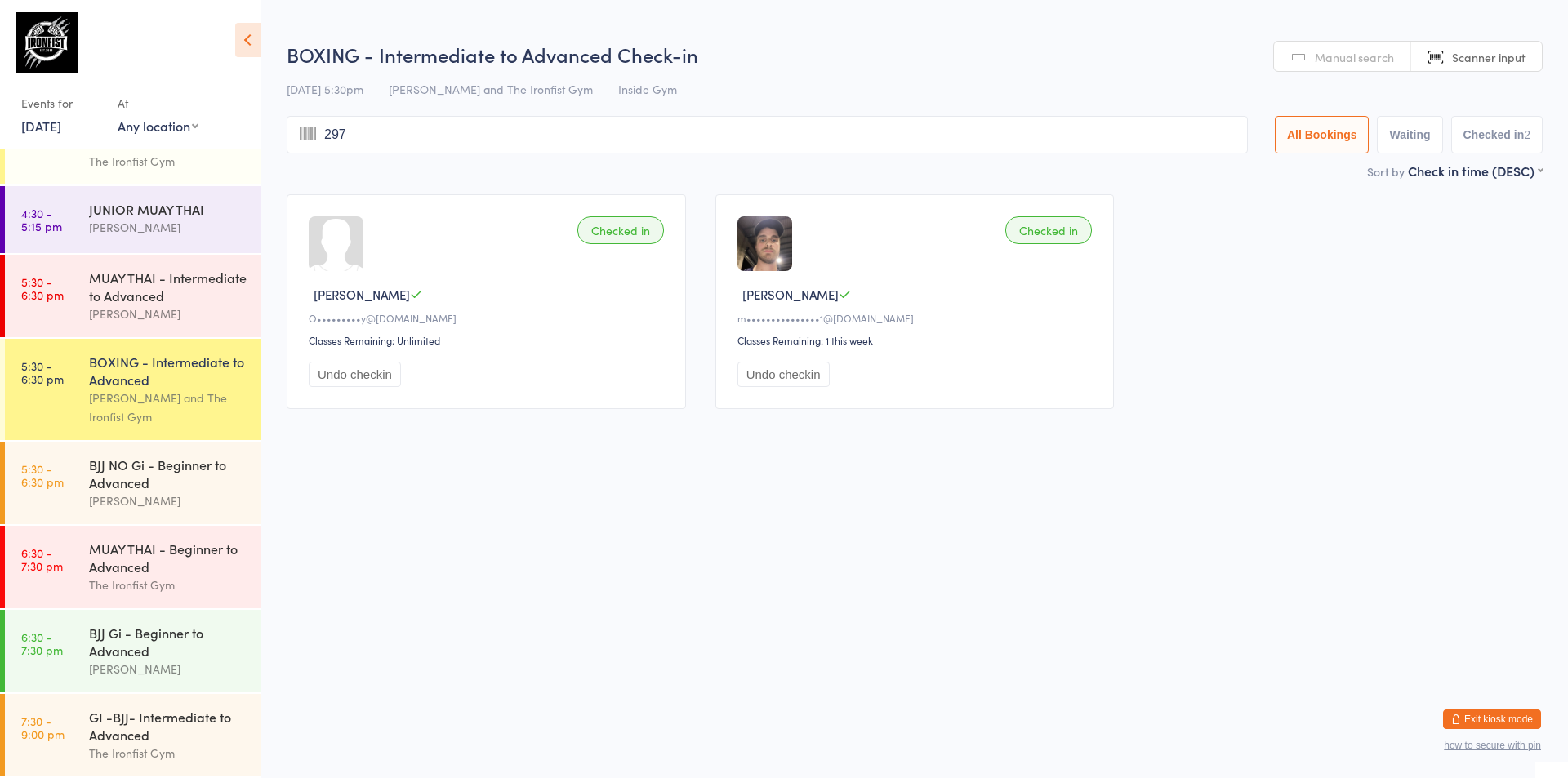
type input "2975"
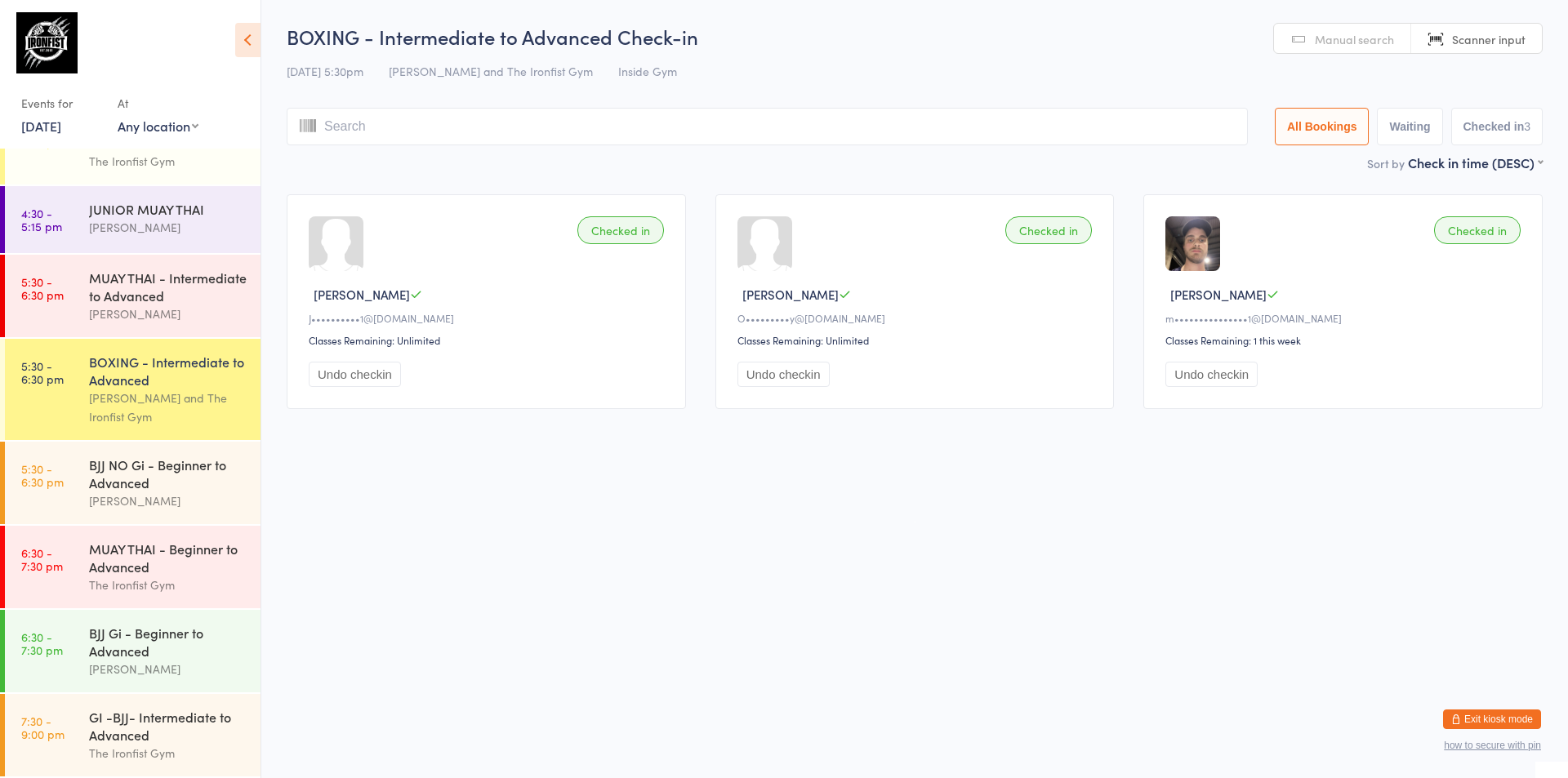
click at [127, 388] on div "BOXING - Intermediate to Advanced [PERSON_NAME] and The Ironfist Gym" at bounding box center [174, 390] width 171 height 102
type input "3365"
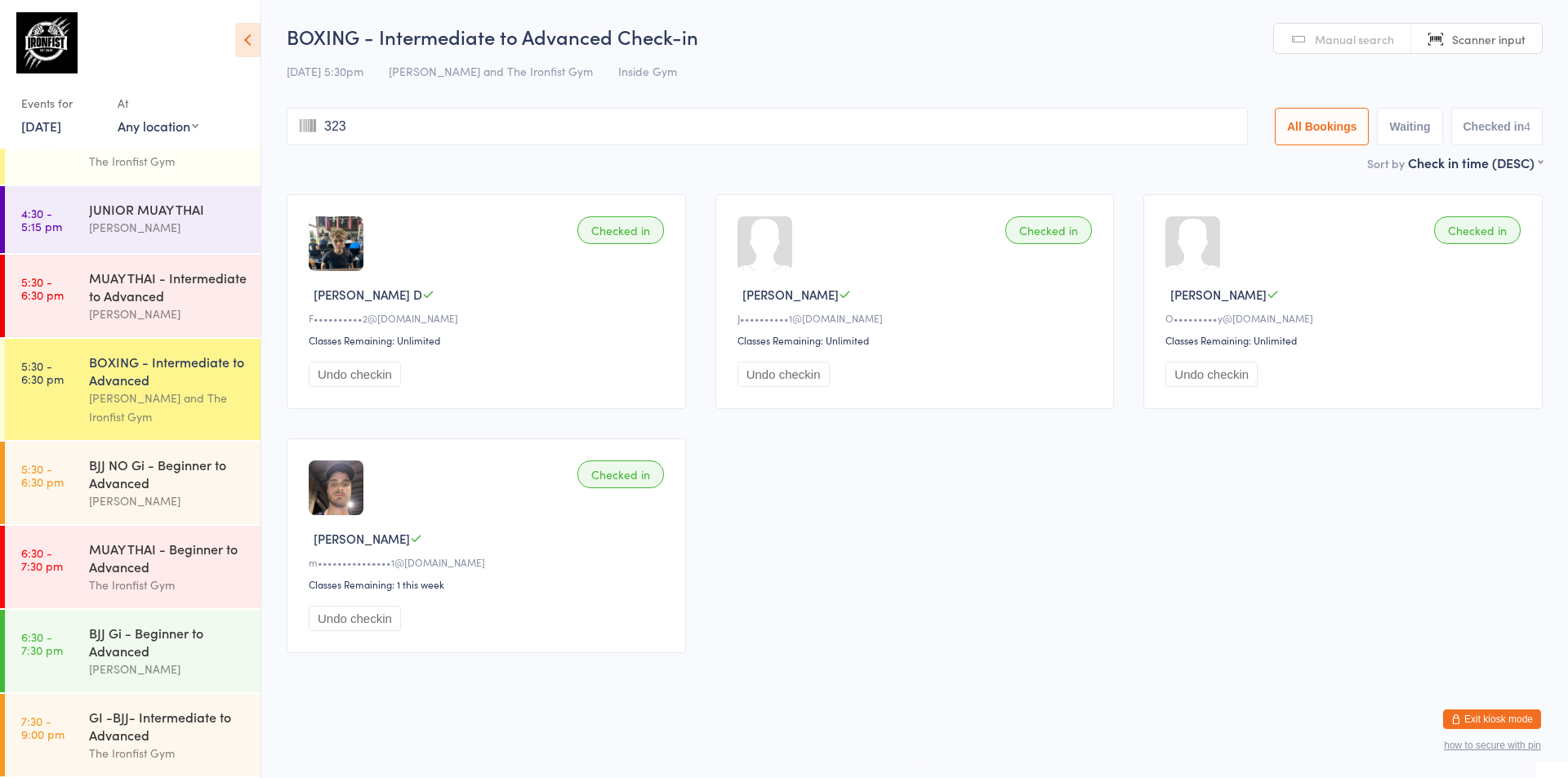
type input "3238"
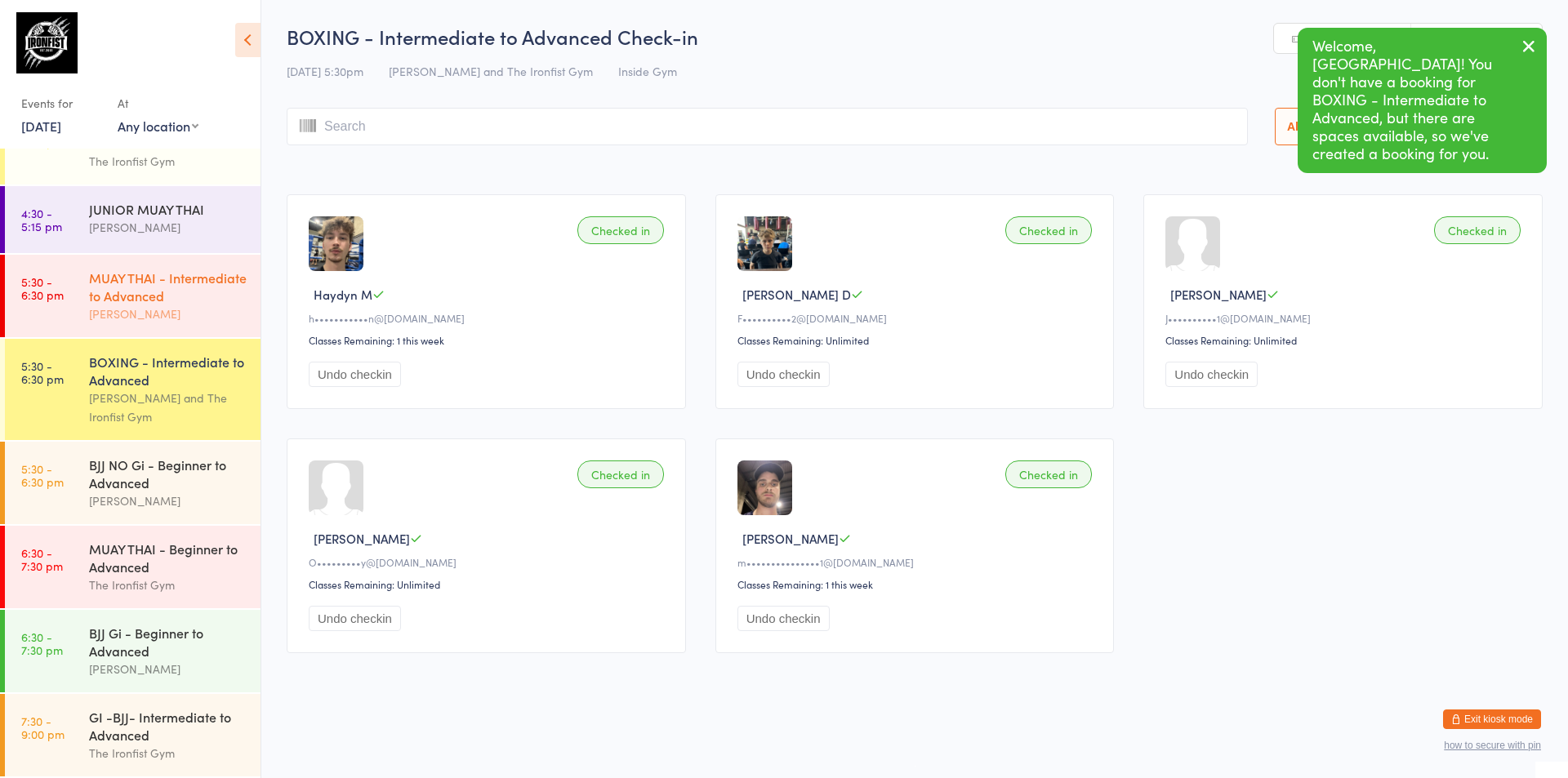
drag, startPoint x: 163, startPoint y: 288, endPoint x: 158, endPoint y: 280, distance: 9.4
click at [163, 288] on div "MUAY THAI - Intermediate to Advanced" at bounding box center [168, 286] width 158 height 36
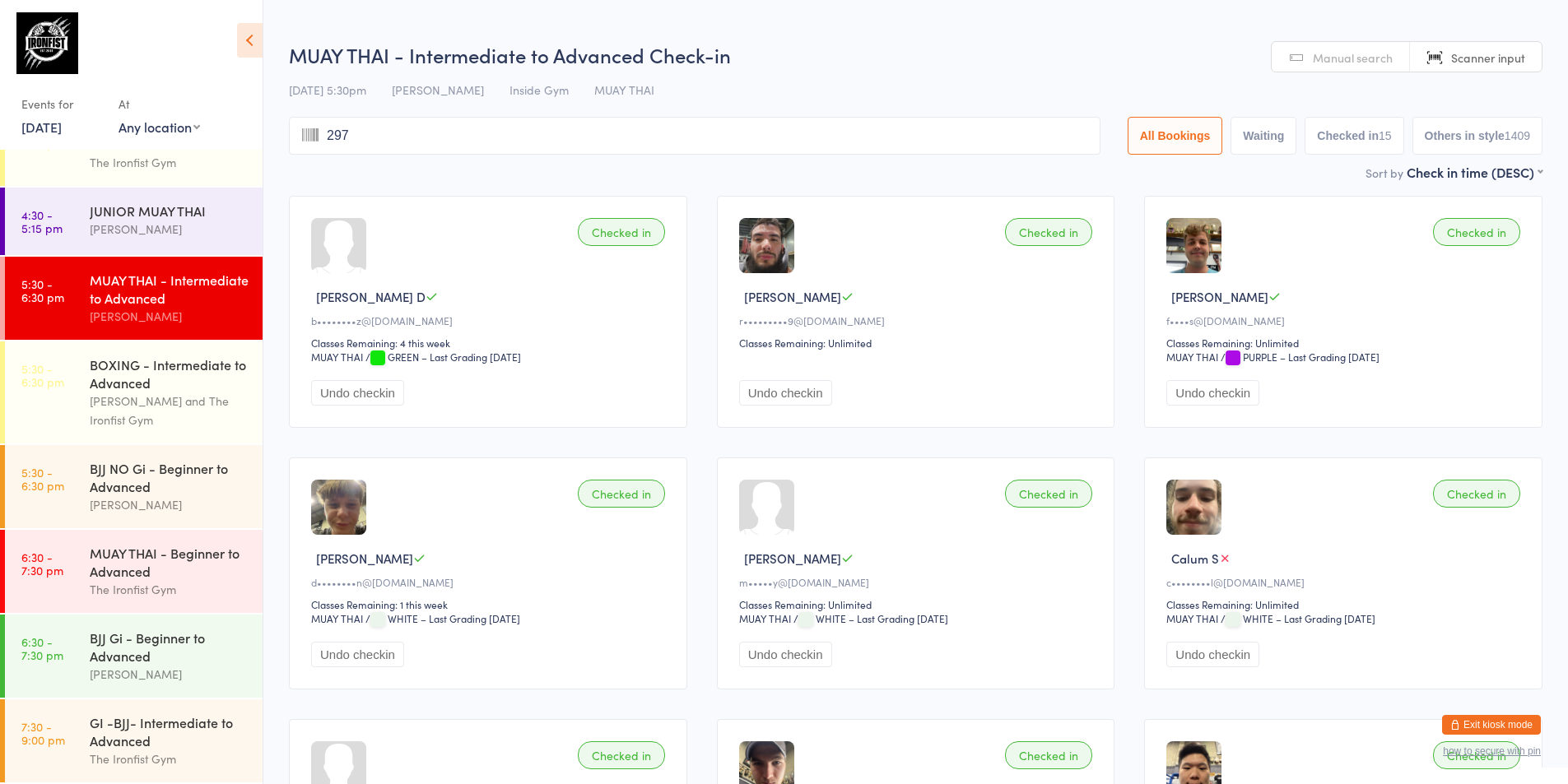
type input "2971"
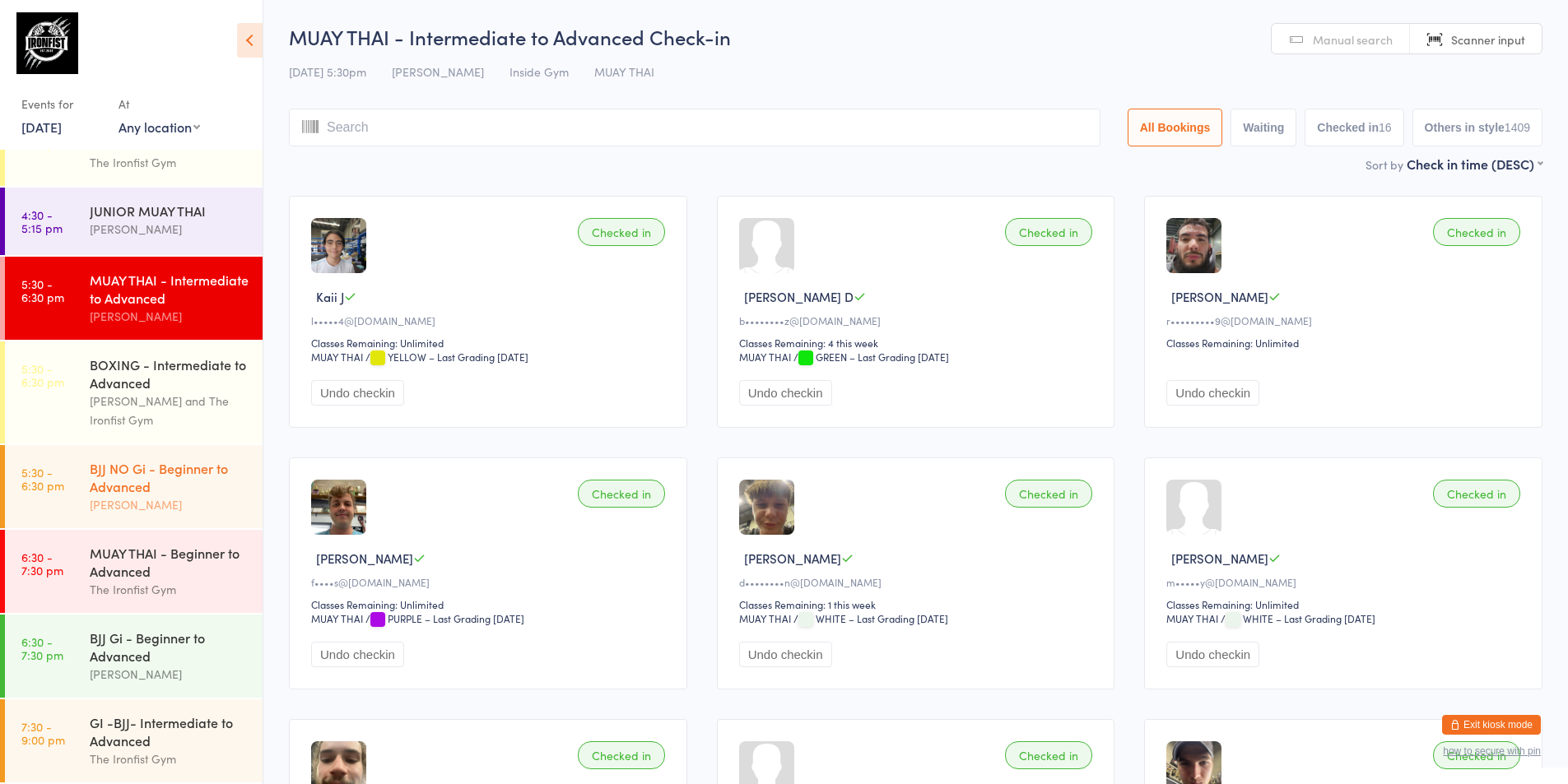
click at [133, 484] on div "BJJ NO Gi - Beginner to Advanced" at bounding box center [169, 478] width 159 height 37
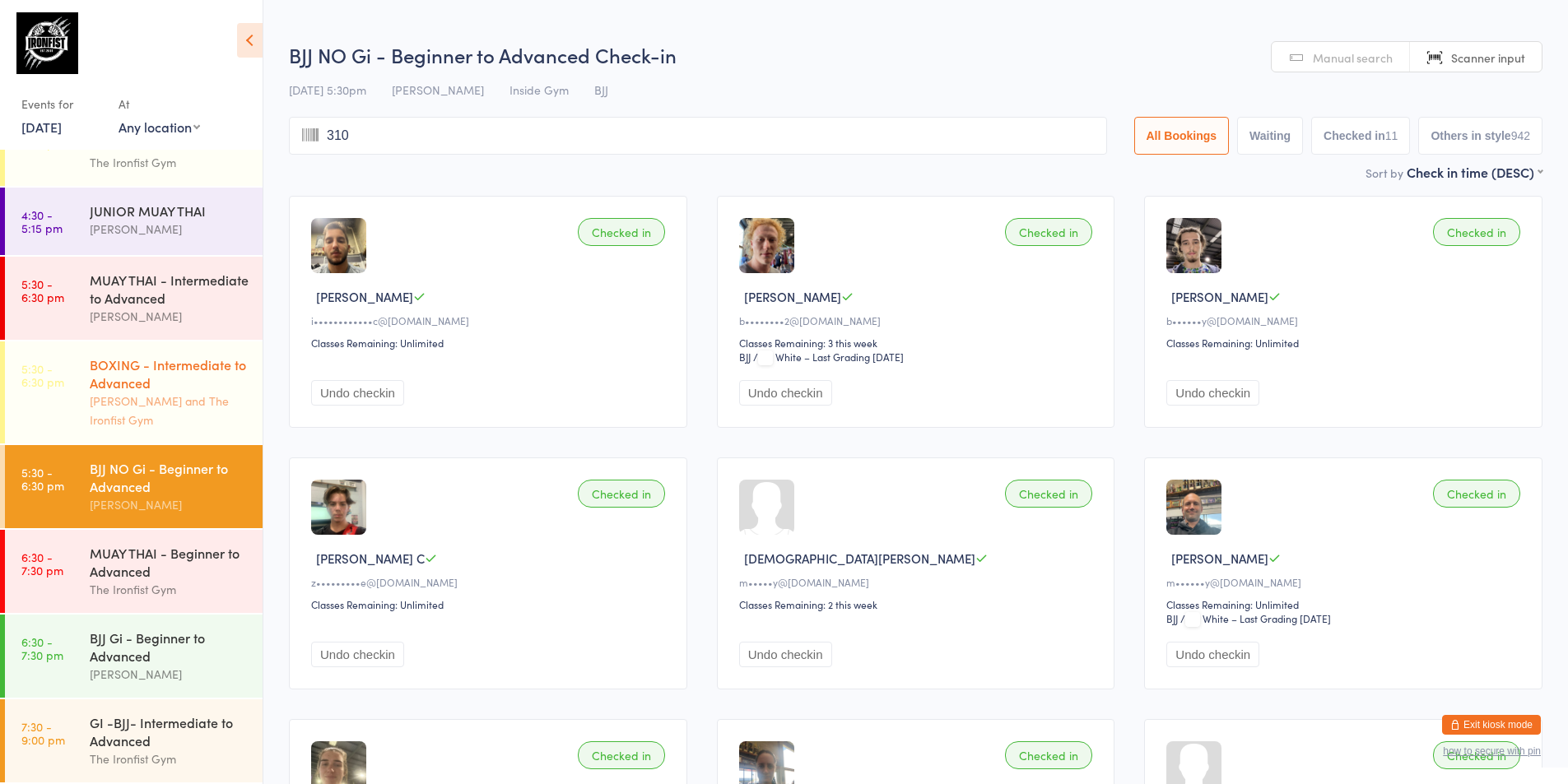
type input "3103"
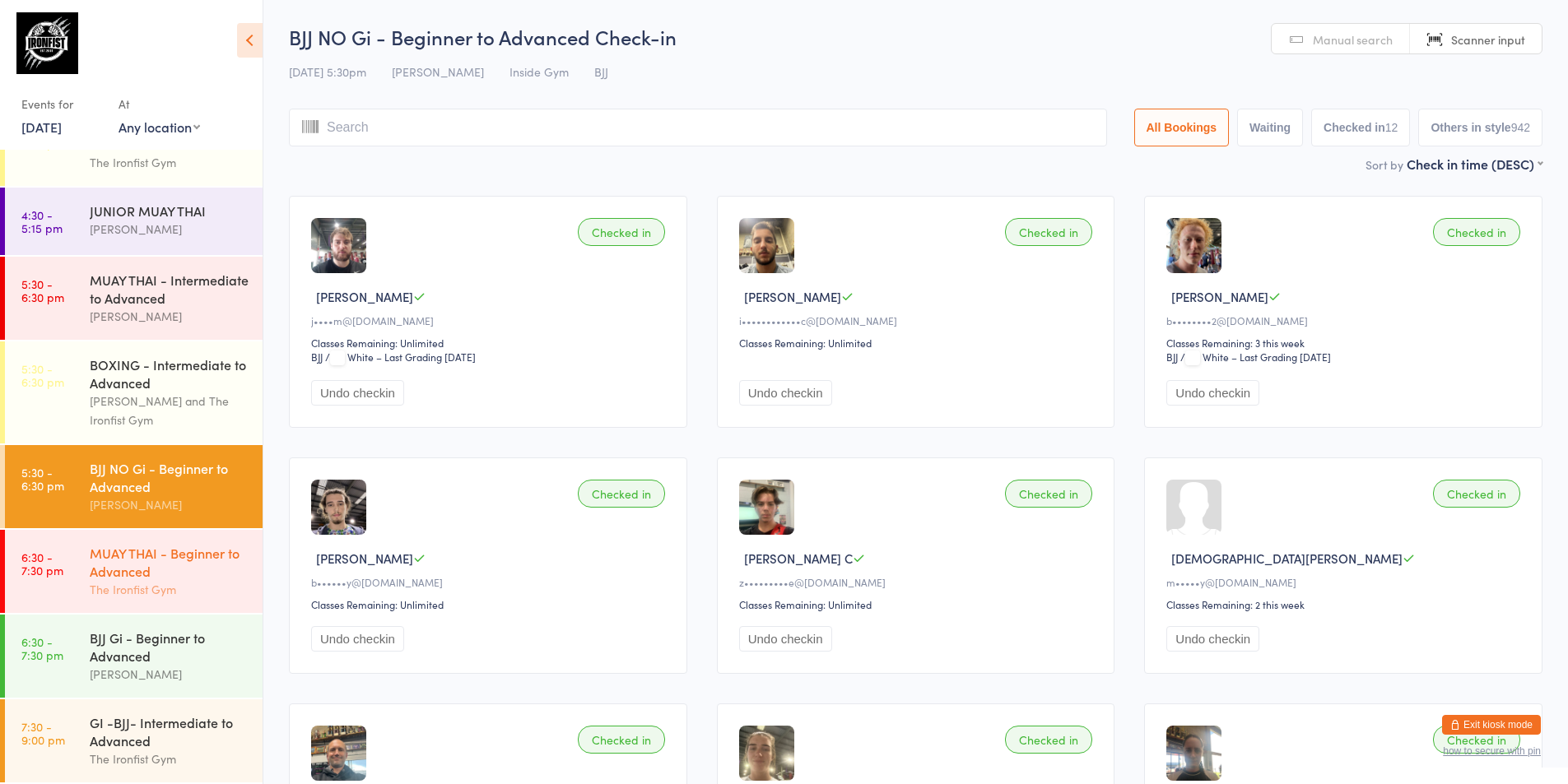
click at [94, 588] on div "The Ironfist Gym" at bounding box center [169, 590] width 159 height 19
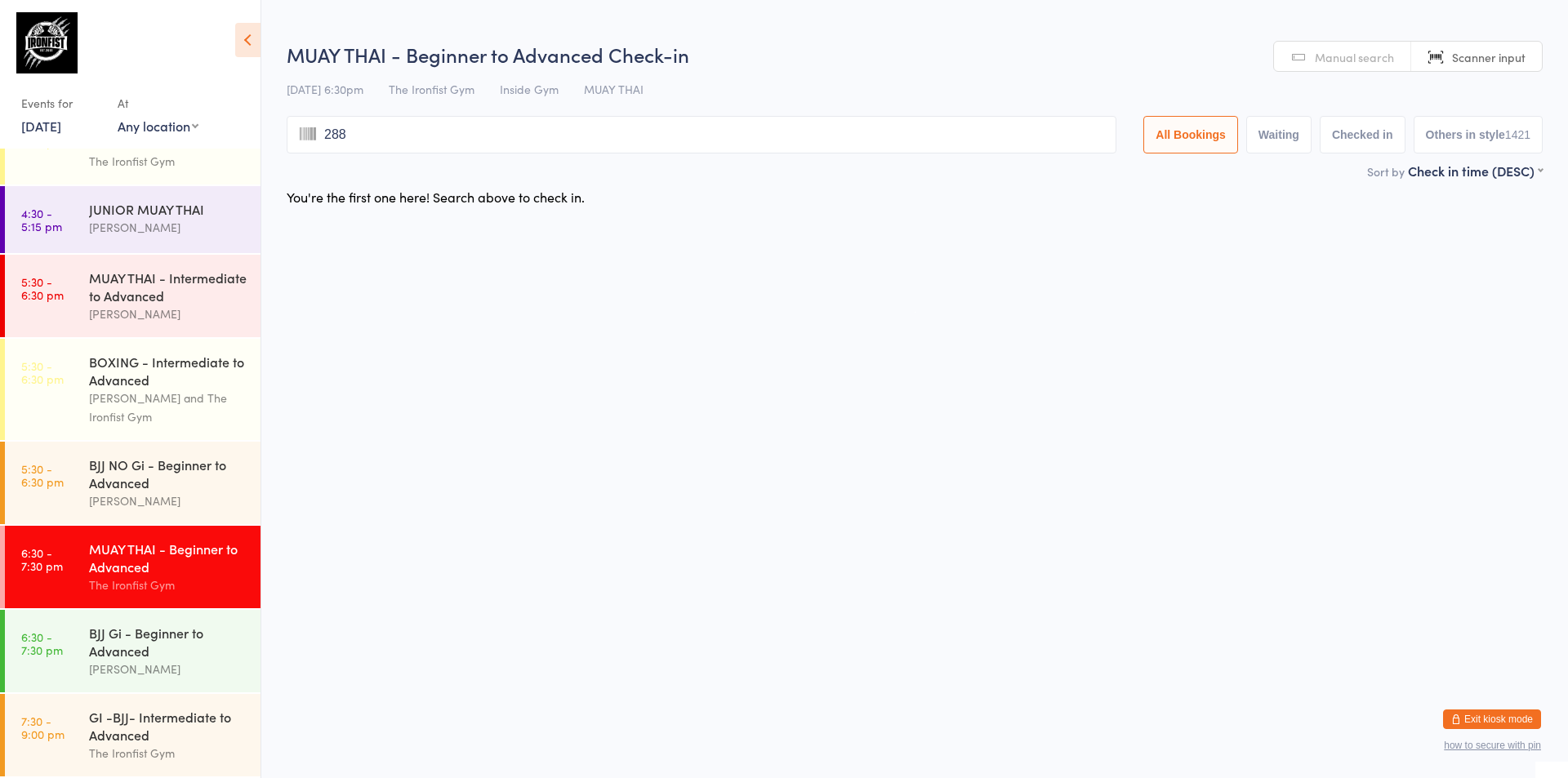
type input "2884"
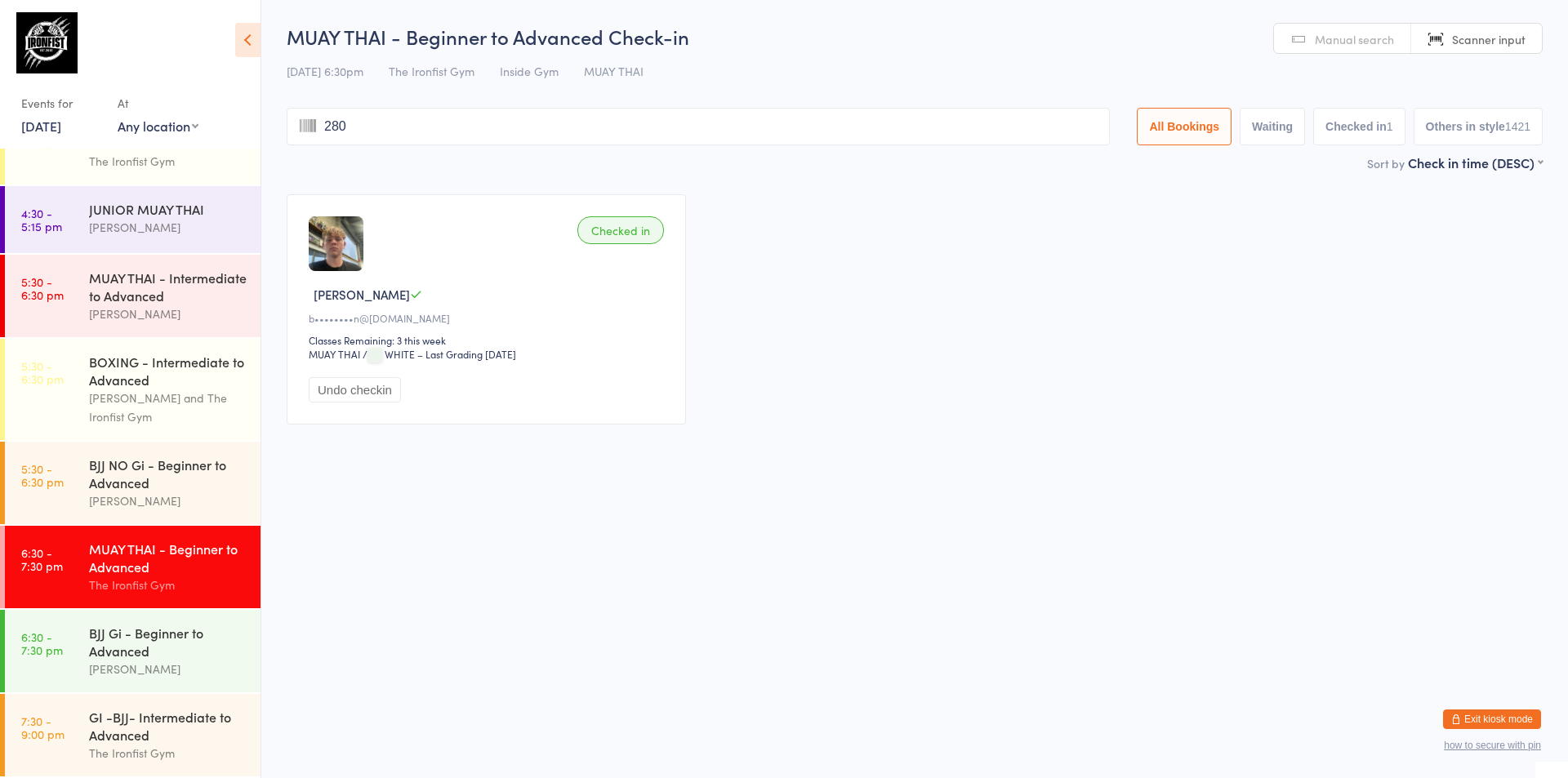
type input "2801"
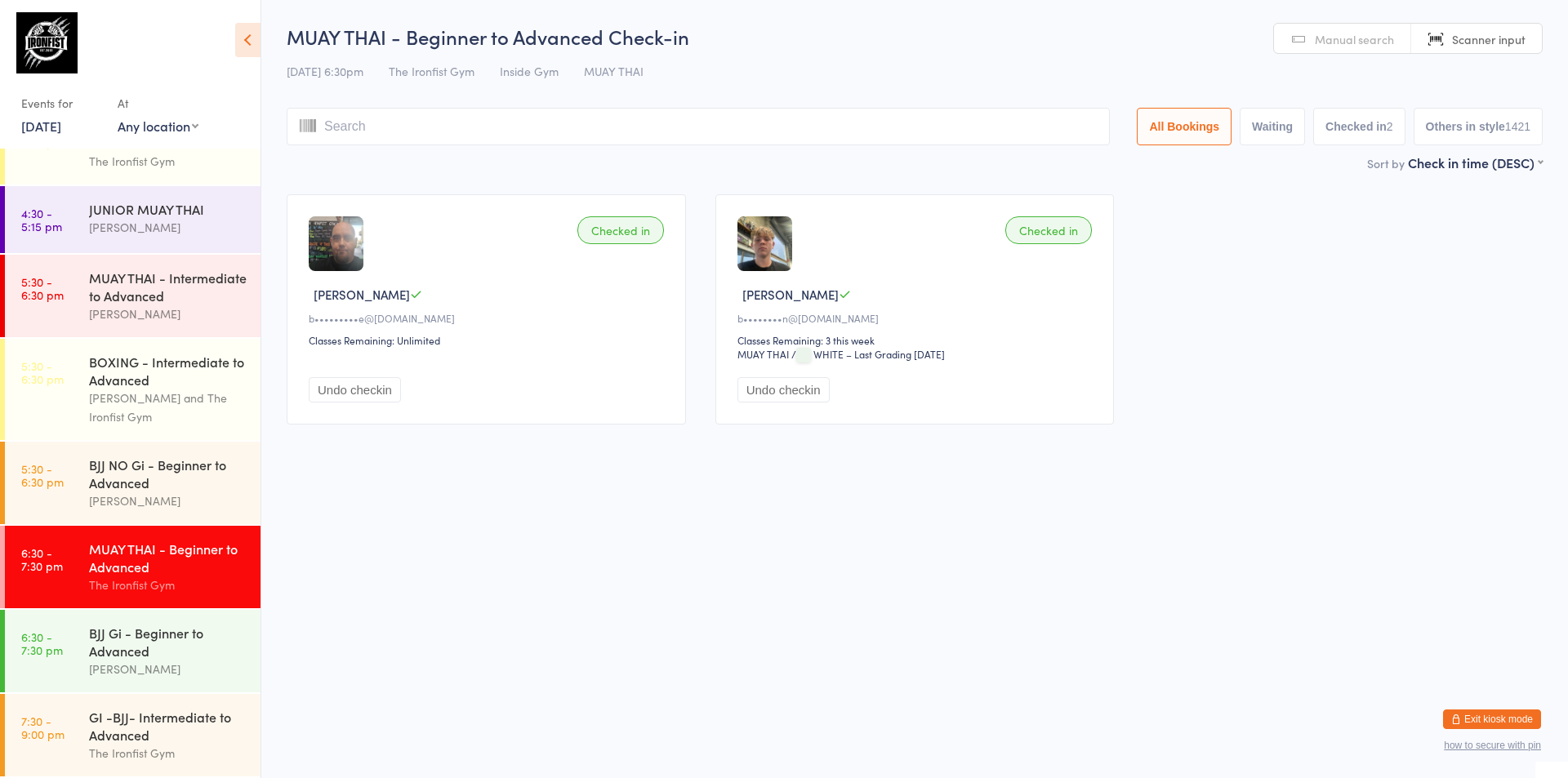
click at [385, 393] on button "Undo checkin" at bounding box center [354, 390] width 92 height 25
click at [146, 665] on div "[PERSON_NAME]" at bounding box center [168, 670] width 158 height 19
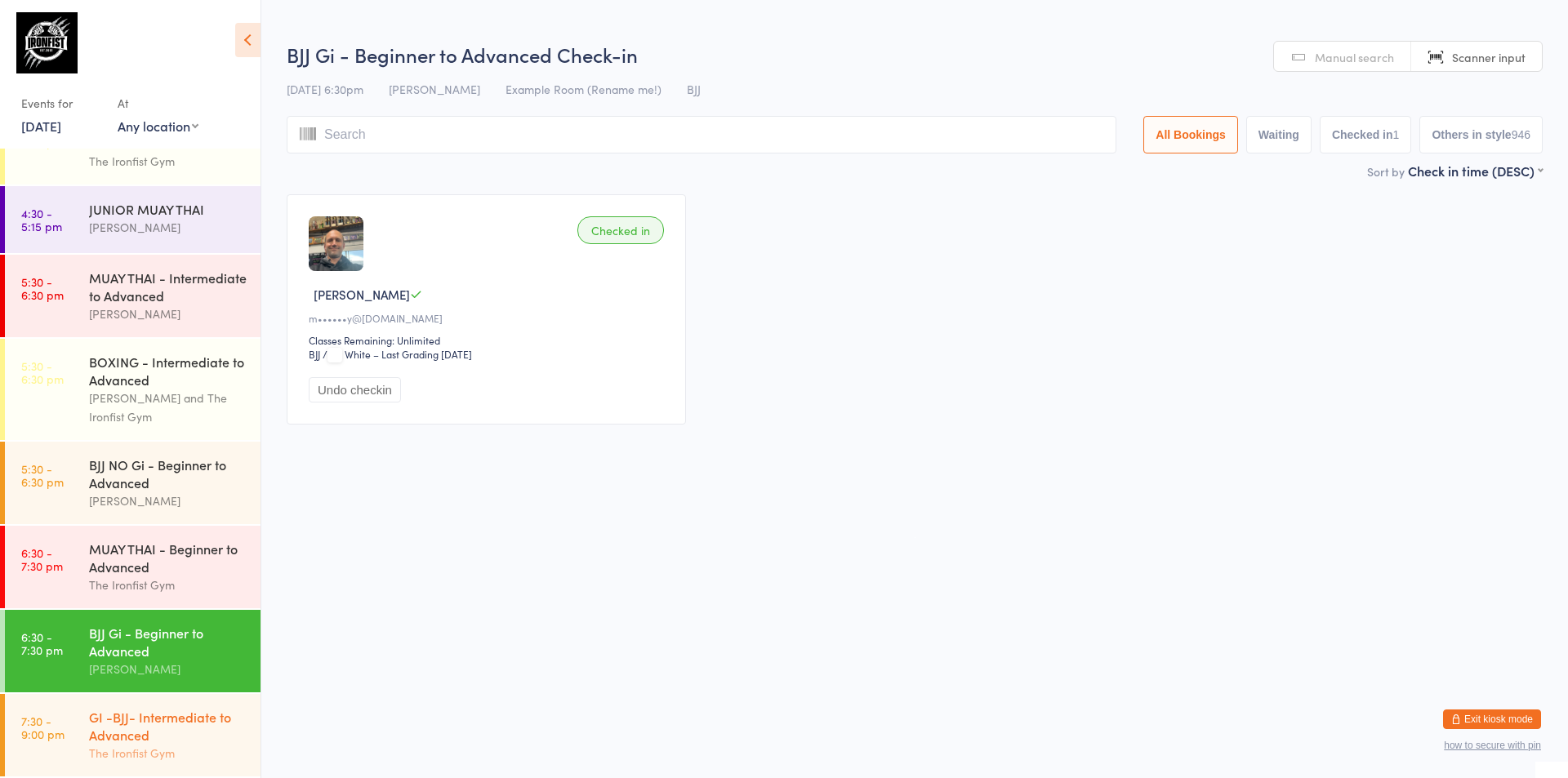
click at [141, 736] on div "GI -BJJ- Intermediate to Advanced" at bounding box center [168, 726] width 158 height 36
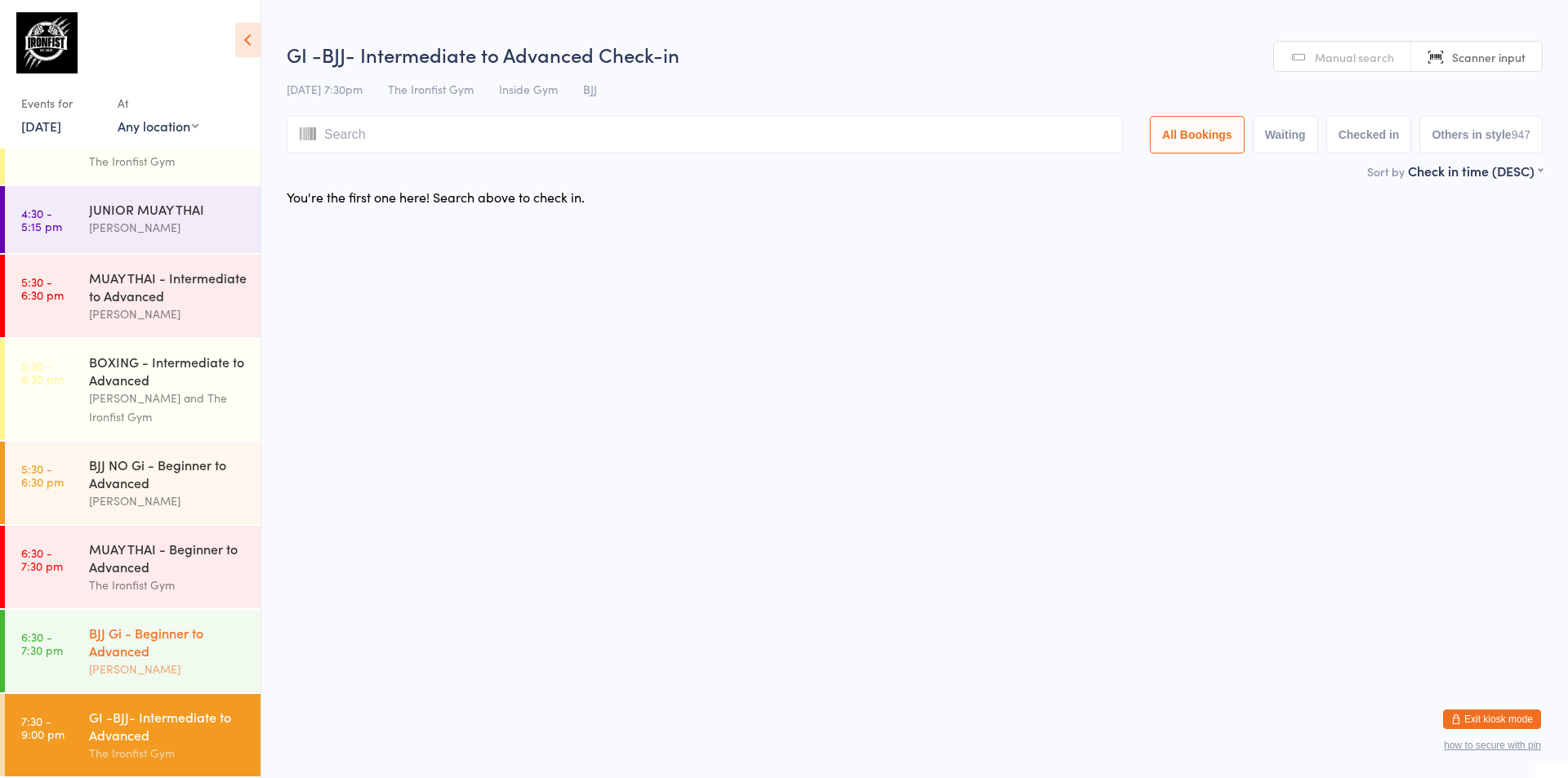
click at [169, 638] on div "BJJ Gi - Beginner to Advanced" at bounding box center [168, 642] width 158 height 36
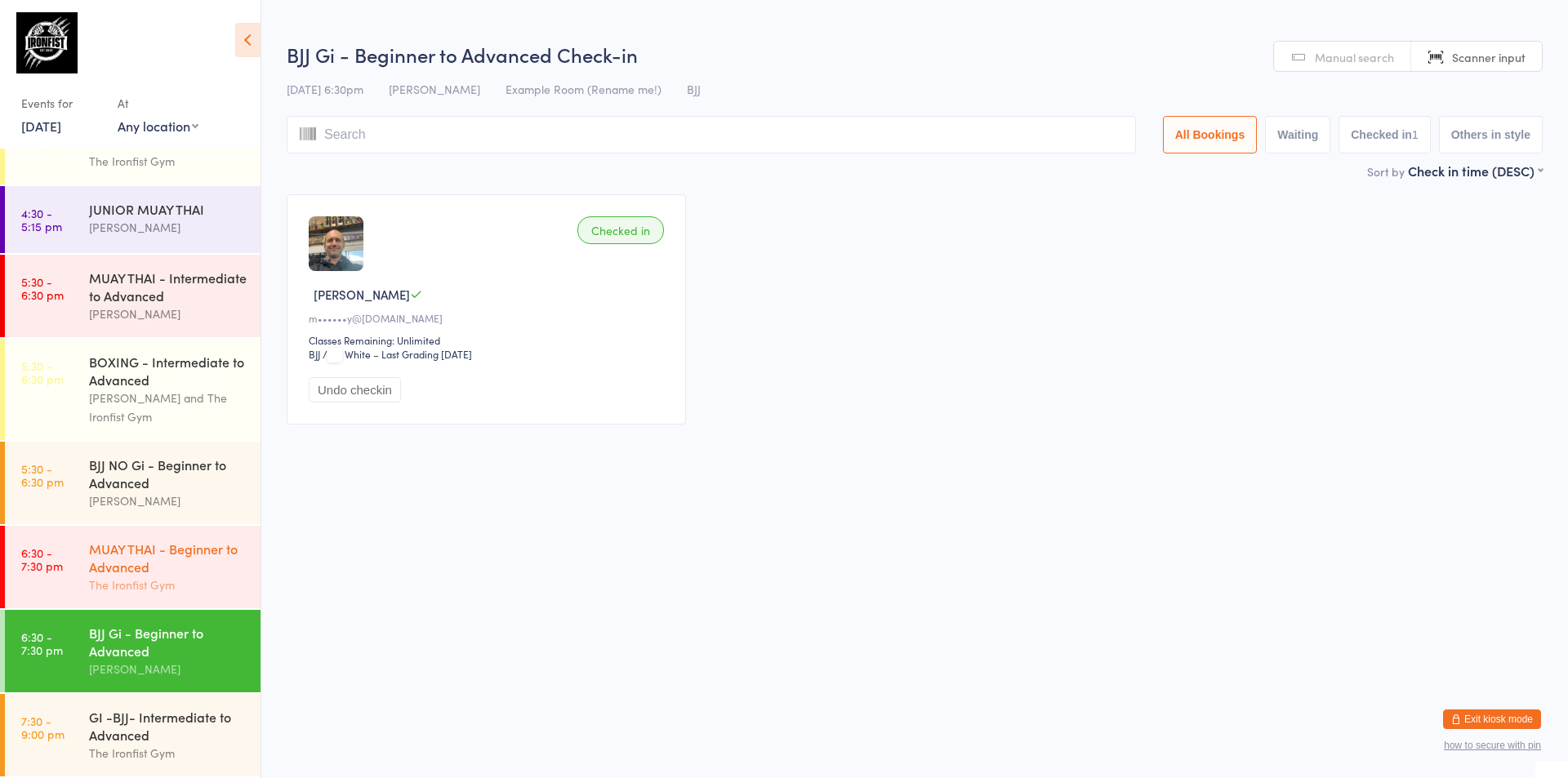
click at [169, 585] on div "The Ironfist Gym" at bounding box center [168, 585] width 158 height 19
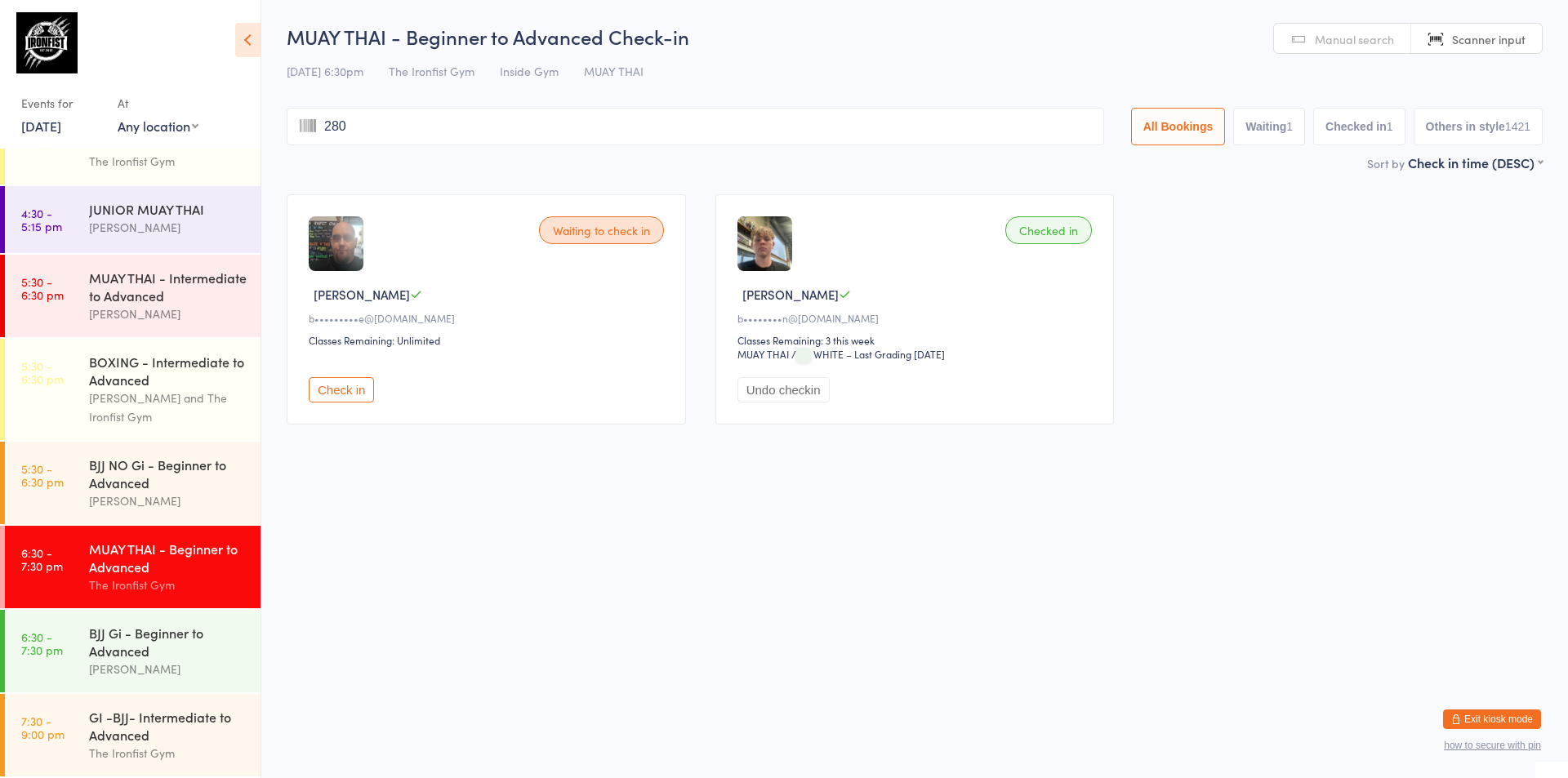
type input "2801"
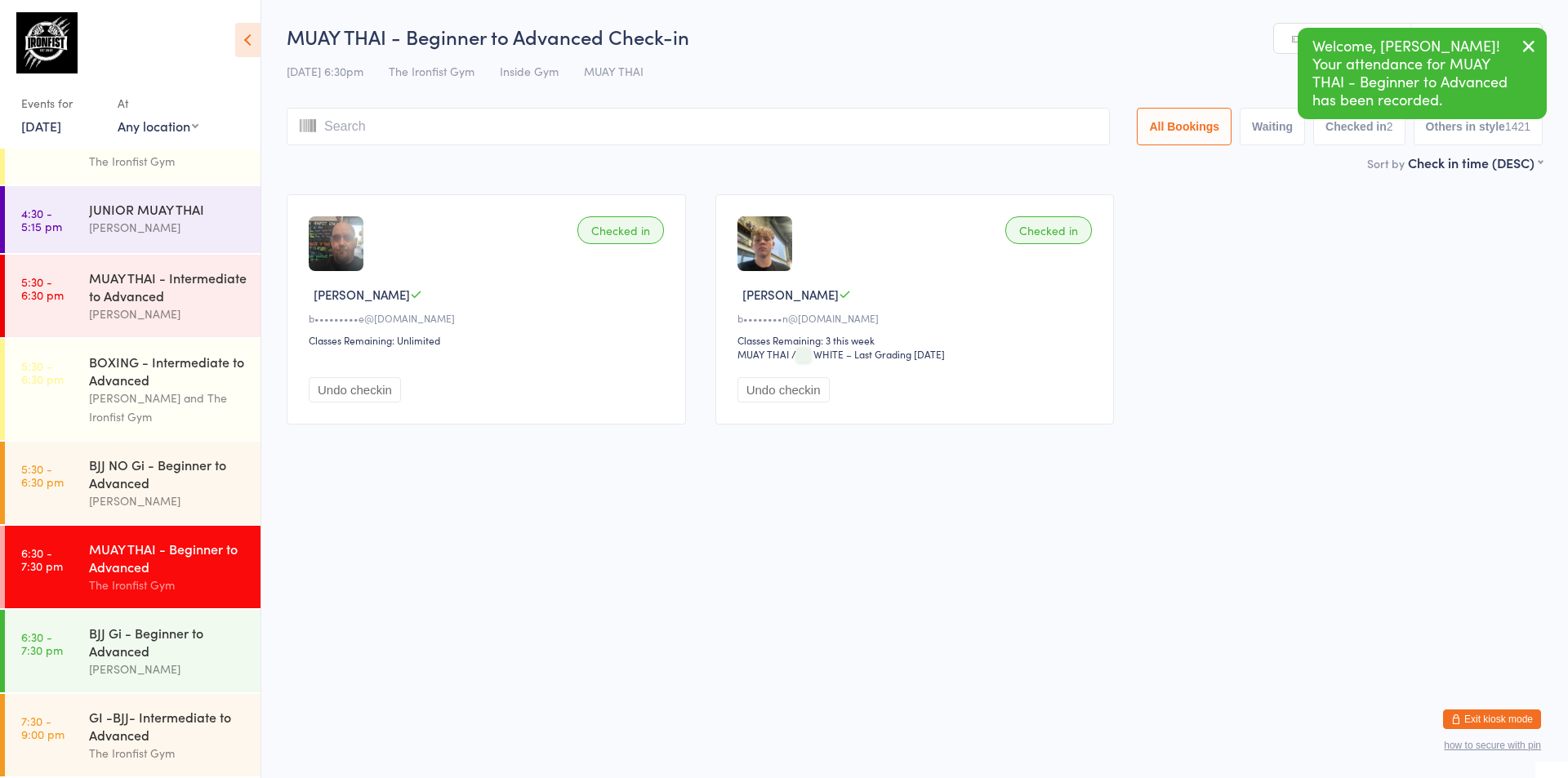
click at [499, 455] on html "You have now entered Kiosk Mode. Members will be able to check themselves in us…" at bounding box center [784, 389] width 1568 height 778
click at [475, 163] on div "Sort by Check in time (DESC) First name (ASC) First name (DESC) Last name (ASC)…" at bounding box center [914, 162] width 1256 height 18
